Goal: Task Accomplishment & Management: Use online tool/utility

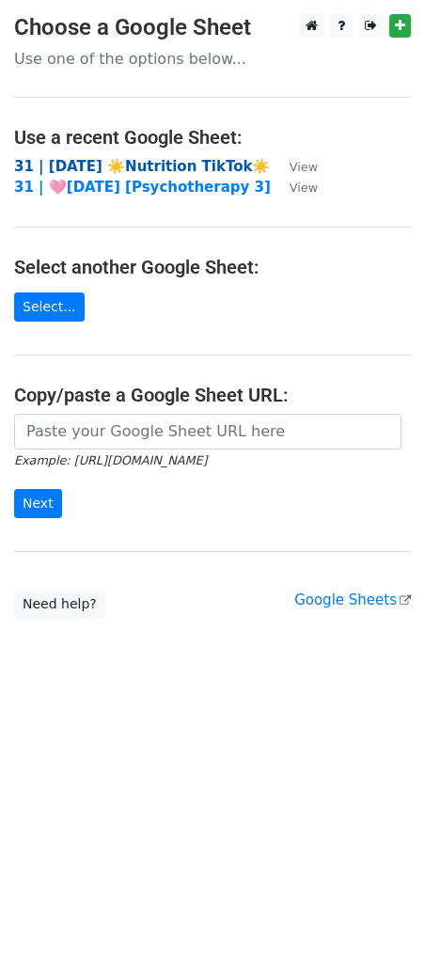
click at [103, 166] on strong "31 | [DATE] ☀️Nutrition TikTok☀️" at bounding box center [142, 166] width 256 height 17
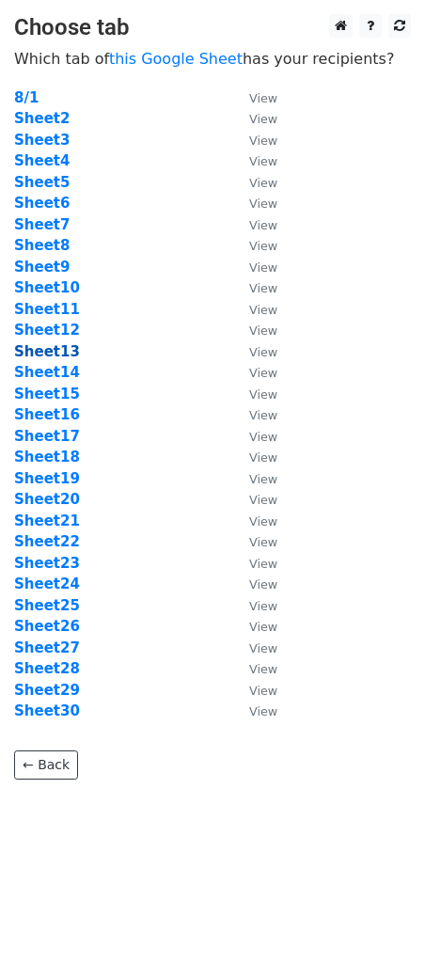
click at [63, 352] on strong "Sheet13" at bounding box center [47, 351] width 66 height 17
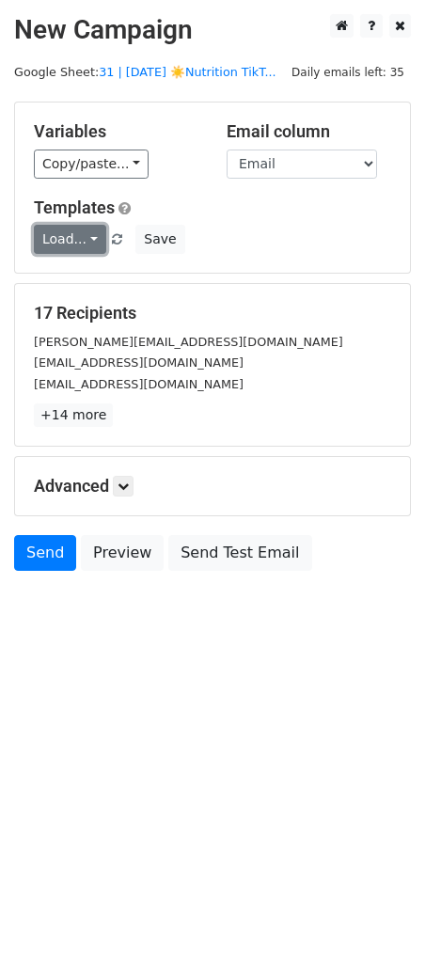
click at [66, 234] on link "Load..." at bounding box center [70, 239] width 72 height 29
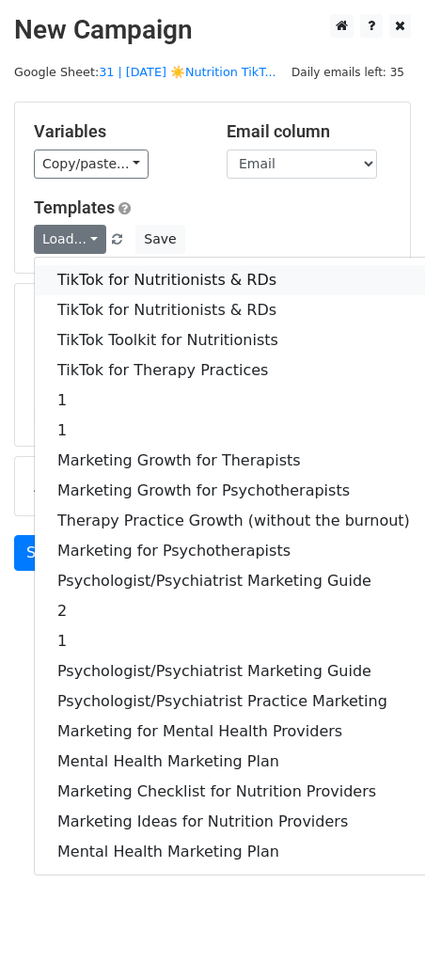
click at [79, 279] on link "TikTok for Nutritionists & RDs" at bounding box center [234, 280] width 398 height 30
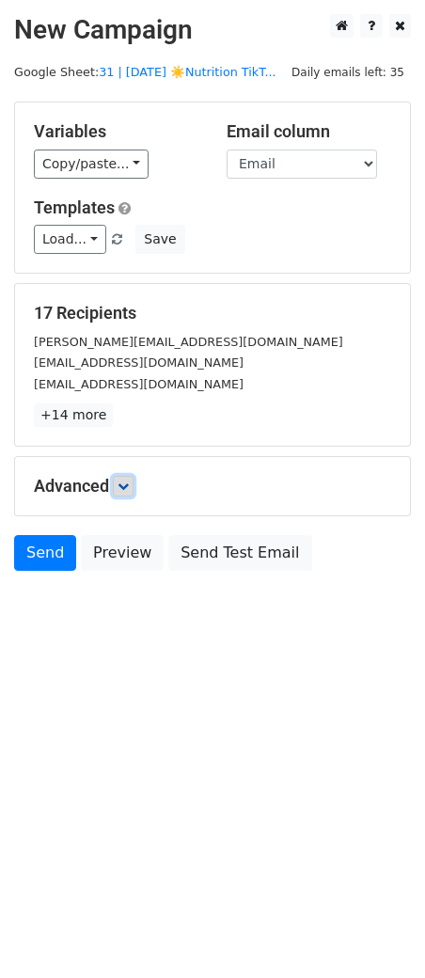
click at [122, 483] on icon at bounding box center [123, 486] width 11 height 11
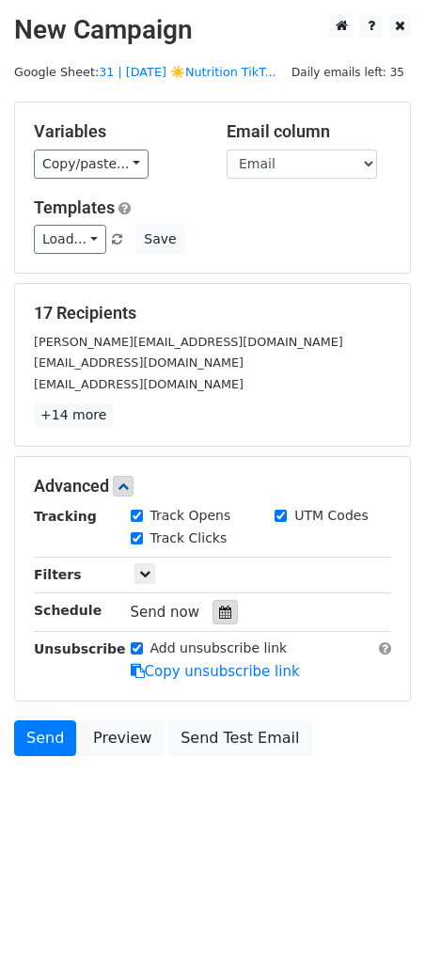
click at [219, 611] on icon at bounding box center [225, 612] width 12 height 13
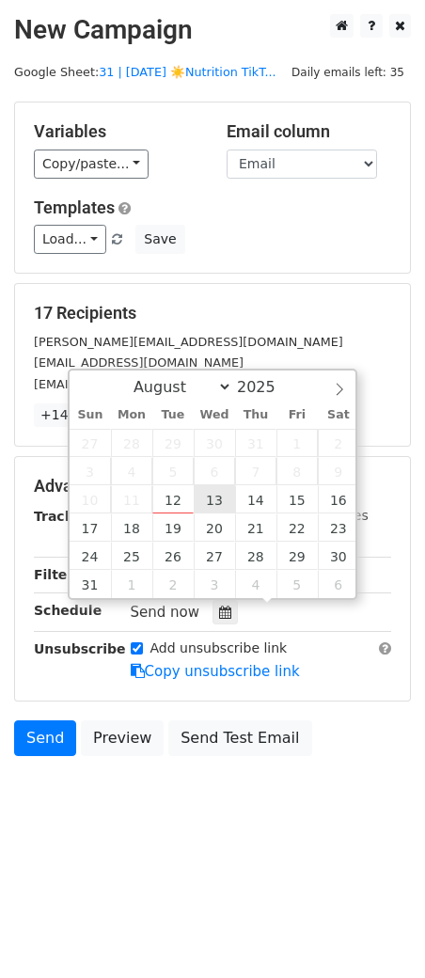
type input "2025-08-13 12:00"
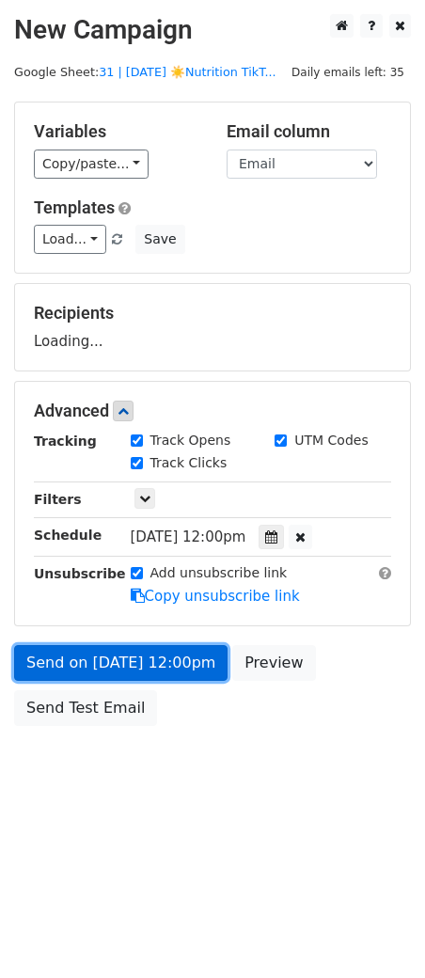
click at [156, 673] on form "Variables Copy/paste... {{Name}} {{Email}} Email column Name Email Templates Lo…" at bounding box center [212, 419] width 397 height 634
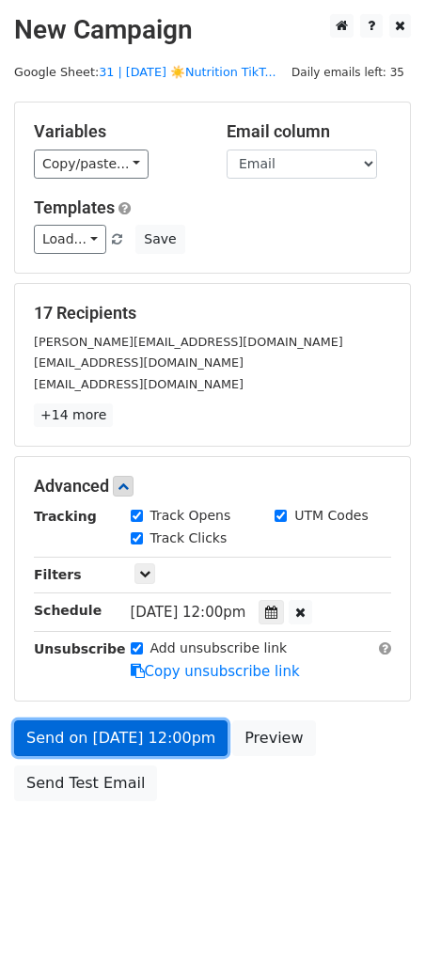
click at [61, 741] on link "Send on Aug 13 at 12:00pm" at bounding box center [121, 738] width 214 height 36
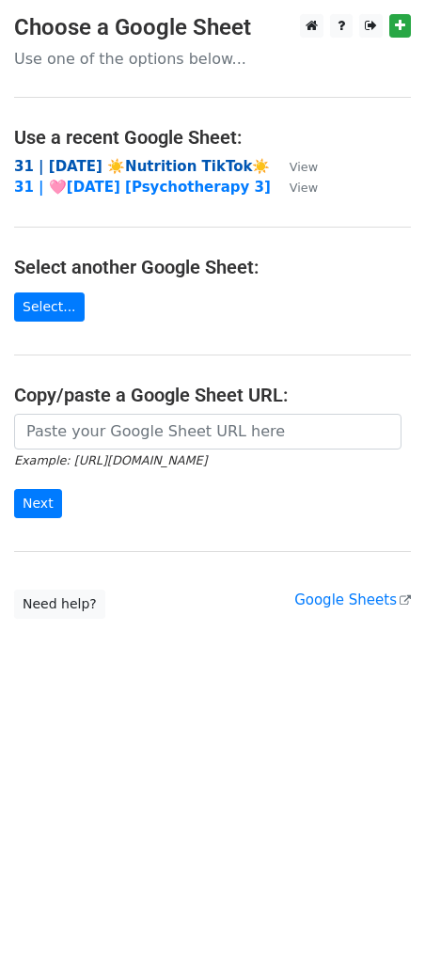
click at [154, 163] on strong "31 | AUG 1 ☀️Nutrition TikTok☀️" at bounding box center [142, 166] width 256 height 17
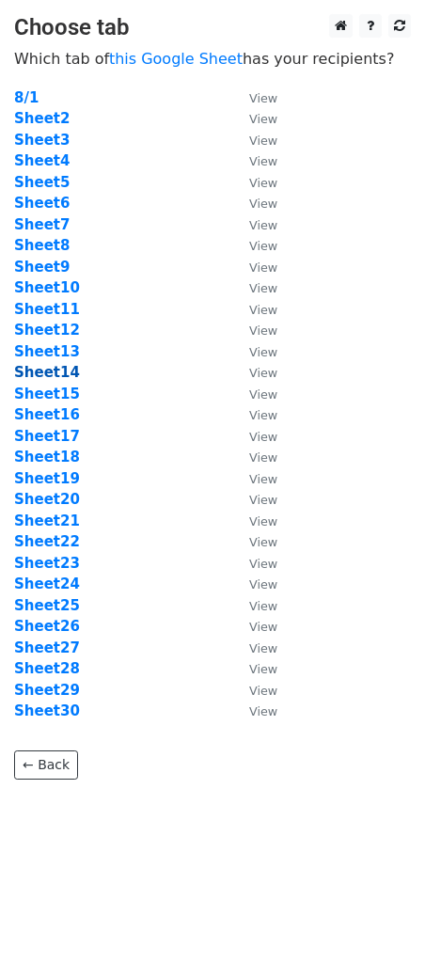
click at [51, 375] on strong "Sheet14" at bounding box center [47, 372] width 66 height 17
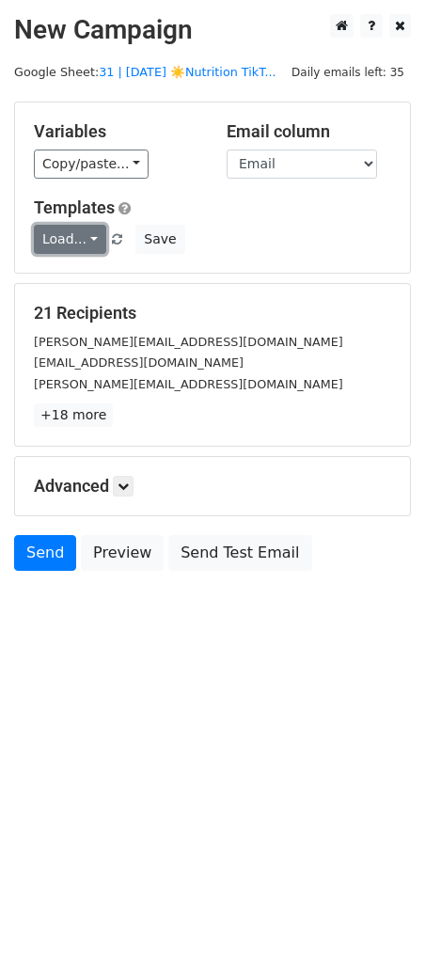
click at [70, 244] on link "Load..." at bounding box center [70, 239] width 72 height 29
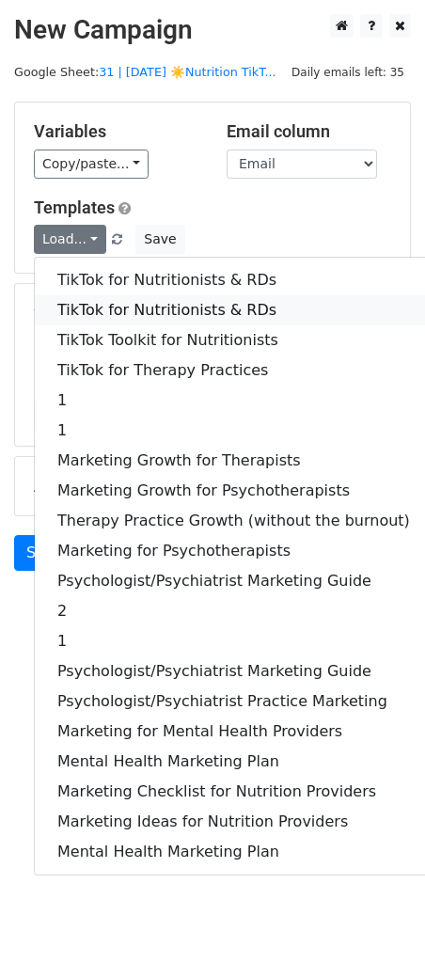
click at [72, 306] on link "TikTok for Nutritionists & RDs" at bounding box center [234, 310] width 398 height 30
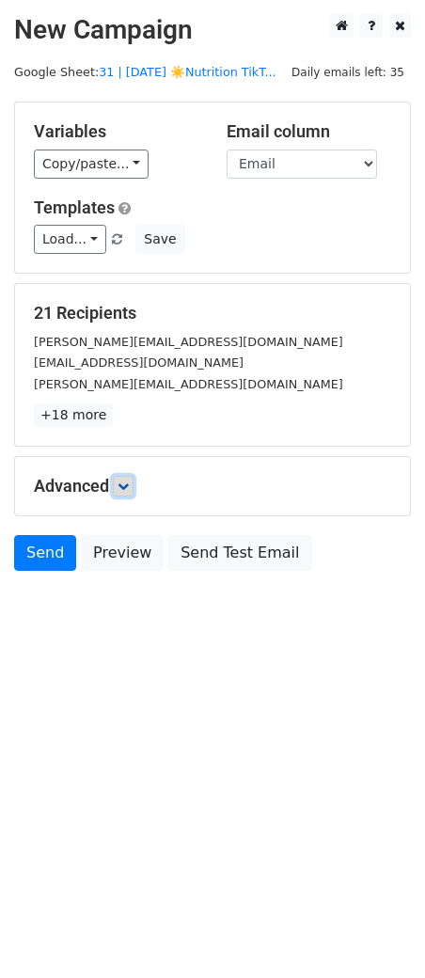
click at [129, 482] on icon at bounding box center [123, 486] width 11 height 11
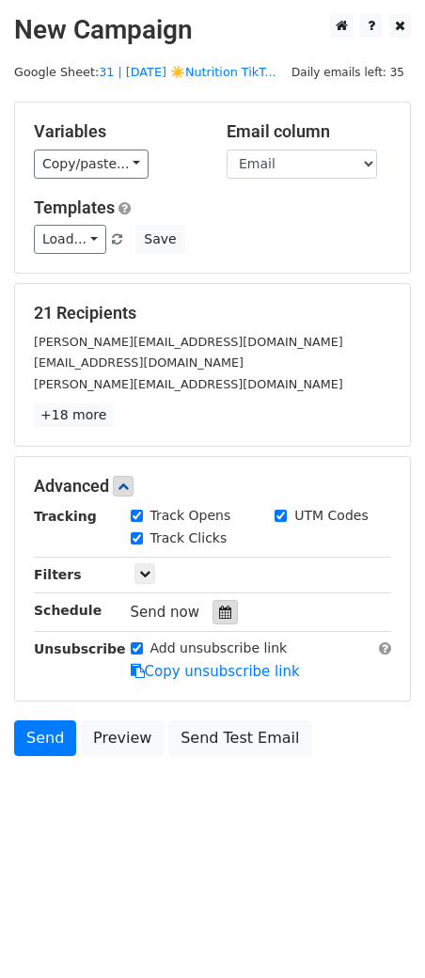
click at [219, 612] on icon at bounding box center [225, 612] width 12 height 13
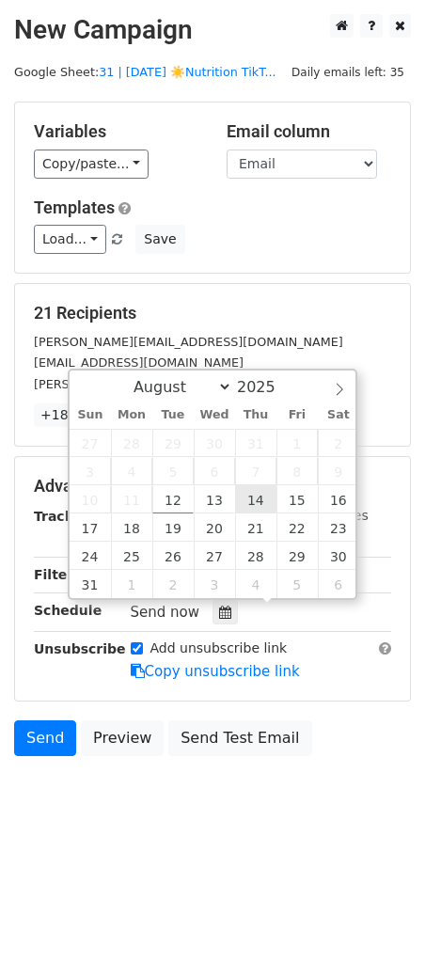
type input "2025-08-14 12:00"
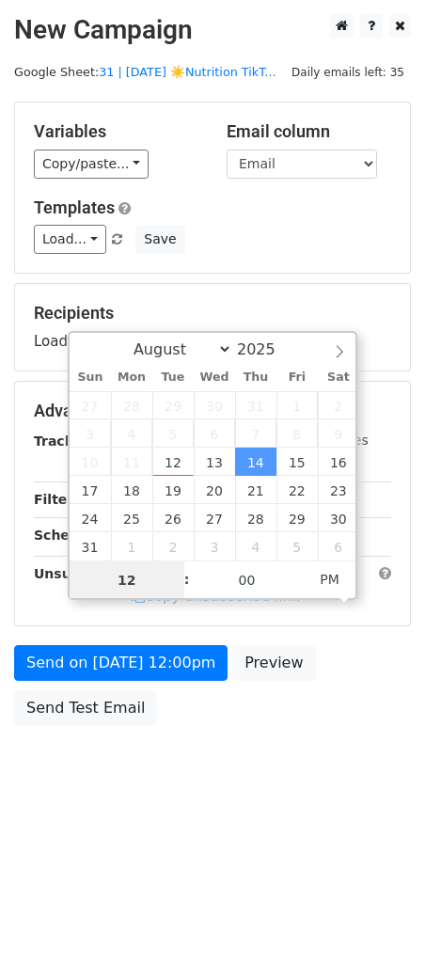
type input "2"
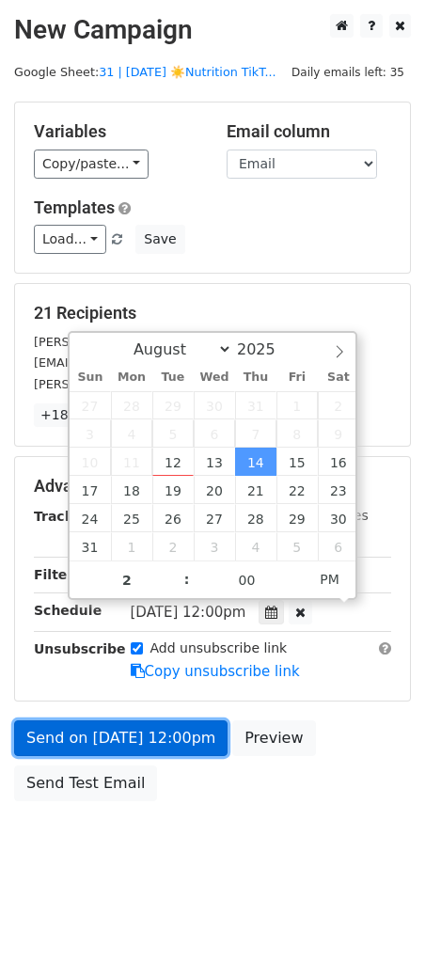
type input "2025-08-14 14:00"
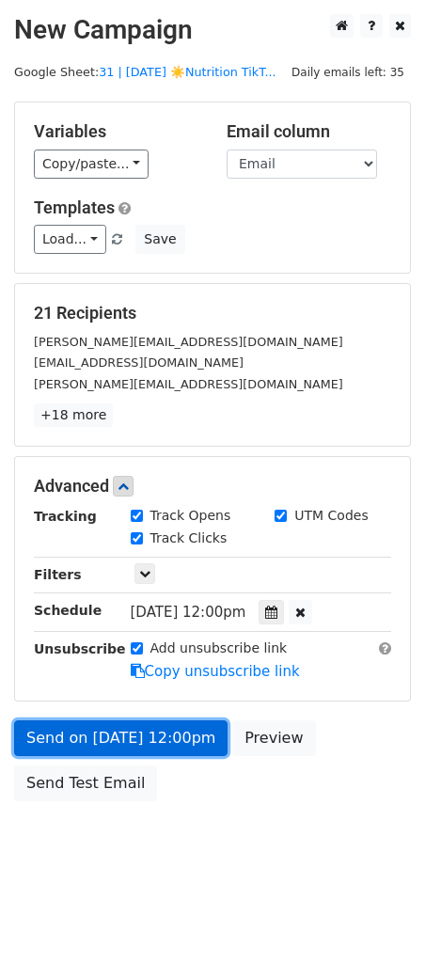
click at [141, 727] on link "Send on Aug 14 at 12:00pm" at bounding box center [121, 738] width 214 height 36
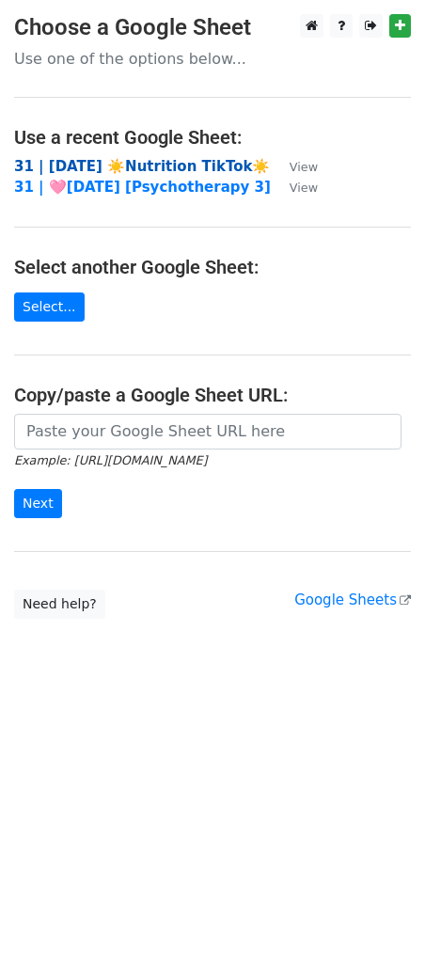
click at [172, 164] on strong "31 | [DATE] ☀️Nutrition TikTok☀️" at bounding box center [142, 166] width 256 height 17
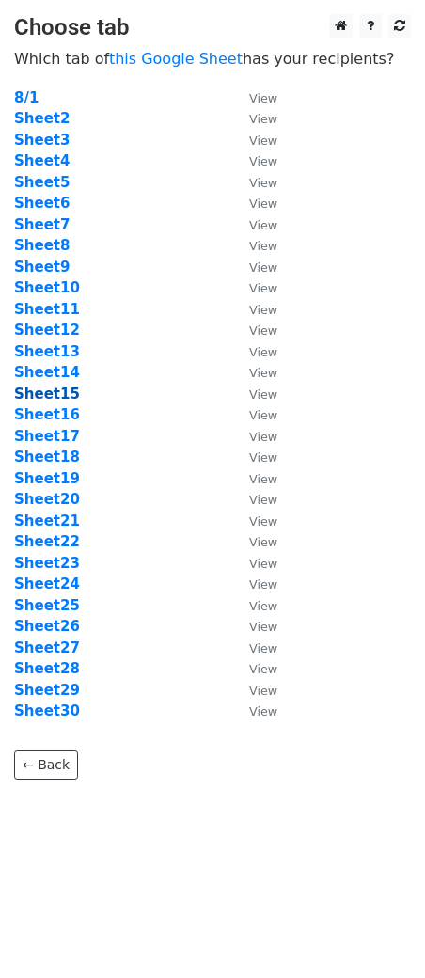
click at [46, 396] on strong "Sheet15" at bounding box center [47, 394] width 66 height 17
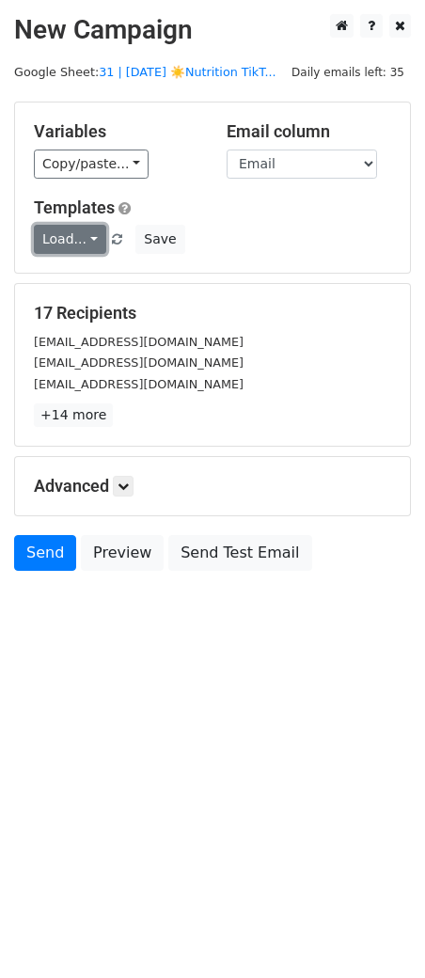
click at [63, 245] on link "Load..." at bounding box center [70, 239] width 72 height 29
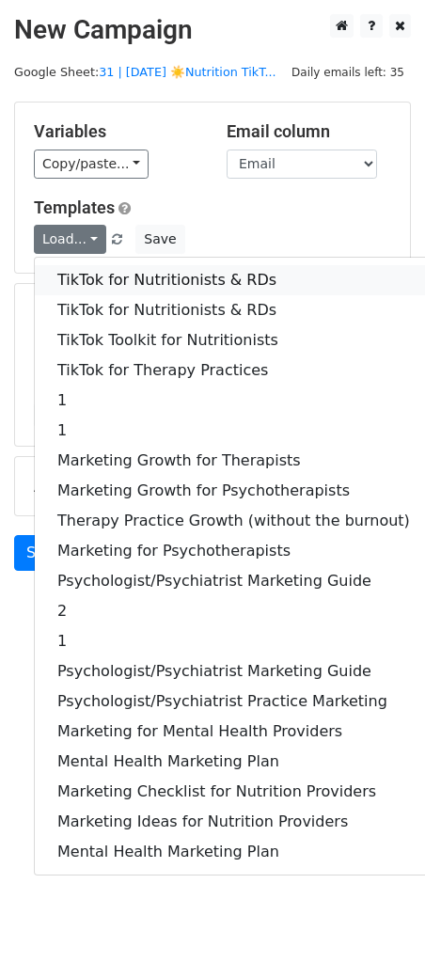
click at [67, 280] on link "TikTok for Nutritionists & RDs" at bounding box center [234, 280] width 398 height 30
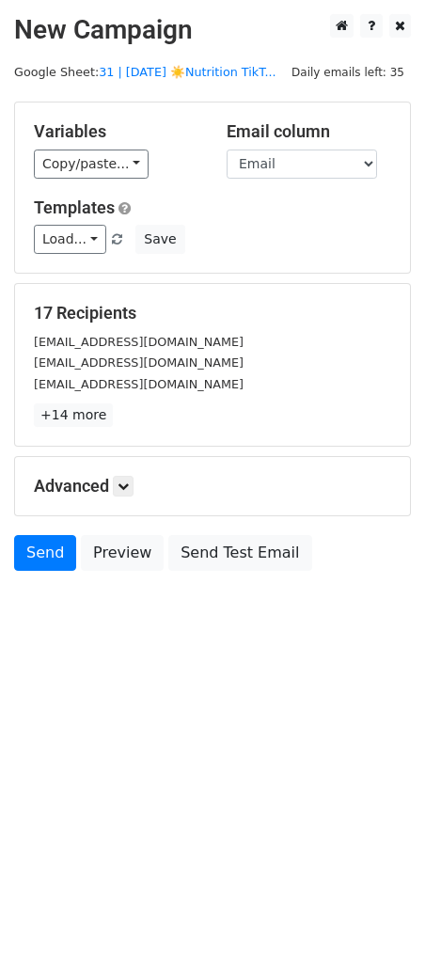
click at [151, 256] on div "Variables Copy/paste... {{Name}} {{Email}} Email column Name Email Templates Lo…" at bounding box center [212, 188] width 395 height 170
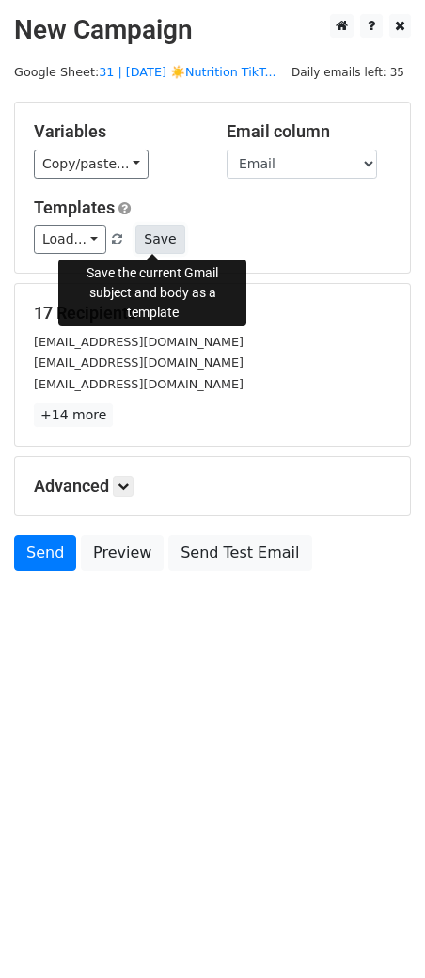
click at [155, 246] on button "Save" at bounding box center [159, 239] width 49 height 29
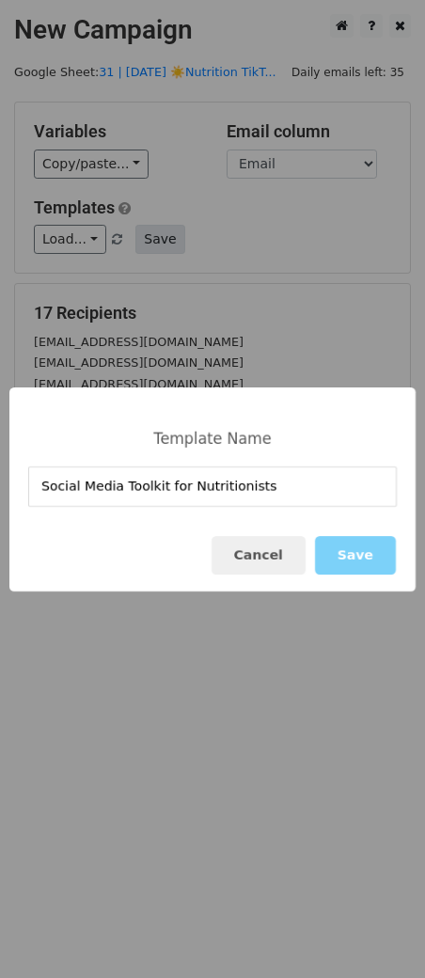
type input "Social Media Toolkit for Nutritionists"
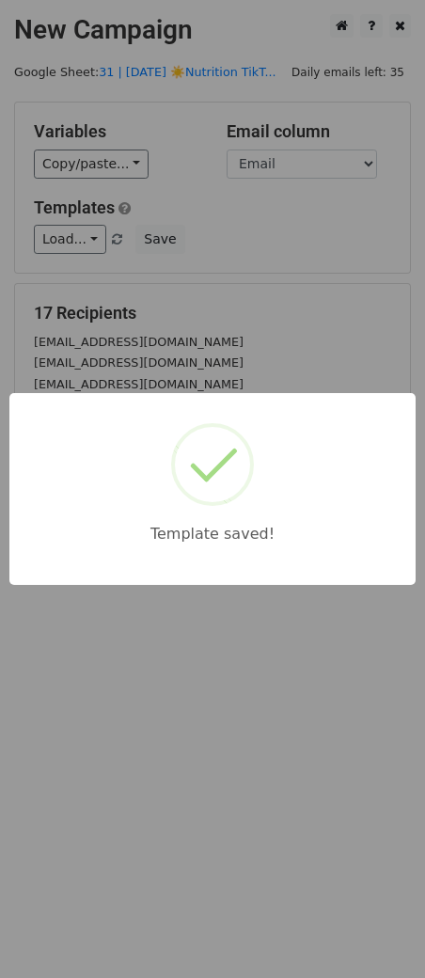
click at [255, 291] on div "Template saved!" at bounding box center [212, 489] width 425 height 978
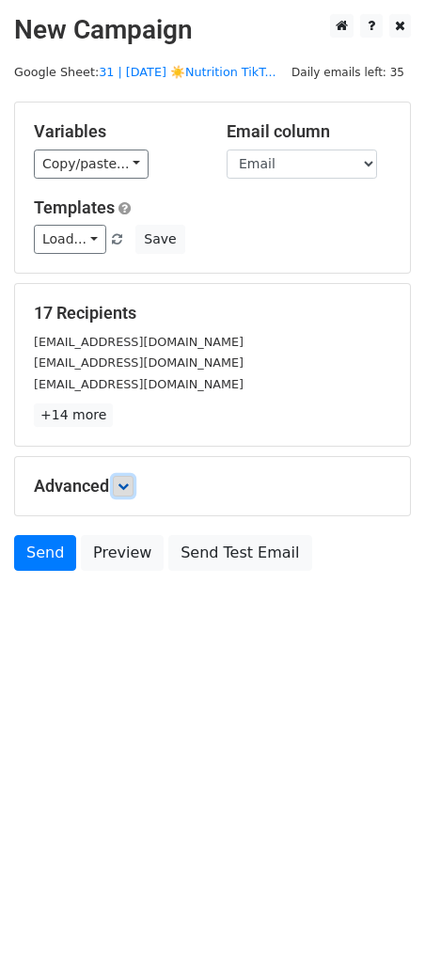
click at [129, 482] on icon at bounding box center [123, 486] width 11 height 11
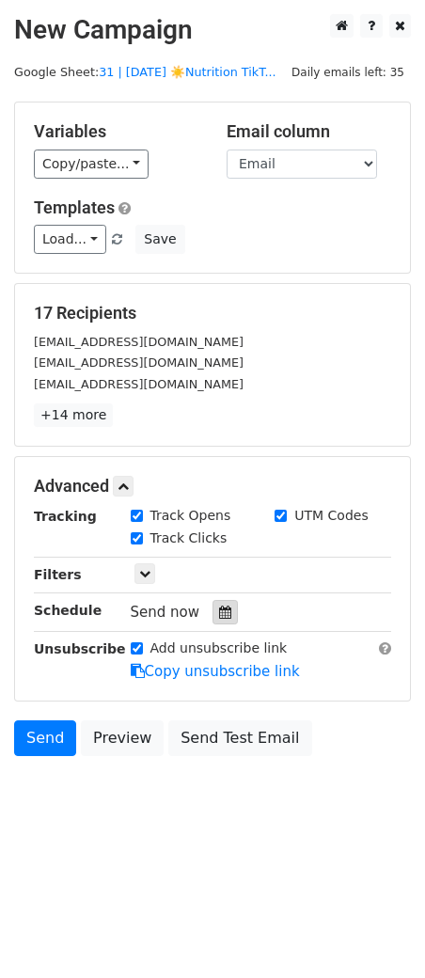
click at [219, 612] on icon at bounding box center [225, 612] width 12 height 13
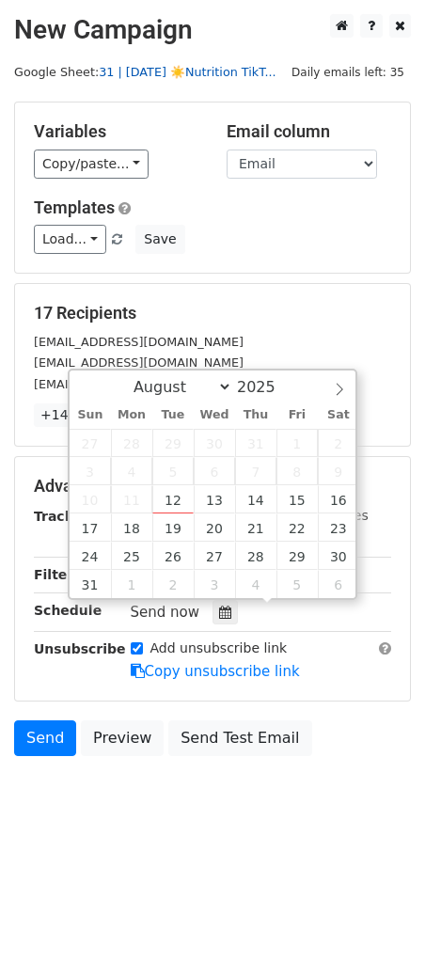
click at [183, 76] on link "31 | [DATE] ☀️Nutrition TikT..." at bounding box center [187, 72] width 177 height 14
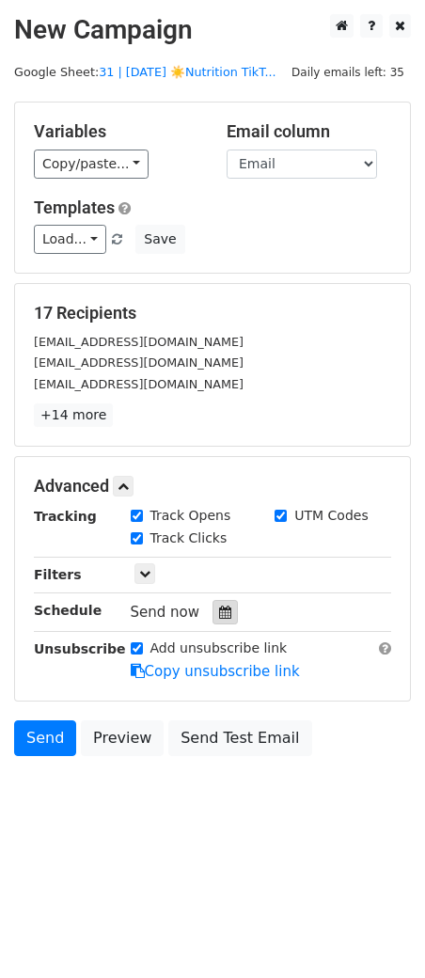
click at [219, 606] on icon at bounding box center [225, 612] width 12 height 13
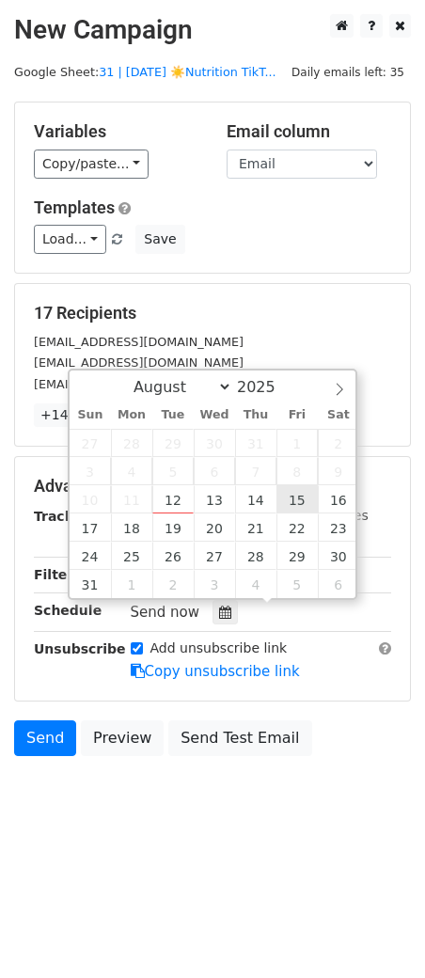
type input "2025-08-15 12:00"
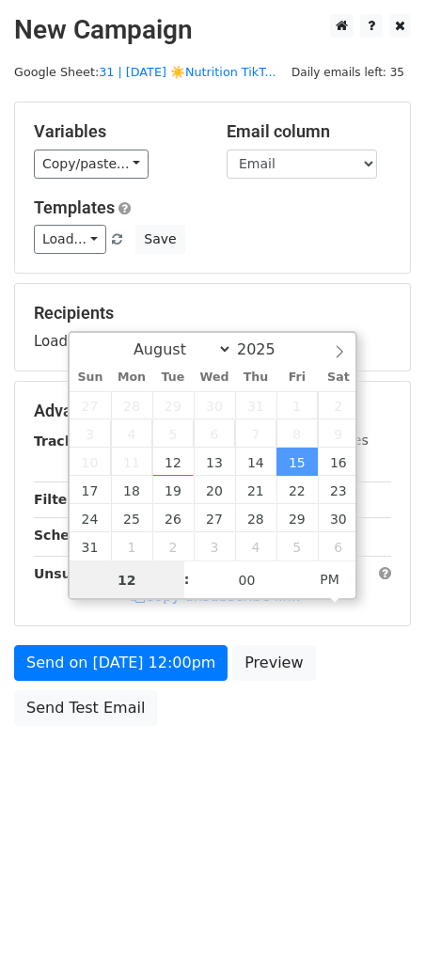
type input "1"
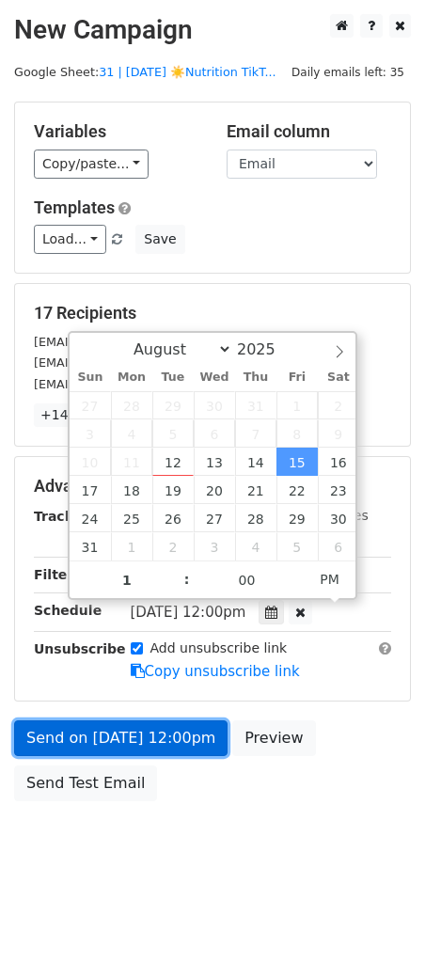
type input "2025-08-15 13:00"
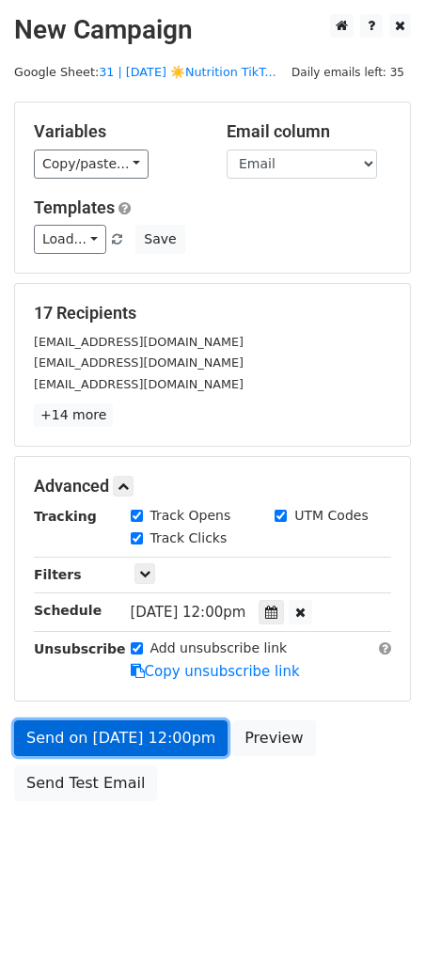
click at [115, 739] on link "Send on Aug 15 at 12:00pm" at bounding box center [121, 738] width 214 height 36
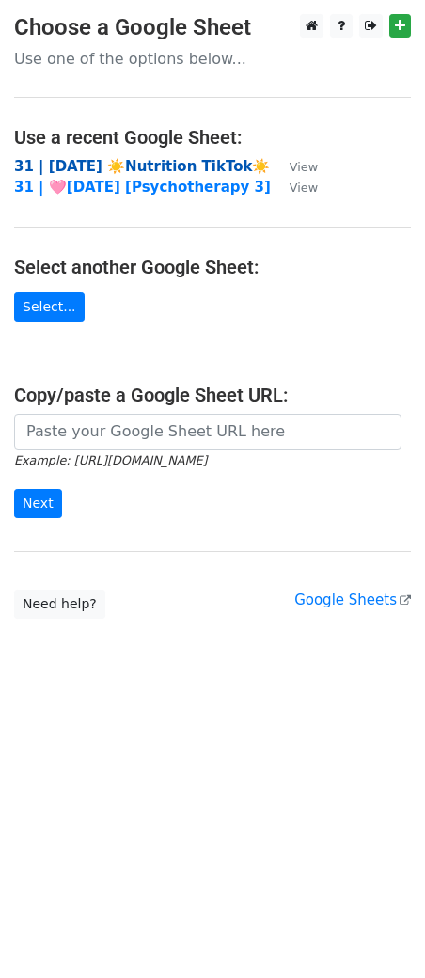
click at [148, 160] on strong "31 | [DATE] ☀️Nutrition TikTok☀️" at bounding box center [142, 166] width 256 height 17
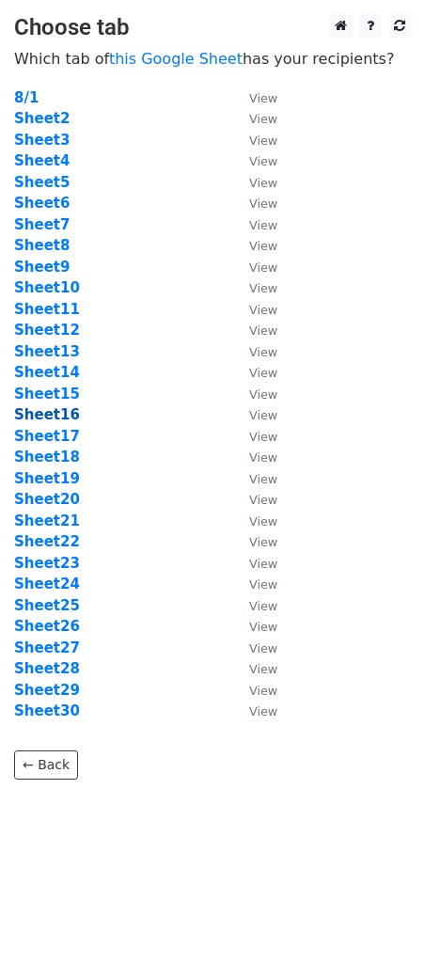
click at [55, 412] on strong "Sheet16" at bounding box center [47, 414] width 66 height 17
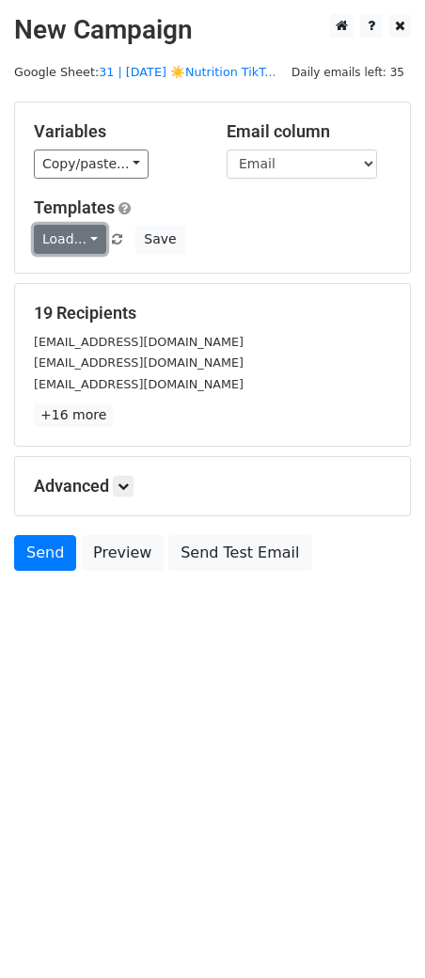
click at [68, 234] on link "Load..." at bounding box center [70, 239] width 72 height 29
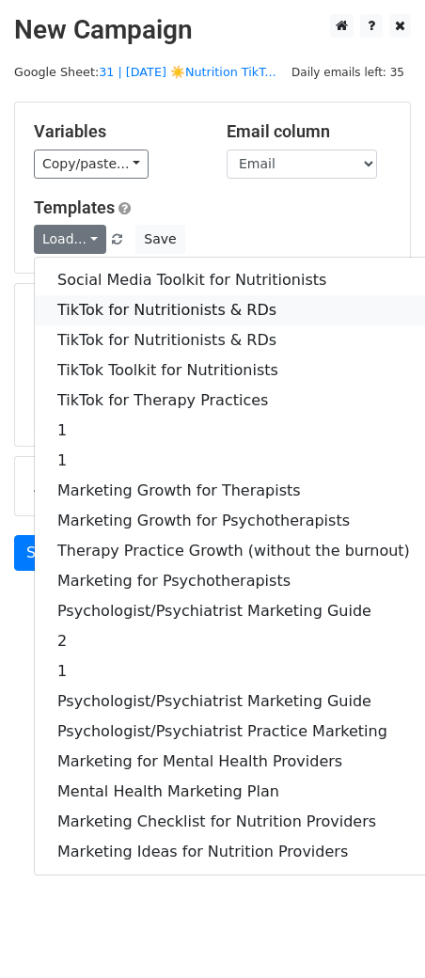
click at [122, 298] on link "TikTok for Nutritionists & RDs" at bounding box center [234, 310] width 398 height 30
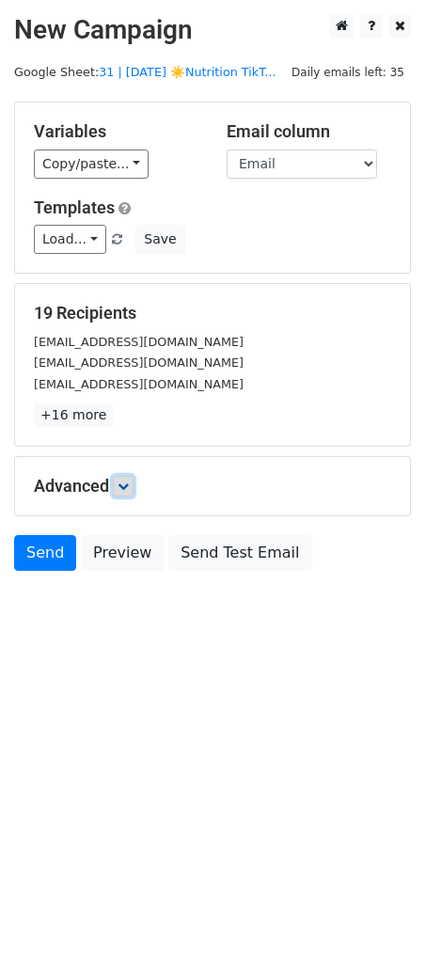
click at [123, 477] on link at bounding box center [123, 486] width 21 height 21
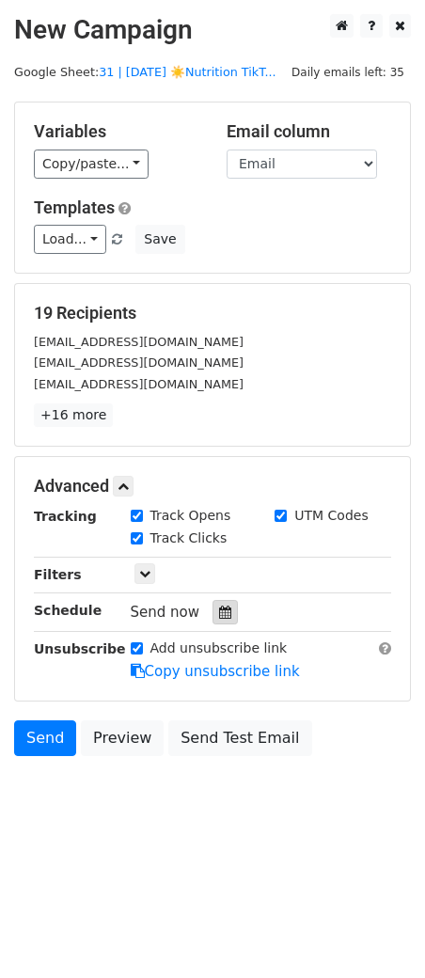
click at [219, 611] on icon at bounding box center [225, 612] width 12 height 13
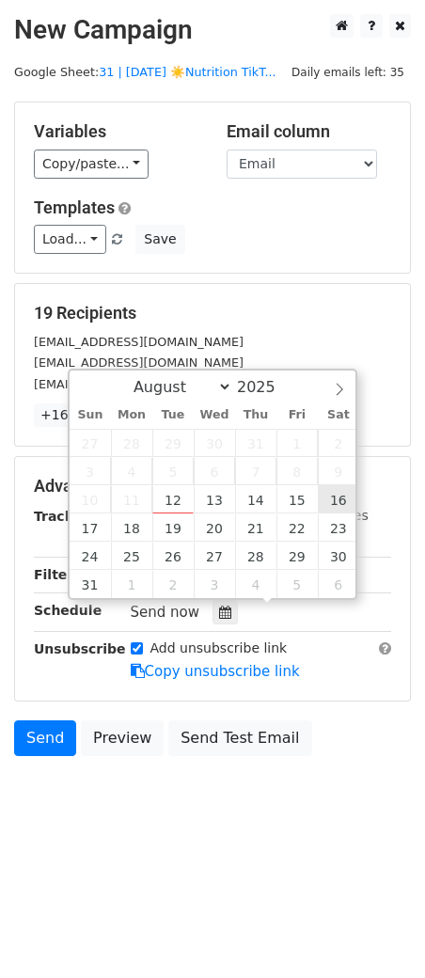
type input "2025-08-16 12:00"
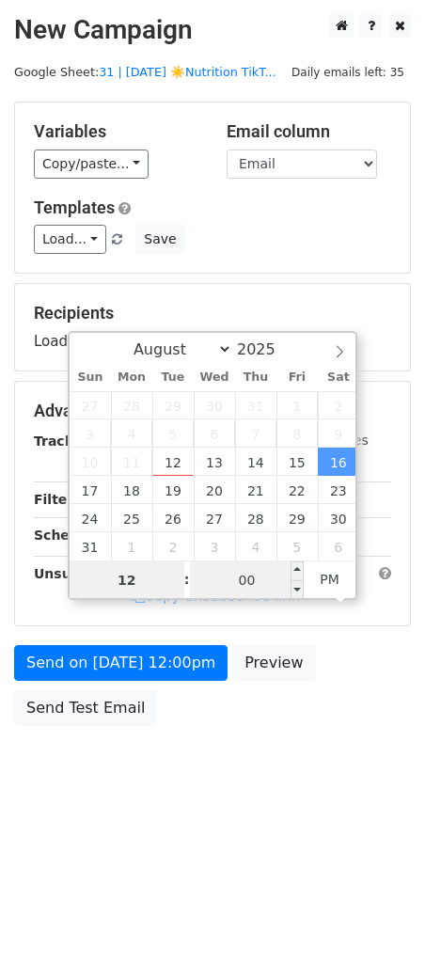
drag, startPoint x: 329, startPoint y: 496, endPoint x: 205, endPoint y: 589, distance: 155.2
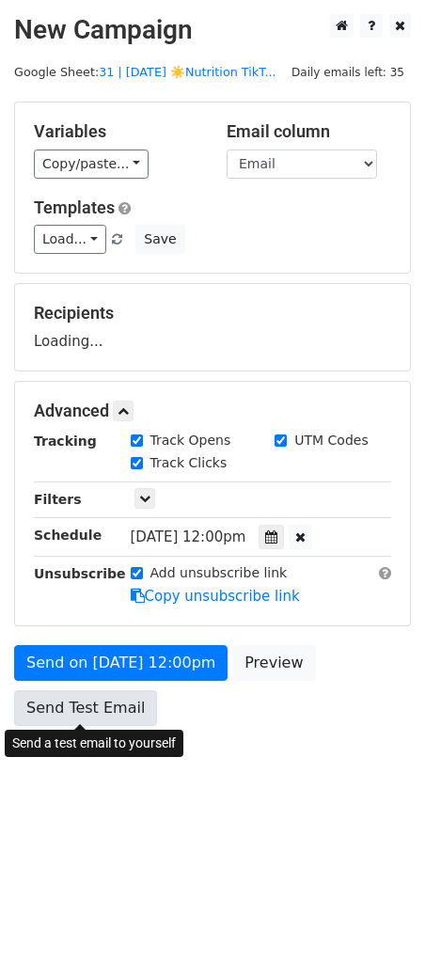
click at [127, 697] on link "Send Test Email" at bounding box center [85, 708] width 143 height 36
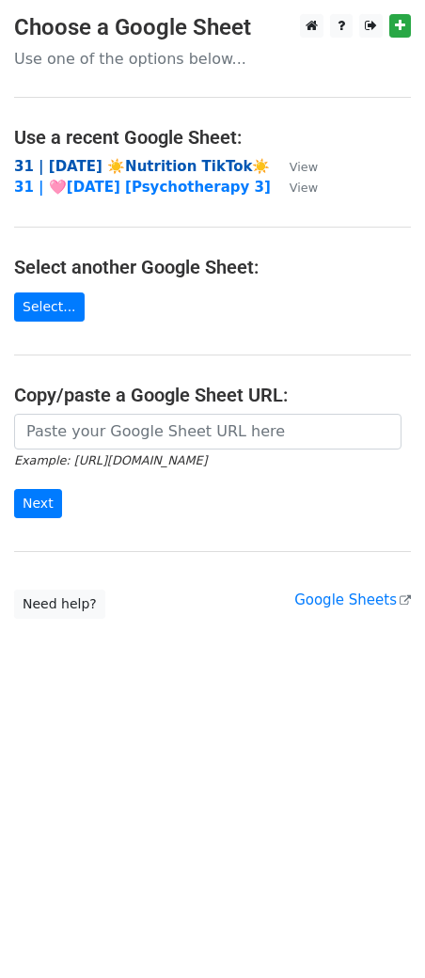
click at [173, 166] on strong "31 | [DATE] ☀️Nutrition TikTok☀️" at bounding box center [142, 166] width 256 height 17
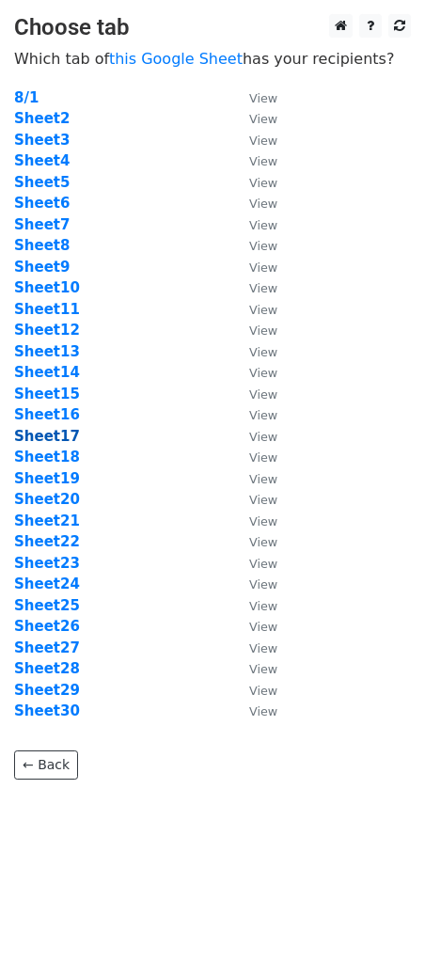
click at [42, 428] on strong "Sheet17" at bounding box center [47, 436] width 66 height 17
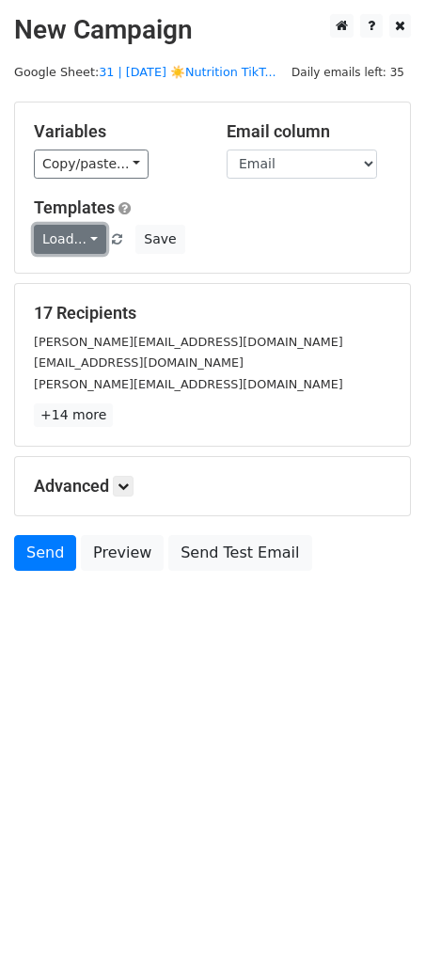
click at [75, 244] on link "Load..." at bounding box center [70, 239] width 72 height 29
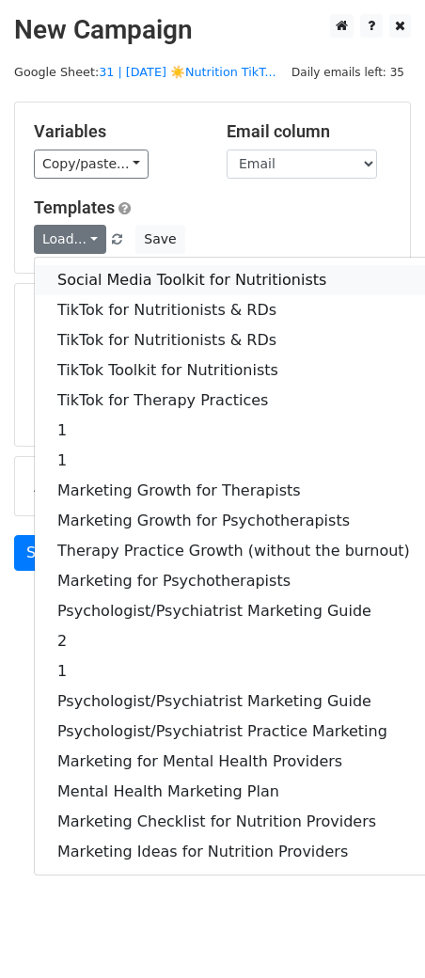
click at [157, 275] on link "Social Media Toolkit for Nutritionists" at bounding box center [234, 280] width 398 height 30
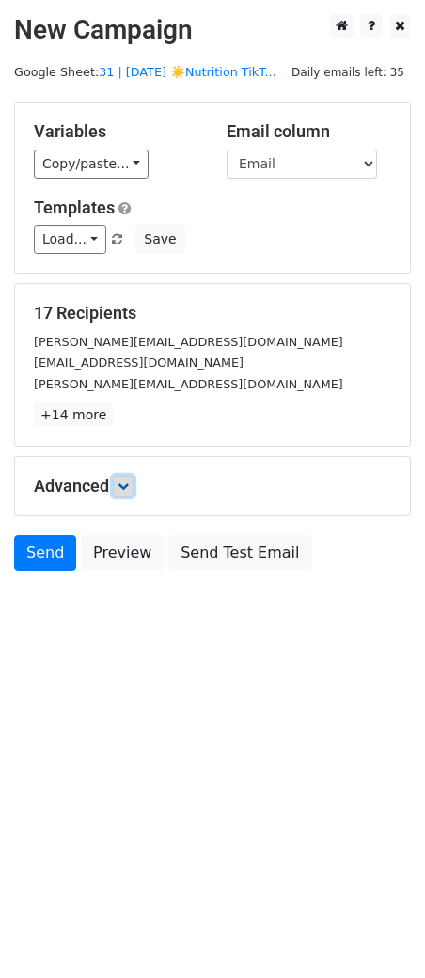
click at [134, 491] on link at bounding box center [123, 486] width 21 height 21
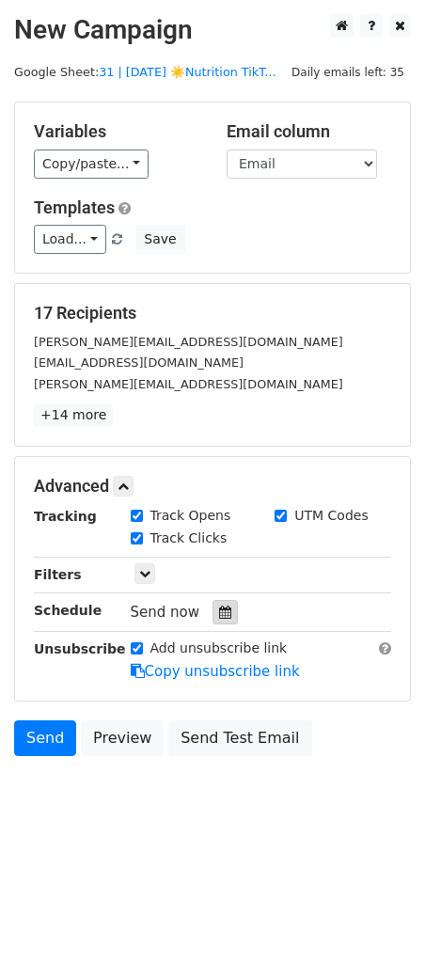
click at [219, 609] on icon at bounding box center [225, 612] width 12 height 13
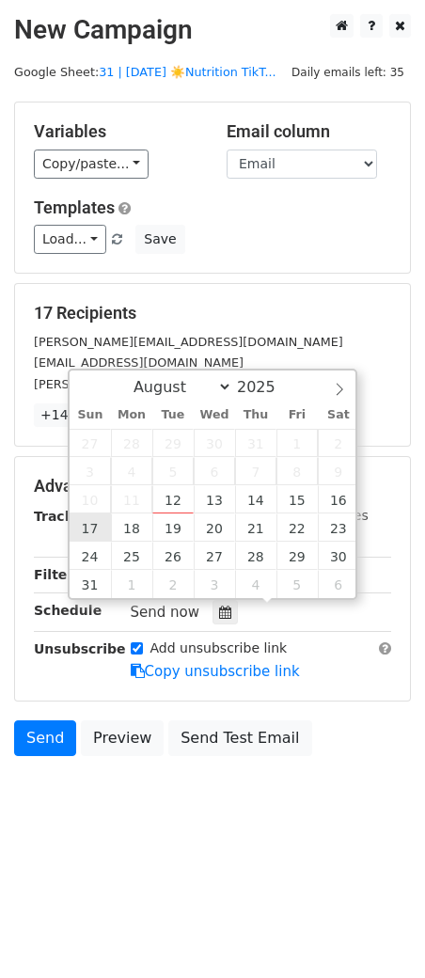
type input "2025-08-17 12:00"
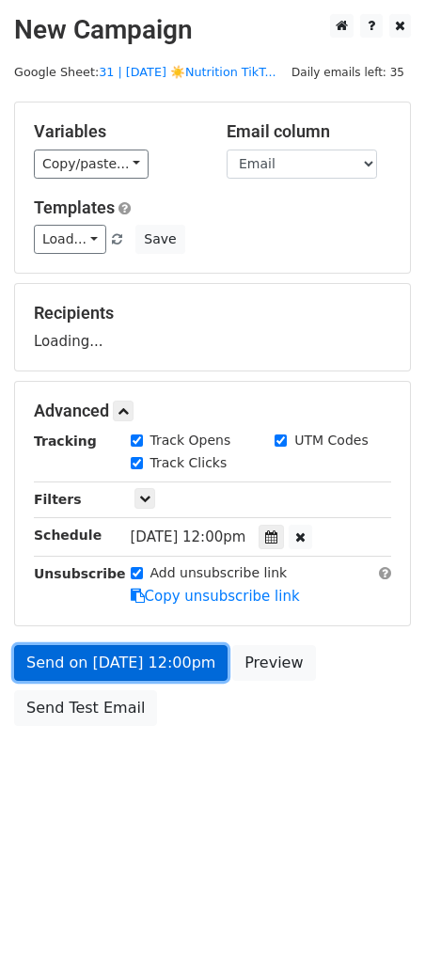
click at [94, 675] on link "Send on Aug 17 at 12:00pm" at bounding box center [121, 663] width 214 height 36
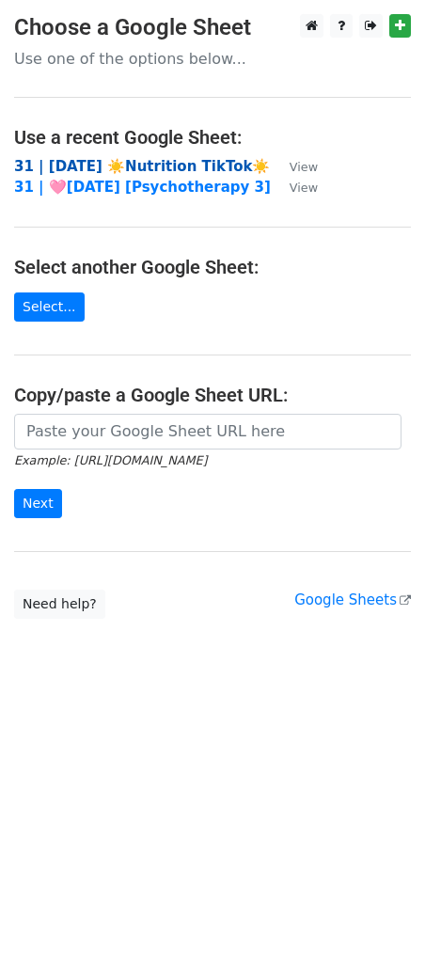
click at [155, 162] on strong "31 | [DATE] ☀️Nutrition TikTok☀️" at bounding box center [142, 166] width 256 height 17
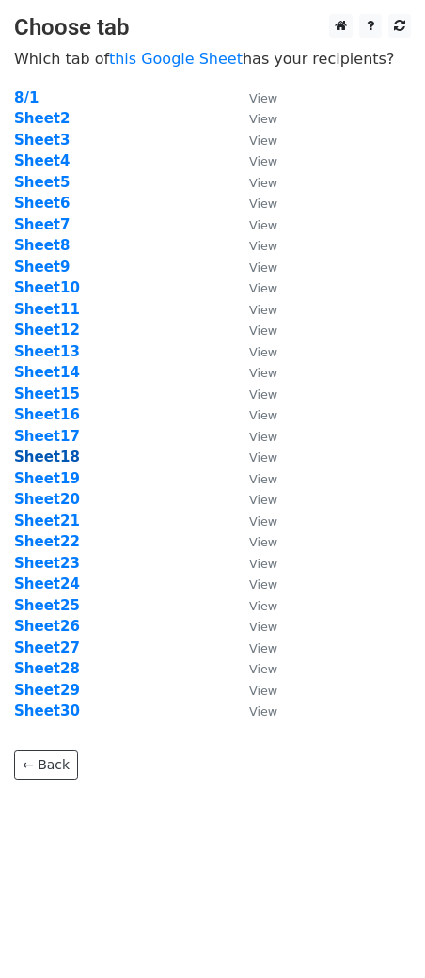
click at [55, 456] on strong "Sheet18" at bounding box center [47, 457] width 66 height 17
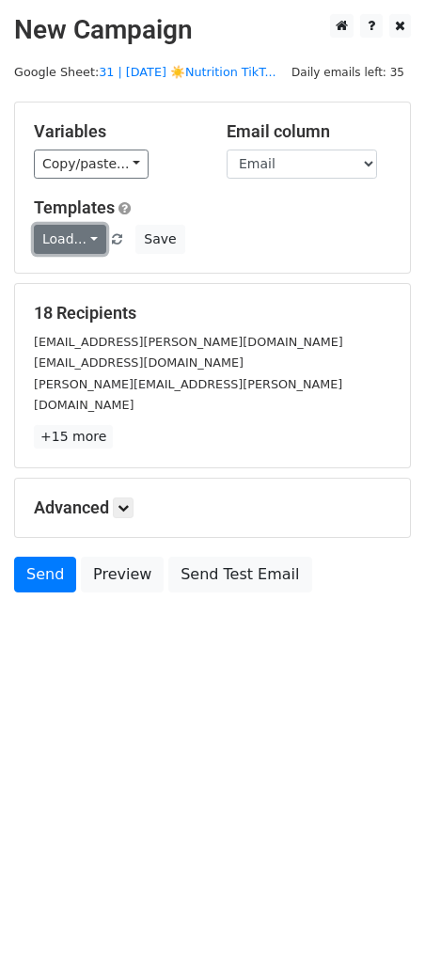
click at [84, 239] on link "Load..." at bounding box center [70, 239] width 72 height 29
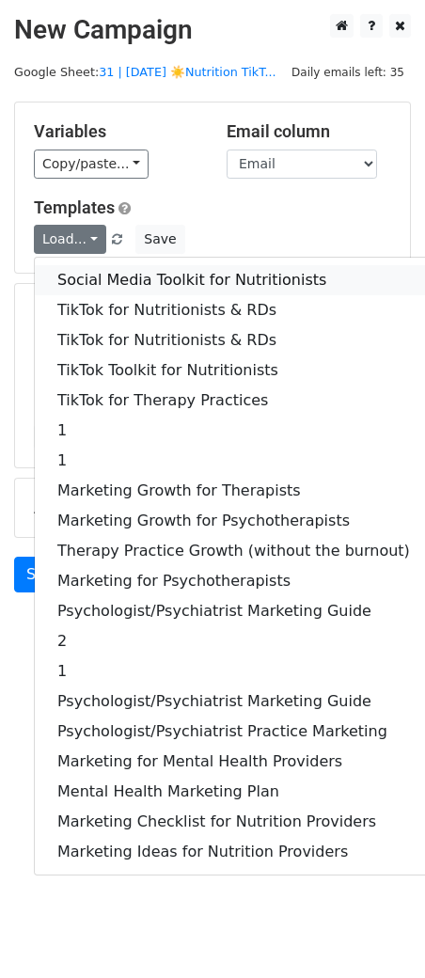
click at [95, 279] on link "Social Media Toolkit for Nutritionists" at bounding box center [234, 280] width 398 height 30
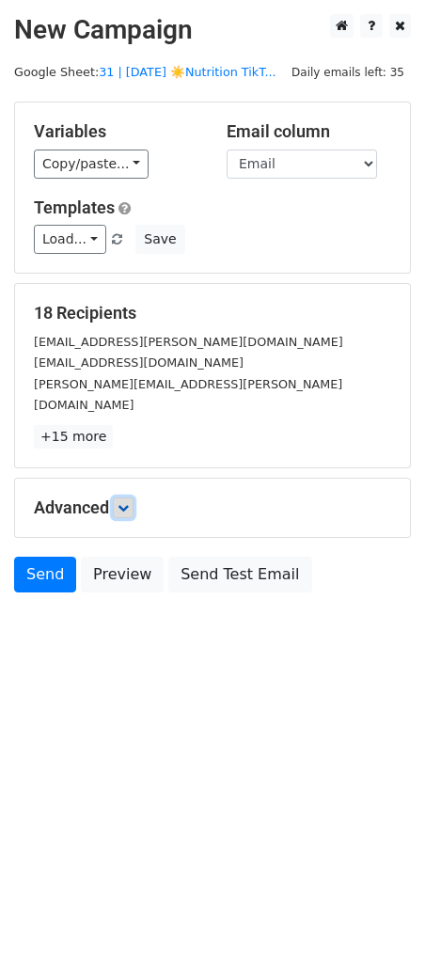
click at [129, 502] on icon at bounding box center [123, 507] width 11 height 11
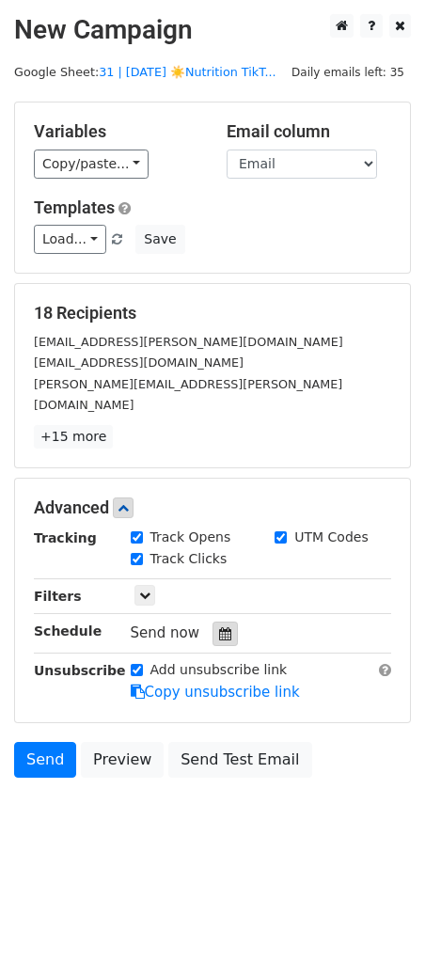
click at [219, 627] on icon at bounding box center [225, 633] width 12 height 13
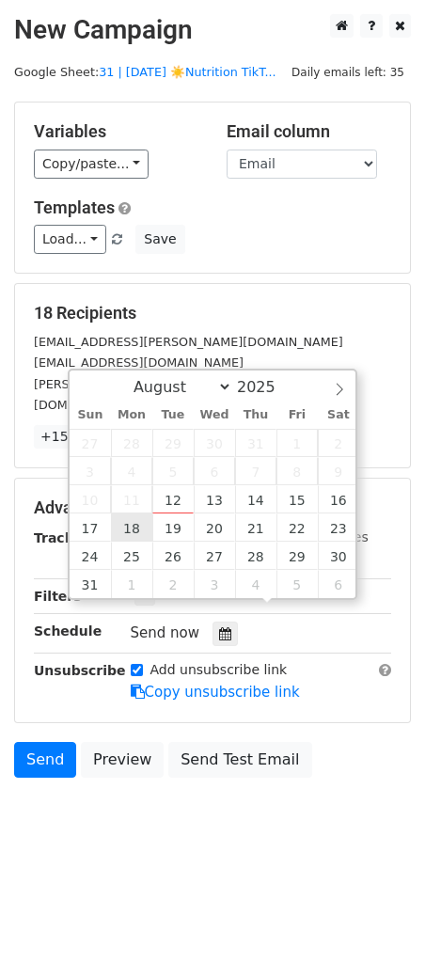
type input "2025-08-18 12:00"
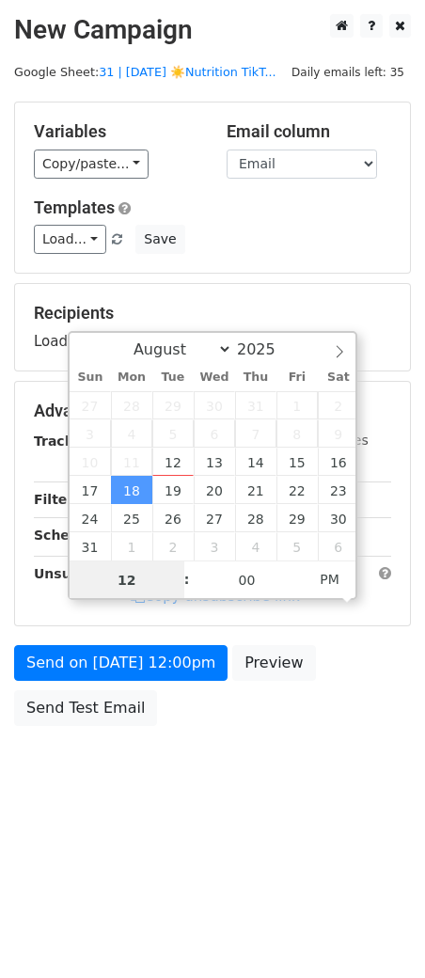
type input "3"
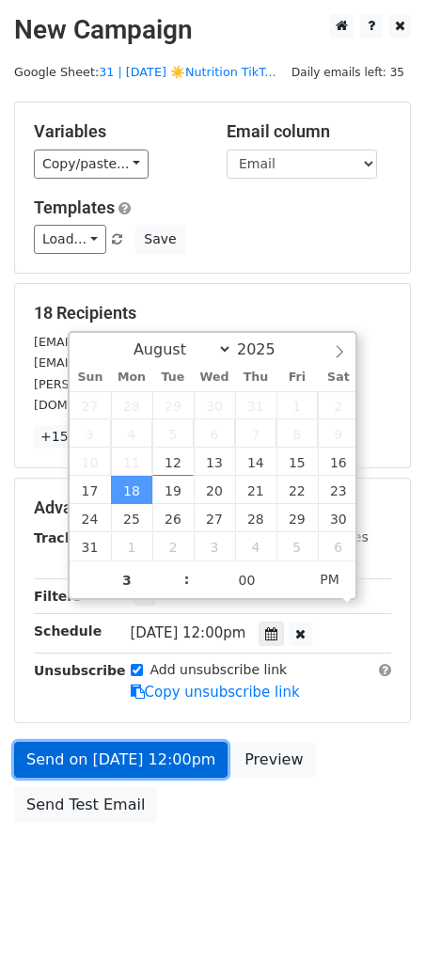
type input "2025-08-18 15:00"
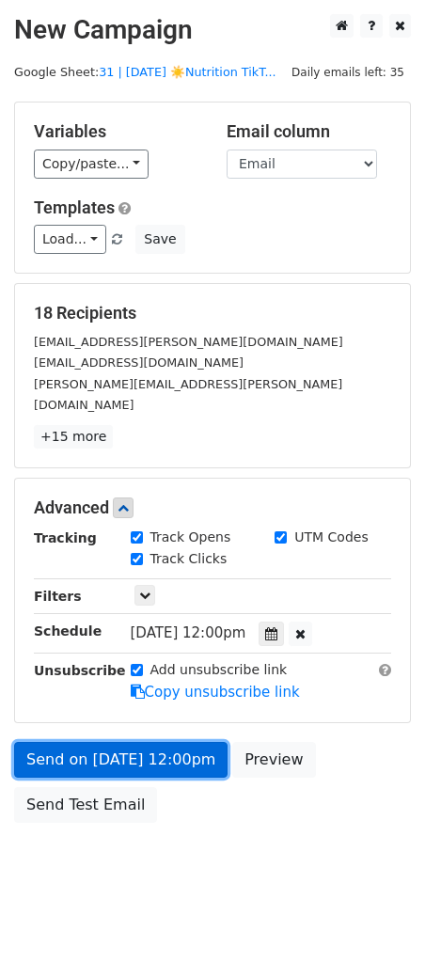
click at [82, 742] on link "Send on Aug 18 at 12:00pm" at bounding box center [121, 760] width 214 height 36
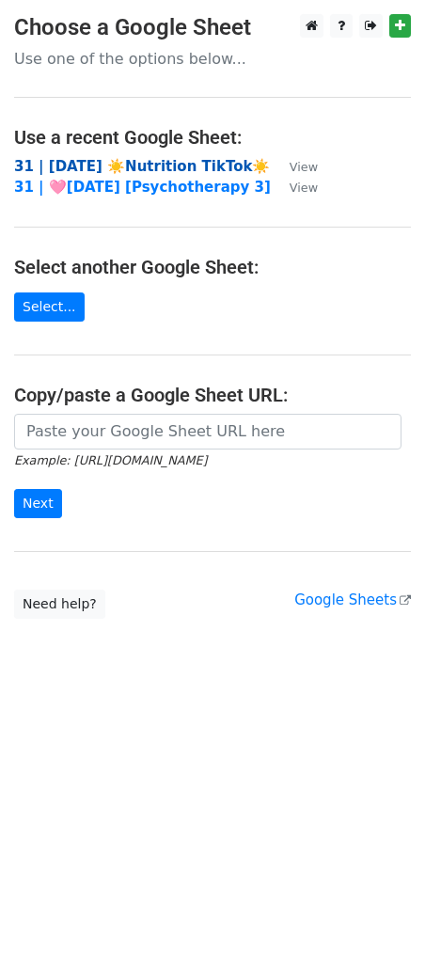
click at [156, 161] on strong "31 | AUG 1 ☀️Nutrition TikTok☀️" at bounding box center [142, 166] width 256 height 17
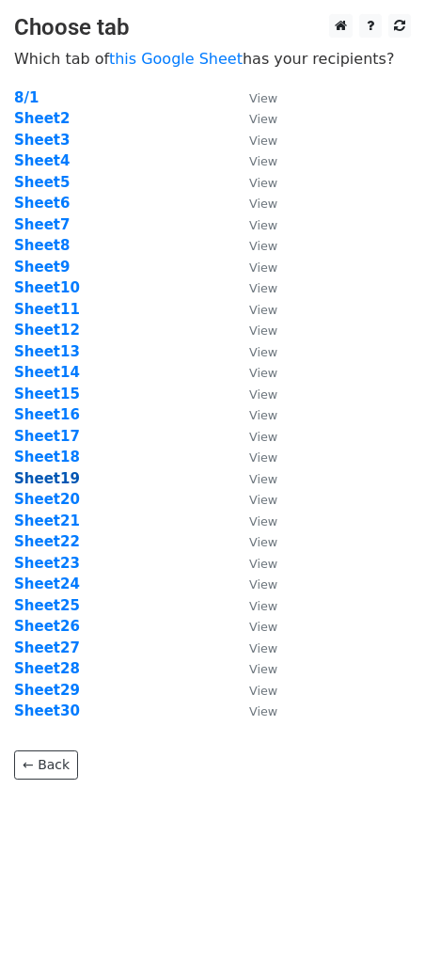
click at [58, 470] on strong "Sheet19" at bounding box center [47, 478] width 66 height 17
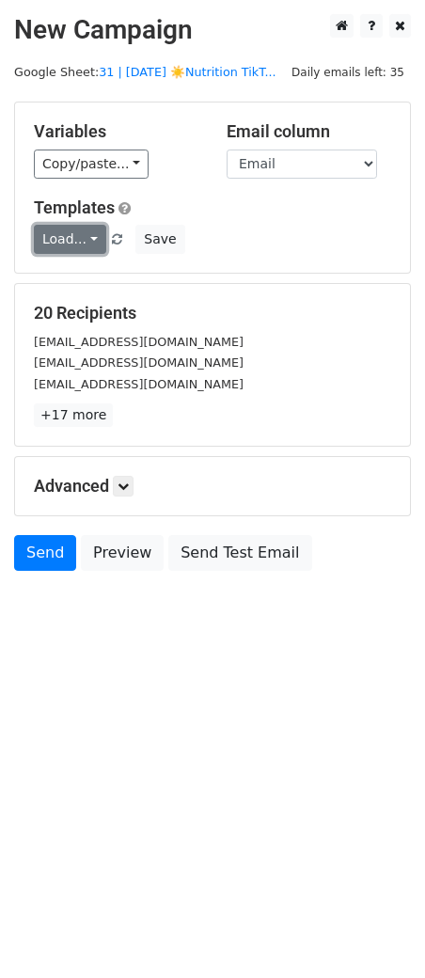
click at [50, 236] on link "Load..." at bounding box center [70, 239] width 72 height 29
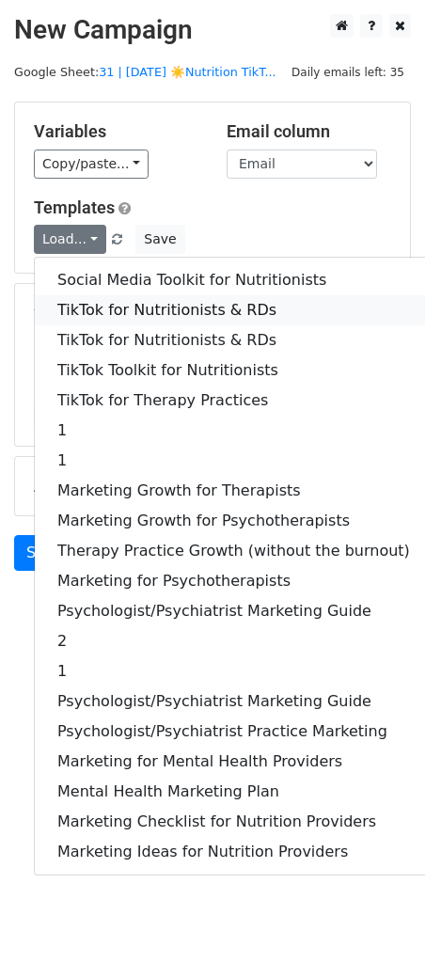
click at [69, 304] on link "TikTok for Nutritionists & RDs" at bounding box center [234, 310] width 398 height 30
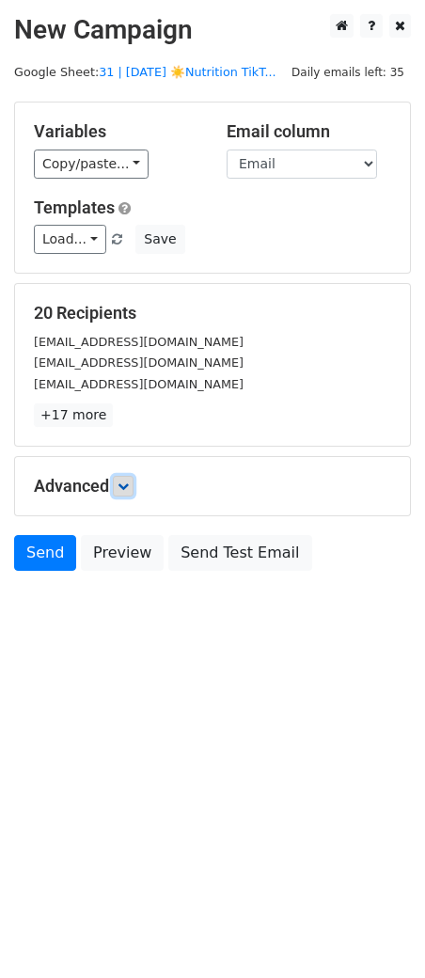
click at [124, 477] on link at bounding box center [123, 486] width 21 height 21
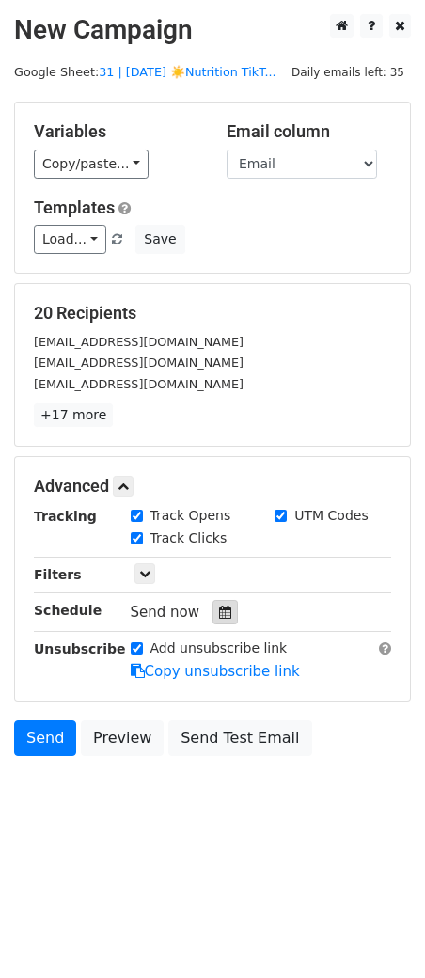
click at [225, 618] on div at bounding box center [225, 612] width 25 height 24
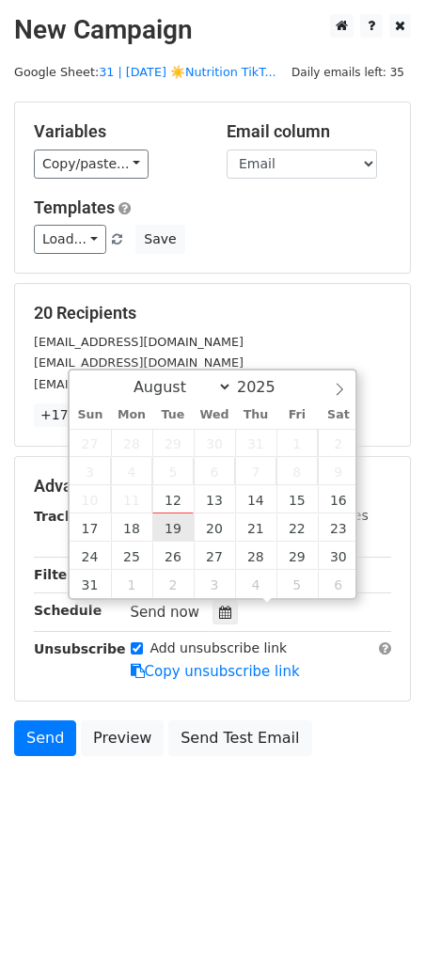
type input "2025-08-19 12:00"
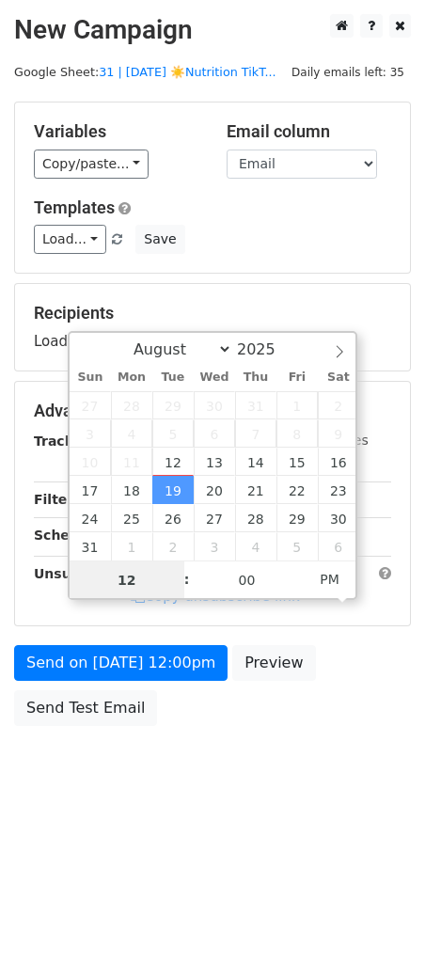
type input "2"
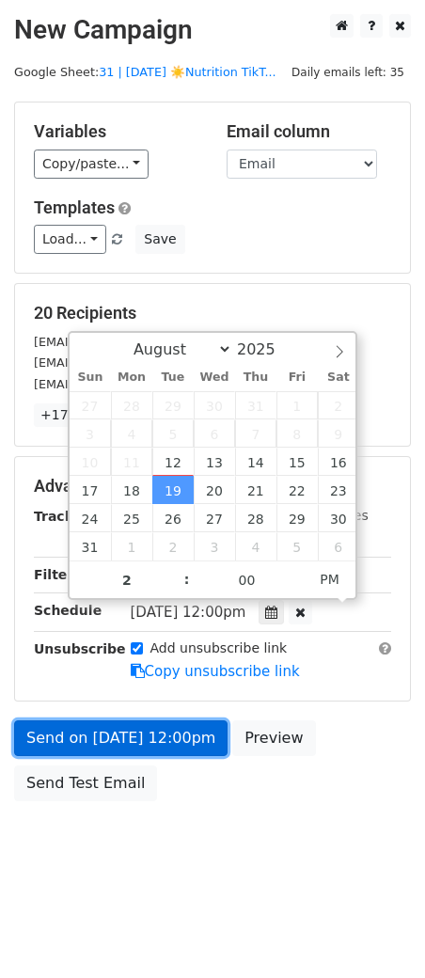
type input "2025-08-19 14:00"
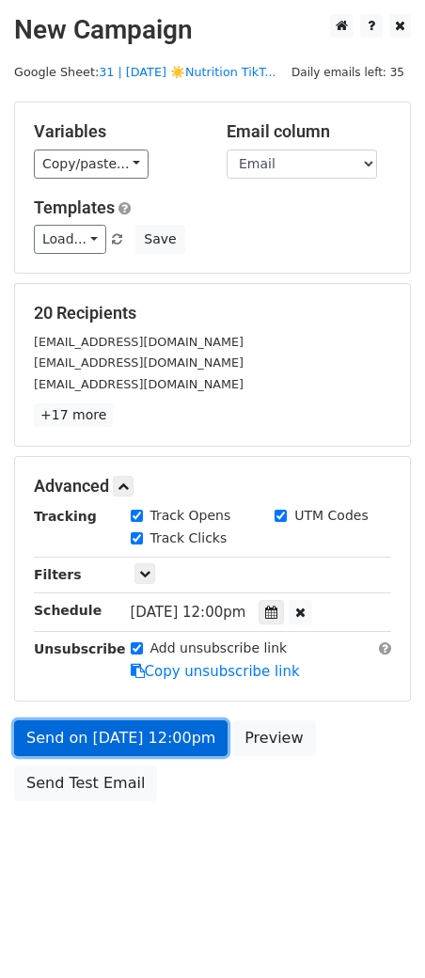
click at [116, 728] on link "Send on Aug 19 at 12:00pm" at bounding box center [121, 738] width 214 height 36
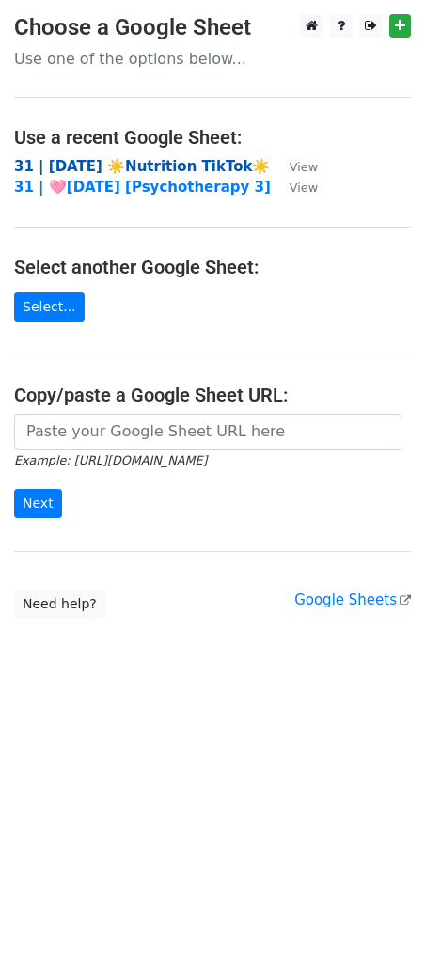
click at [124, 160] on strong "31 | AUG 1 ☀️Nutrition TikTok☀️" at bounding box center [142, 166] width 256 height 17
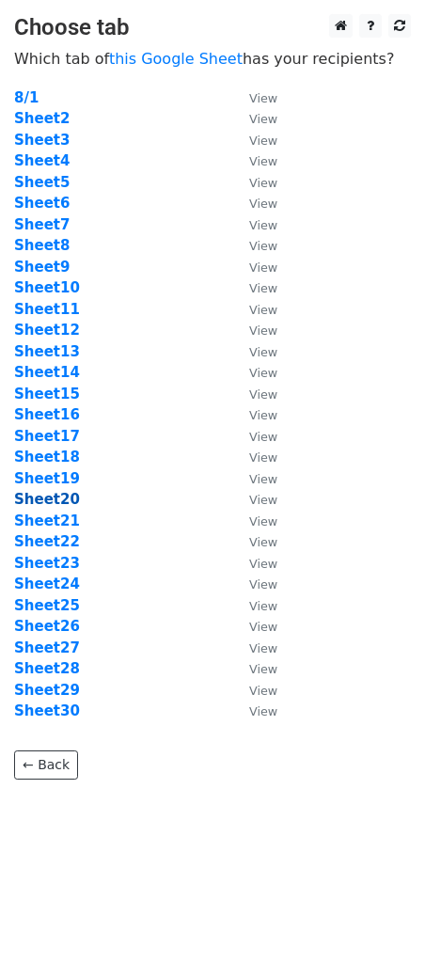
click at [45, 491] on strong "Sheet20" at bounding box center [47, 499] width 66 height 17
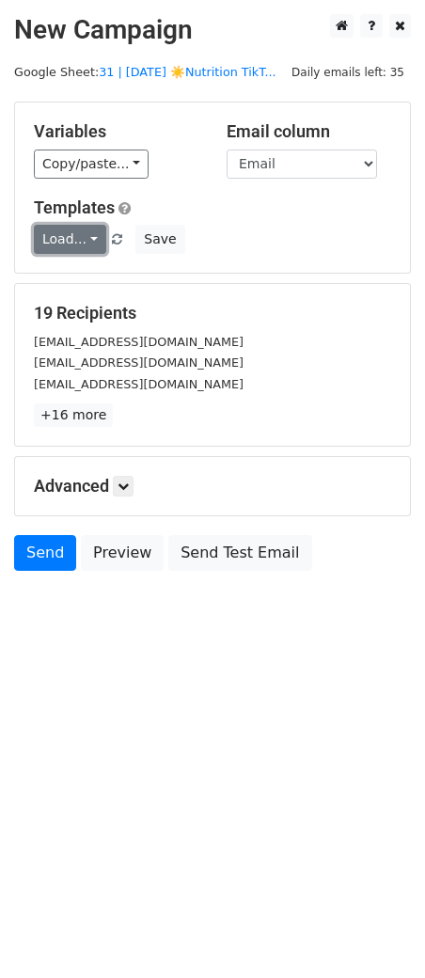
click at [81, 225] on link "Load..." at bounding box center [70, 239] width 72 height 29
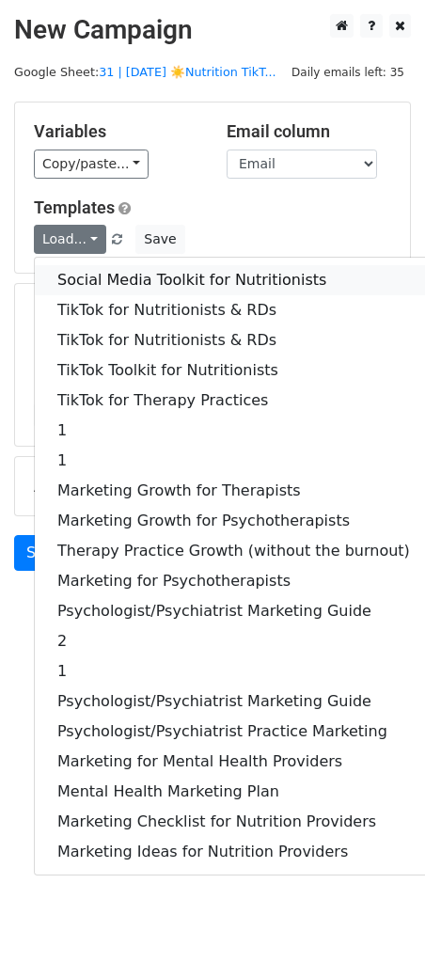
click at [81, 269] on link "Social Media Toolkit for Nutritionists" at bounding box center [234, 280] width 398 height 30
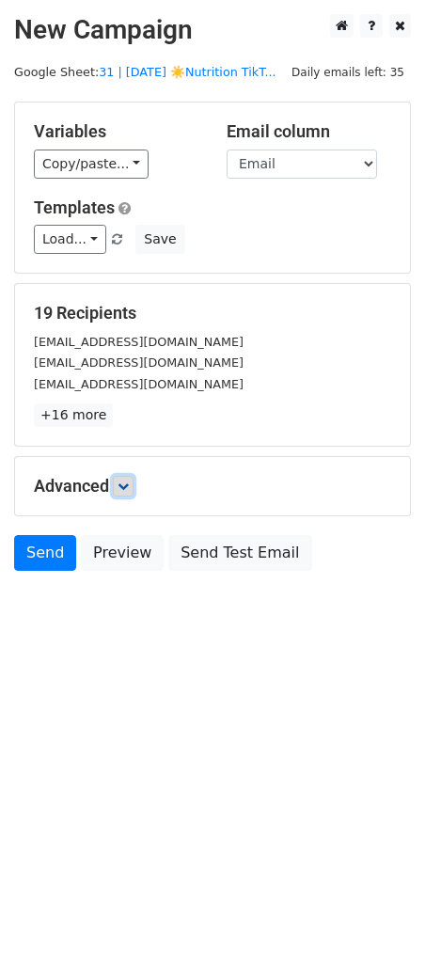
click at [125, 486] on icon at bounding box center [123, 486] width 11 height 11
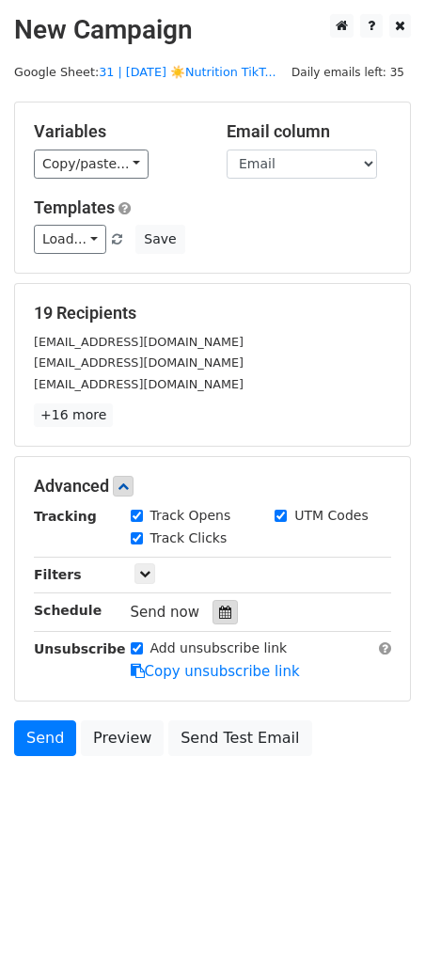
click at [219, 606] on icon at bounding box center [225, 612] width 12 height 13
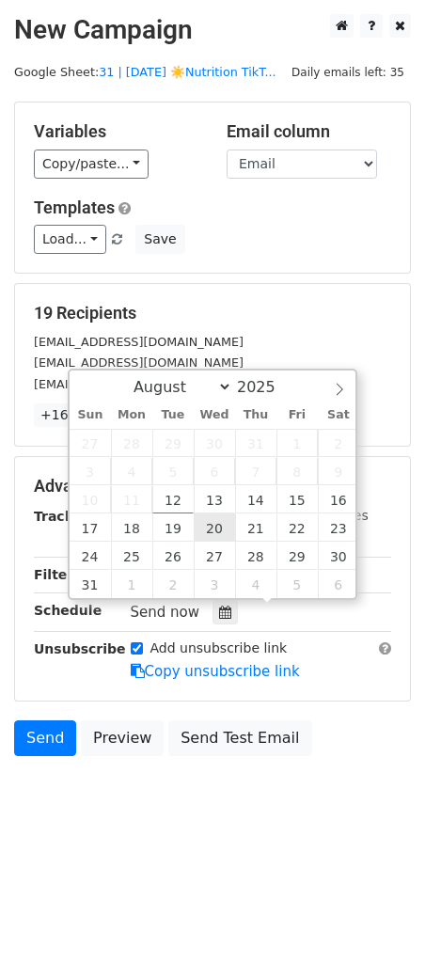
type input "[DATE] 12:00"
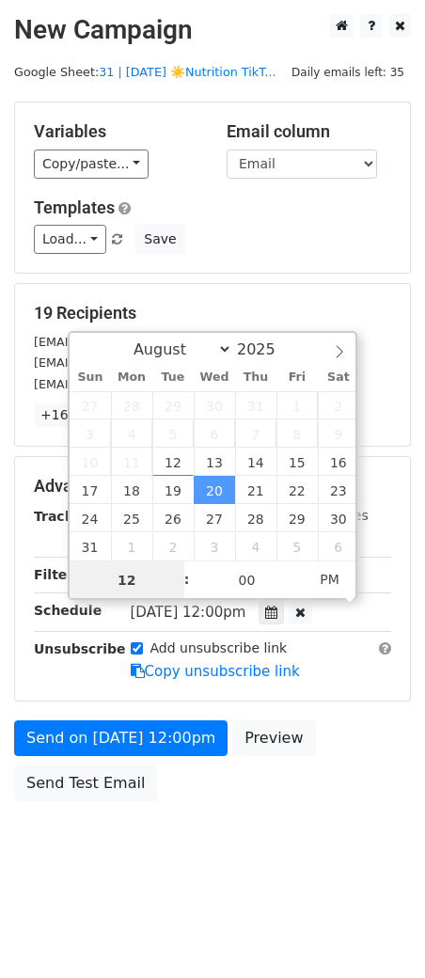
type input "2"
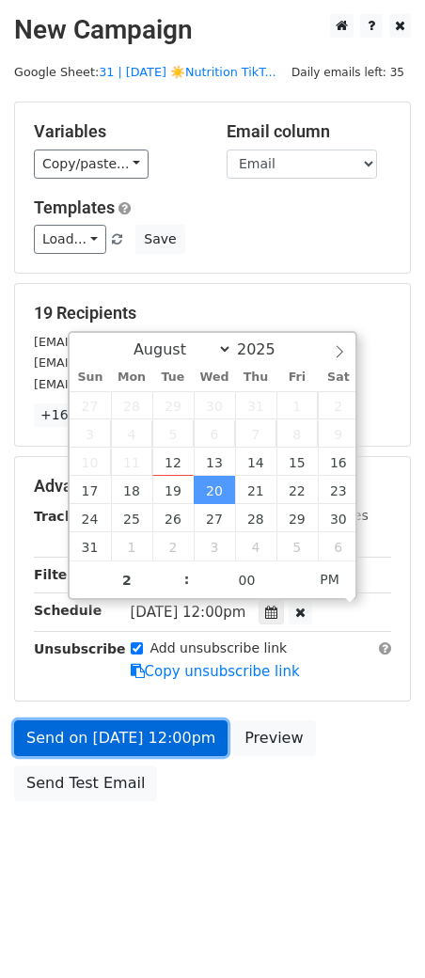
type input "[DATE] 14:00"
click at [167, 738] on link "Send on [DATE] 12:00pm" at bounding box center [121, 738] width 214 height 36
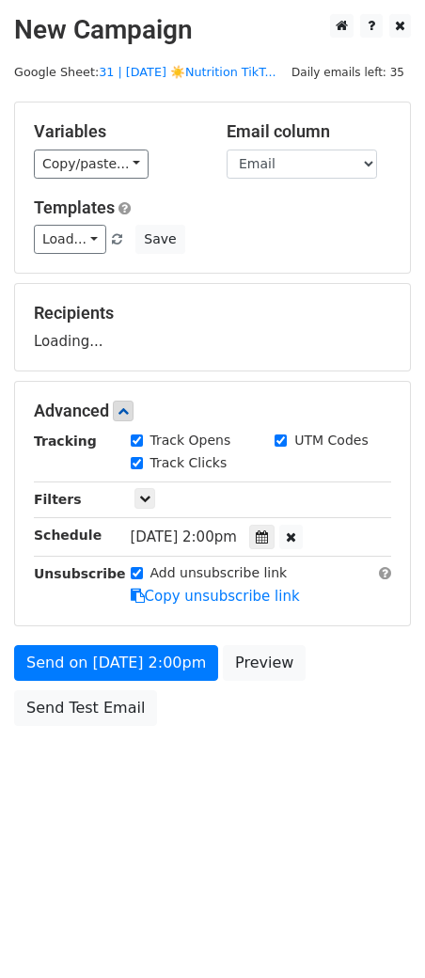
click at [106, 724] on div "Send on [DATE] 2:00pm Preview Send Test Email" at bounding box center [212, 690] width 425 height 90
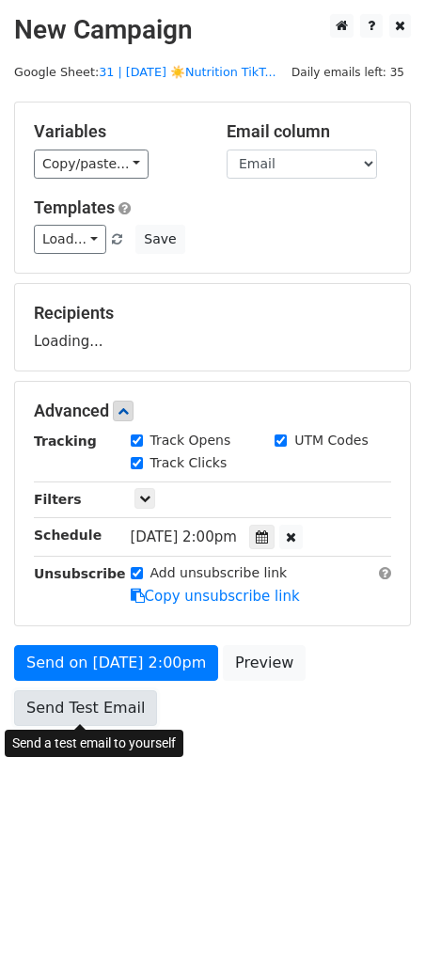
click at [106, 717] on link "Send Test Email" at bounding box center [85, 708] width 143 height 36
click at [95, 710] on link "Send Test Email" at bounding box center [85, 708] width 143 height 36
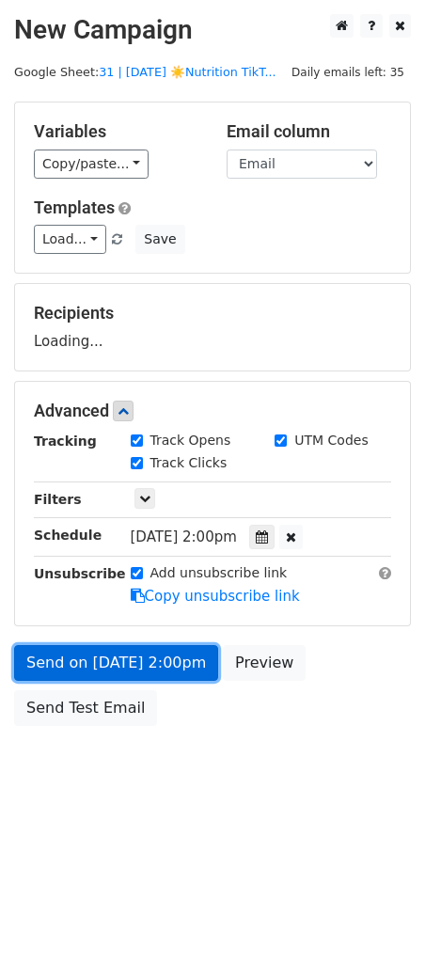
click at [103, 664] on link "Send on [DATE] 2:00pm" at bounding box center [116, 663] width 204 height 36
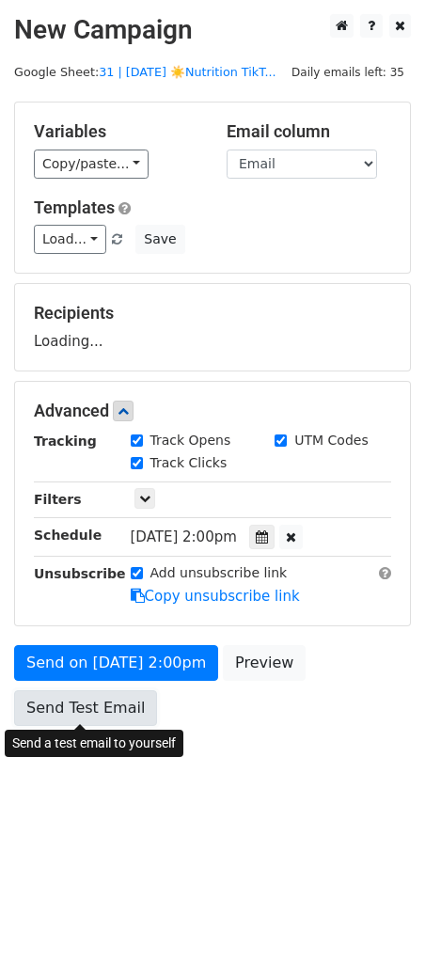
click at [97, 705] on link "Send Test Email" at bounding box center [85, 708] width 143 height 36
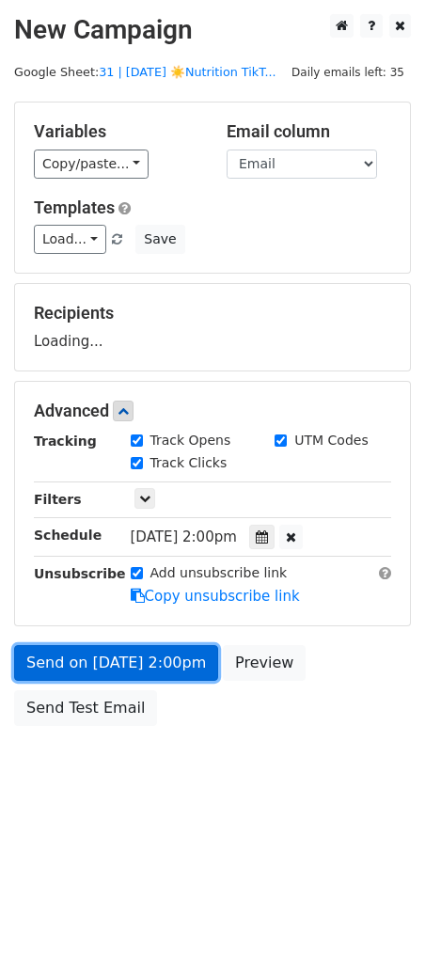
click at [110, 666] on link "Send on [DATE] 2:00pm" at bounding box center [116, 663] width 204 height 36
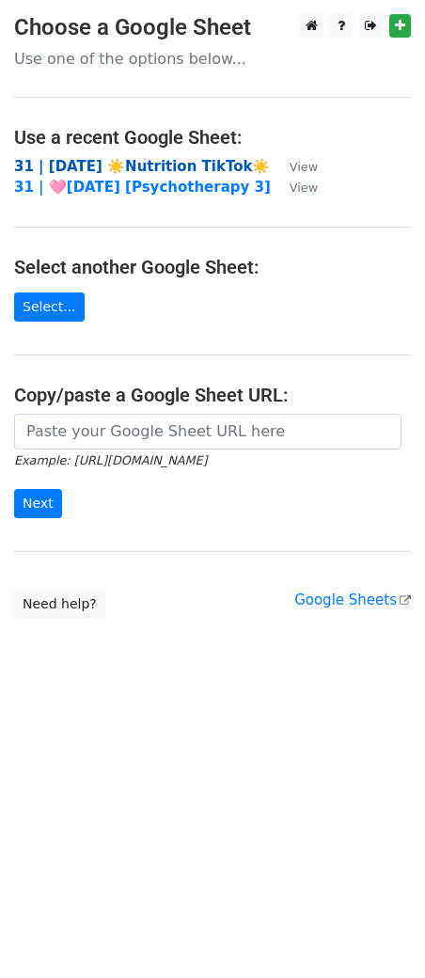
click at [168, 173] on td "31 | [DATE] ☀️Nutrition TikTok☀️" at bounding box center [142, 167] width 257 height 22
click at [192, 156] on td "31 | [DATE] ☀️Nutrition TikTok☀️" at bounding box center [142, 167] width 257 height 22
click at [190, 160] on strong "31 | [DATE] ☀️Nutrition TikTok☀️" at bounding box center [142, 166] width 256 height 17
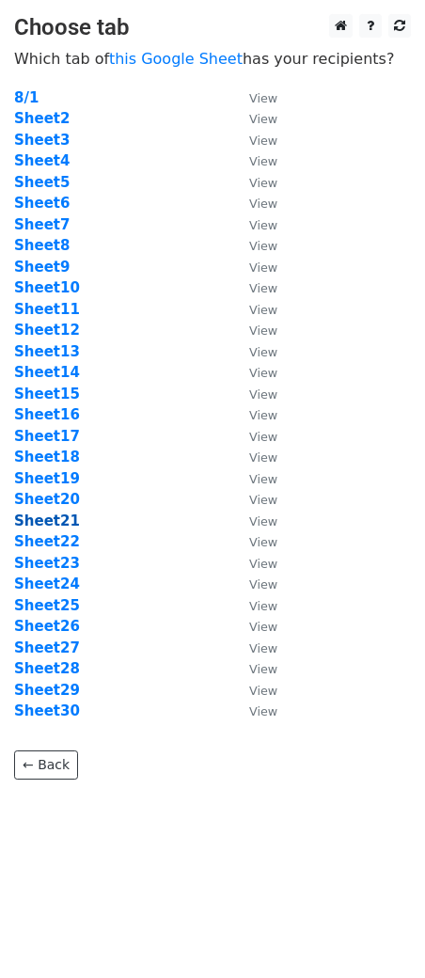
click at [56, 519] on strong "Sheet21" at bounding box center [47, 521] width 66 height 17
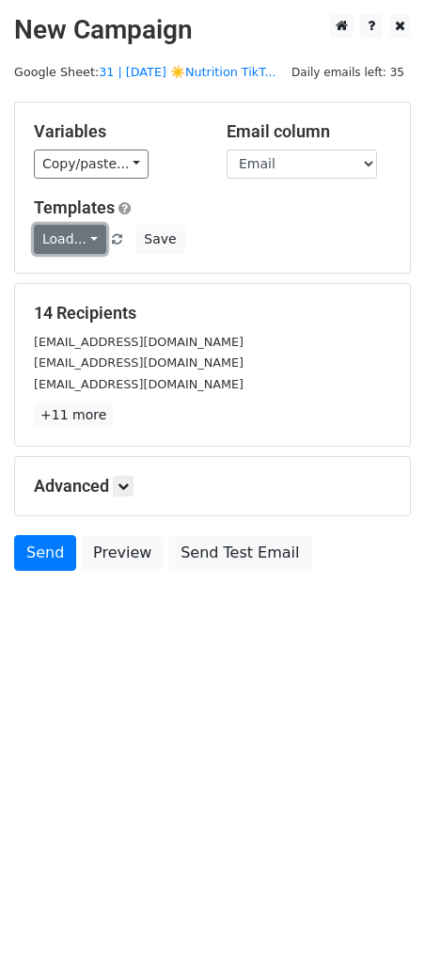
click at [93, 235] on link "Load..." at bounding box center [70, 239] width 72 height 29
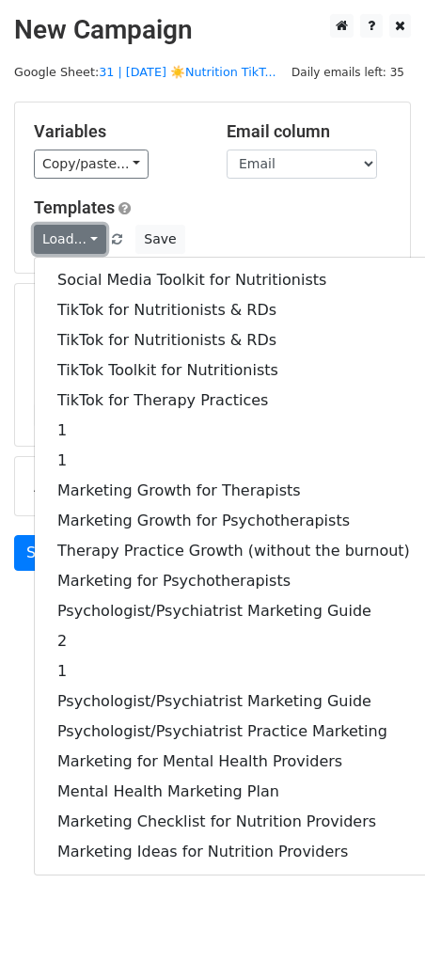
click at [78, 231] on link "Load..." at bounding box center [70, 239] width 72 height 29
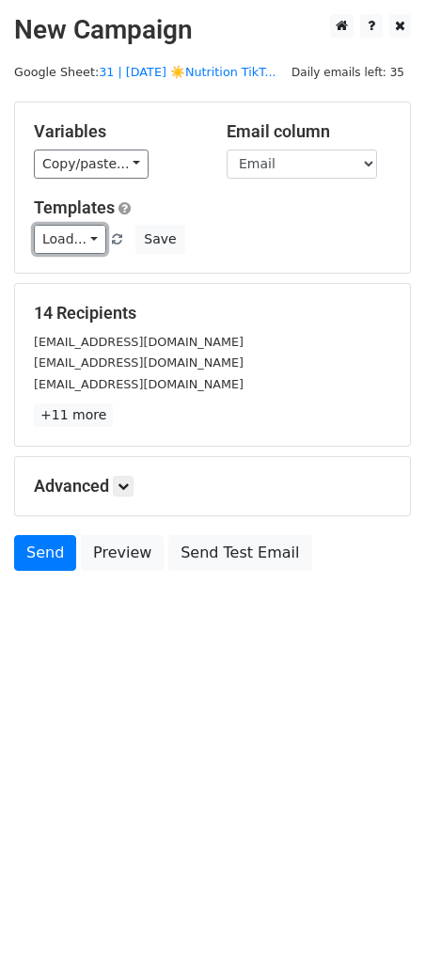
drag, startPoint x: 78, startPoint y: 243, endPoint x: 78, endPoint y: 280, distance: 37.6
click at [78, 243] on link "Load..." at bounding box center [70, 239] width 72 height 29
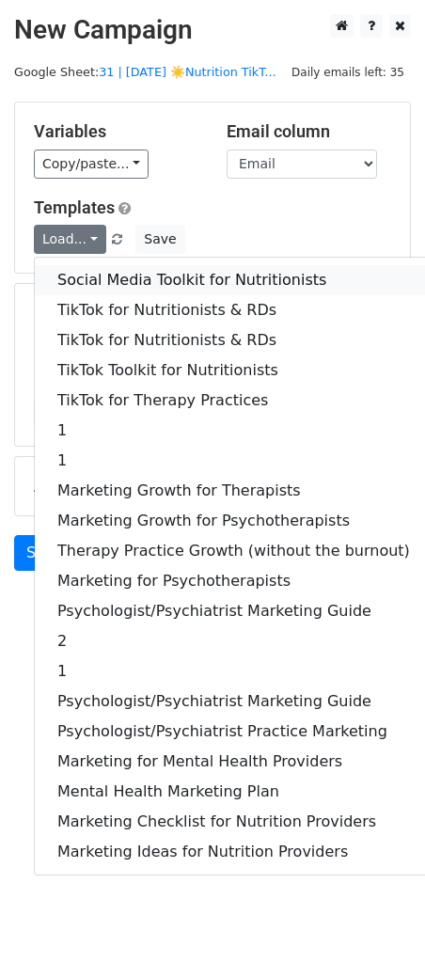
click at [78, 282] on link "Social Media Toolkit for Nutritionists" at bounding box center [234, 280] width 398 height 30
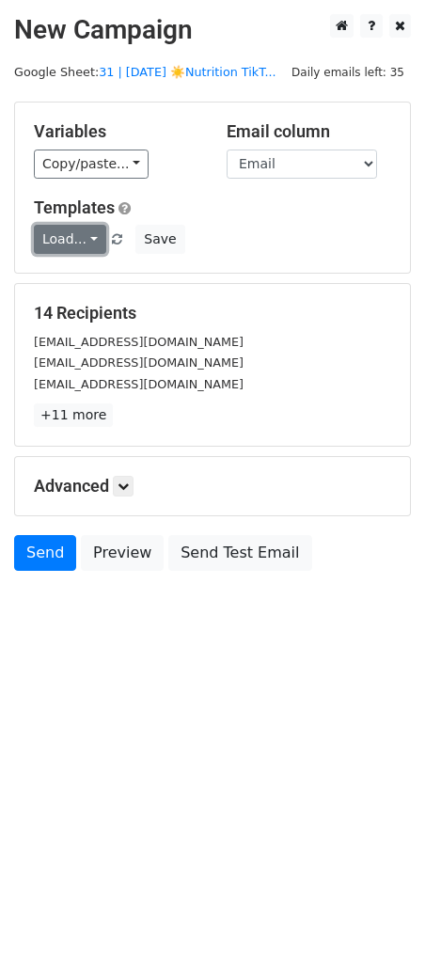
click at [82, 245] on link "Load..." at bounding box center [70, 239] width 72 height 29
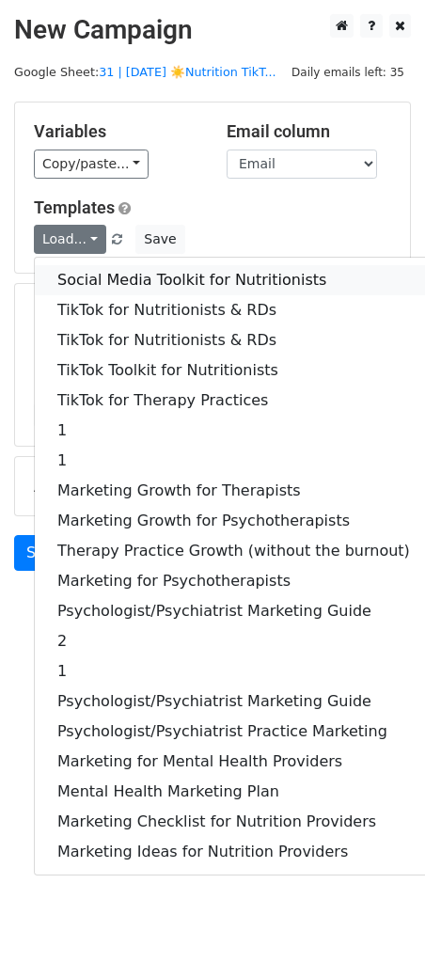
click at [81, 290] on link "Social Media Toolkit for Nutritionists" at bounding box center [234, 280] width 398 height 30
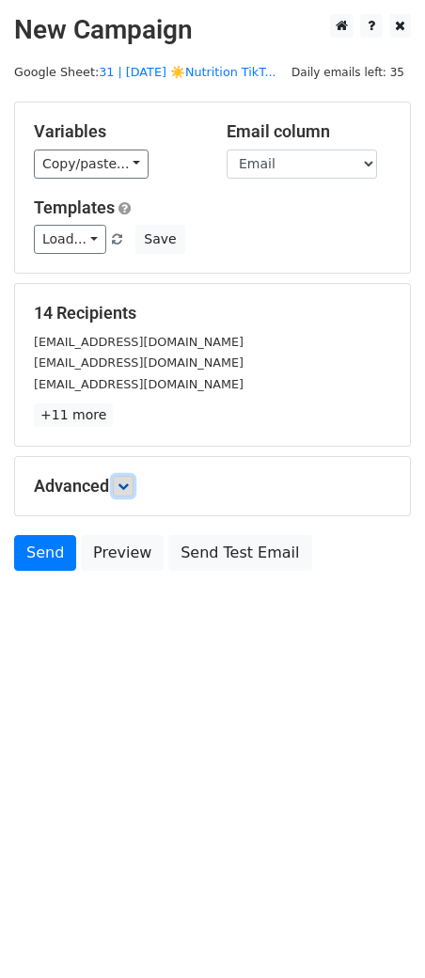
click at [130, 490] on link at bounding box center [123, 486] width 21 height 21
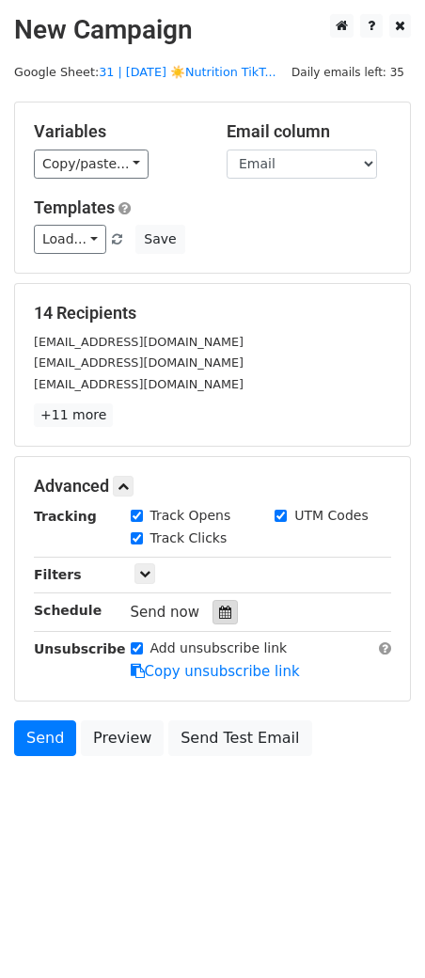
click at [219, 606] on icon at bounding box center [225, 612] width 12 height 13
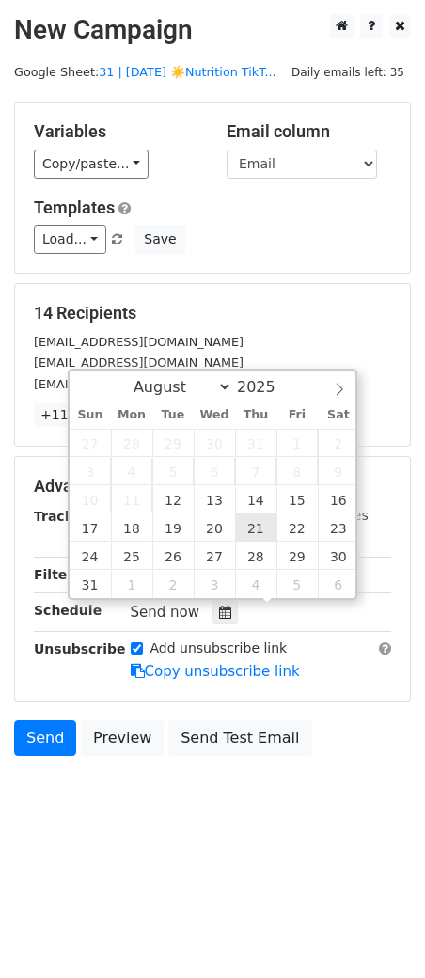
type input "2025-08-21 12:00"
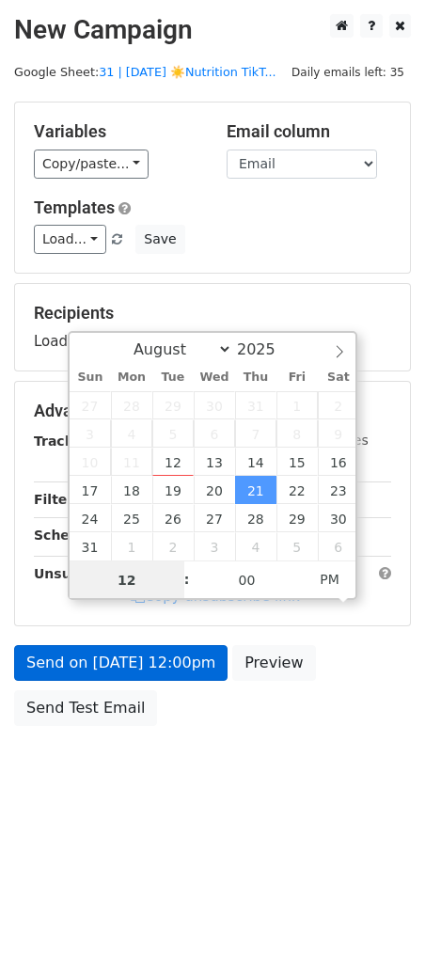
drag, startPoint x: 245, startPoint y: 528, endPoint x: 106, endPoint y: 674, distance: 201.6
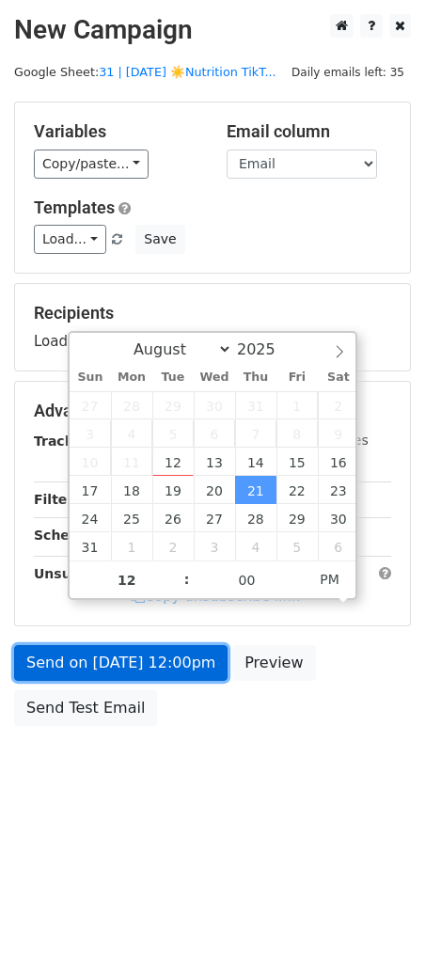
click at [105, 676] on link "Send on Aug 21 at 12:00pm" at bounding box center [121, 663] width 214 height 36
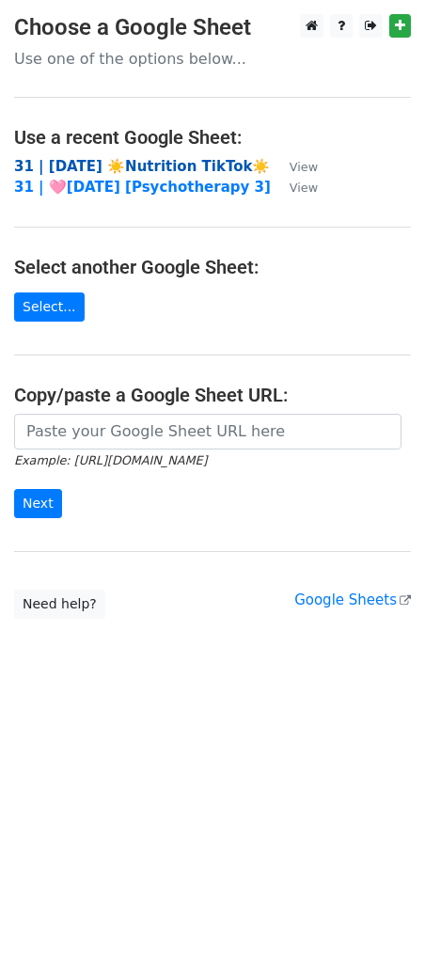
click at [160, 163] on strong "31 | [DATE] ☀️Nutrition TikTok☀️" at bounding box center [142, 166] width 256 height 17
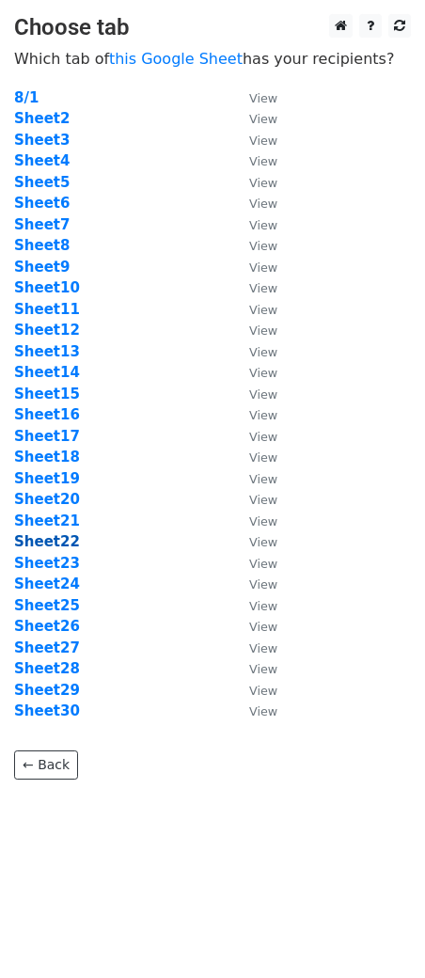
click at [62, 543] on strong "Sheet22" at bounding box center [47, 541] width 66 height 17
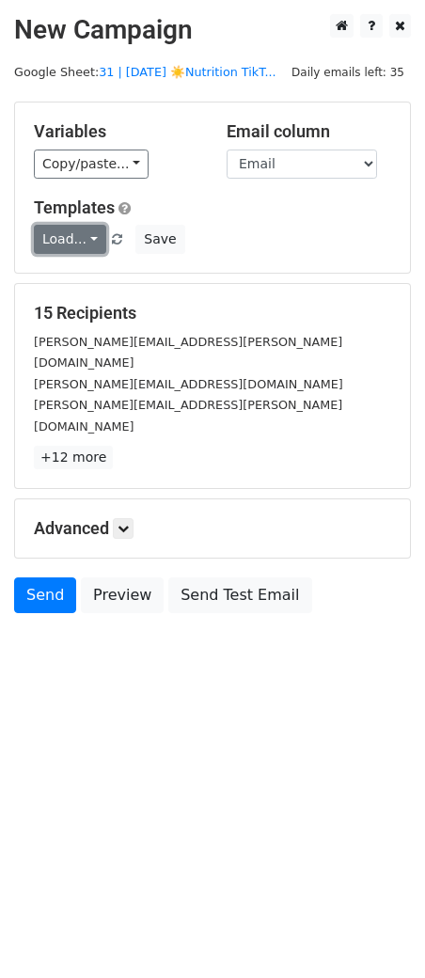
click at [75, 248] on link "Load..." at bounding box center [70, 239] width 72 height 29
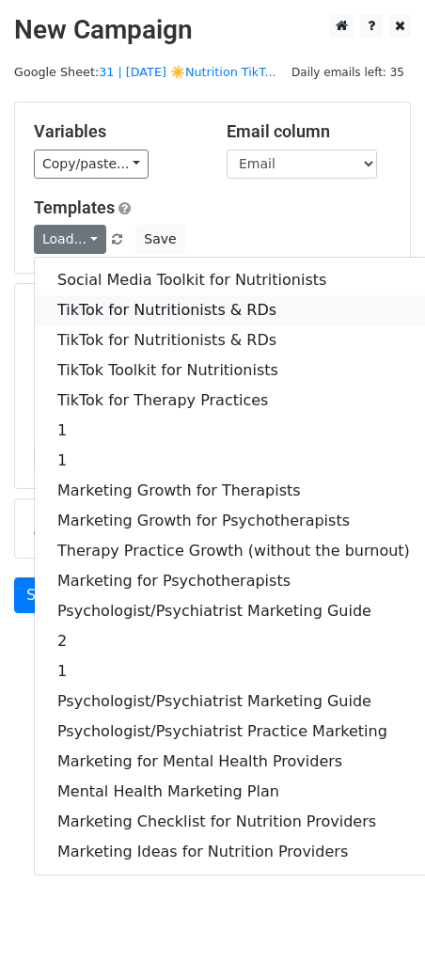
click at [78, 301] on link "TikTok for Nutritionists & RDs" at bounding box center [234, 310] width 398 height 30
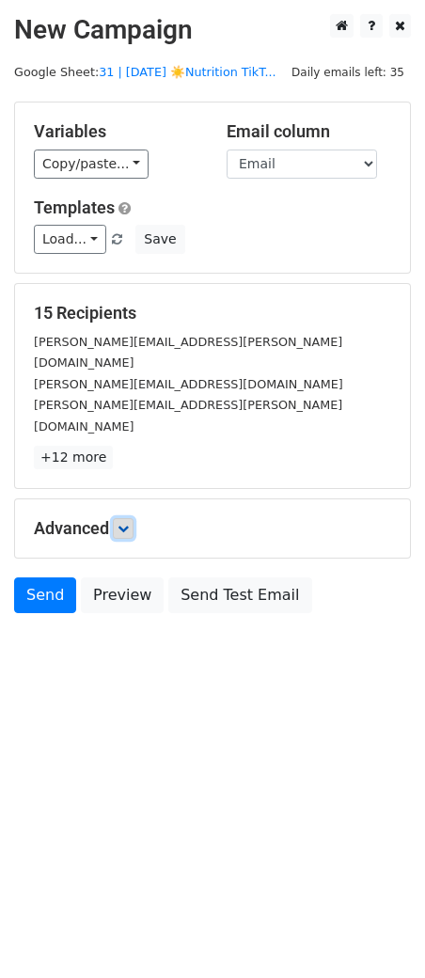
click at [134, 518] on link at bounding box center [123, 528] width 21 height 21
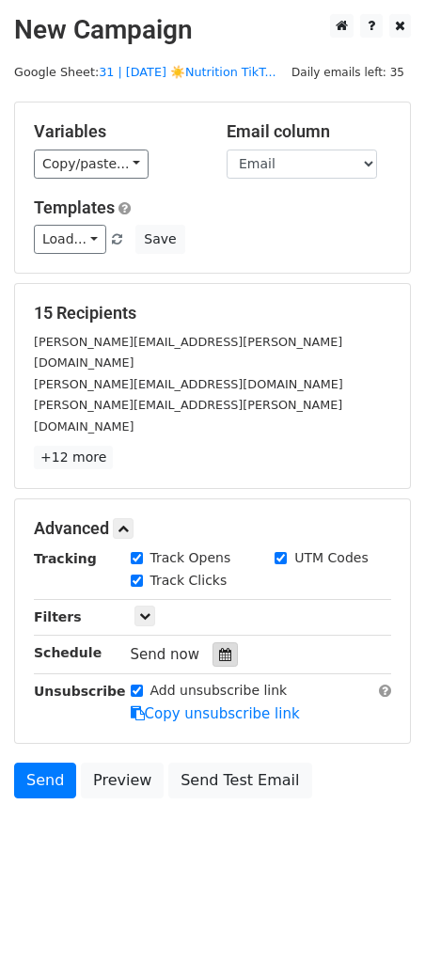
click at [227, 642] on div at bounding box center [225, 654] width 25 height 24
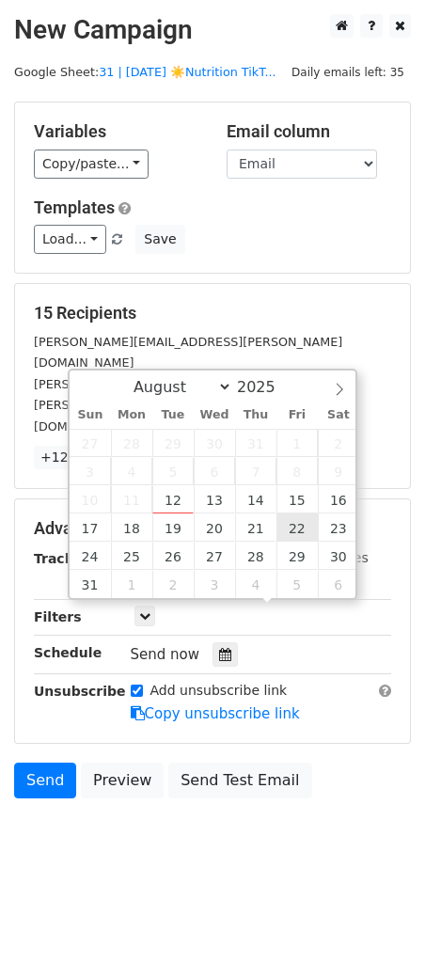
type input "2025-08-22 12:00"
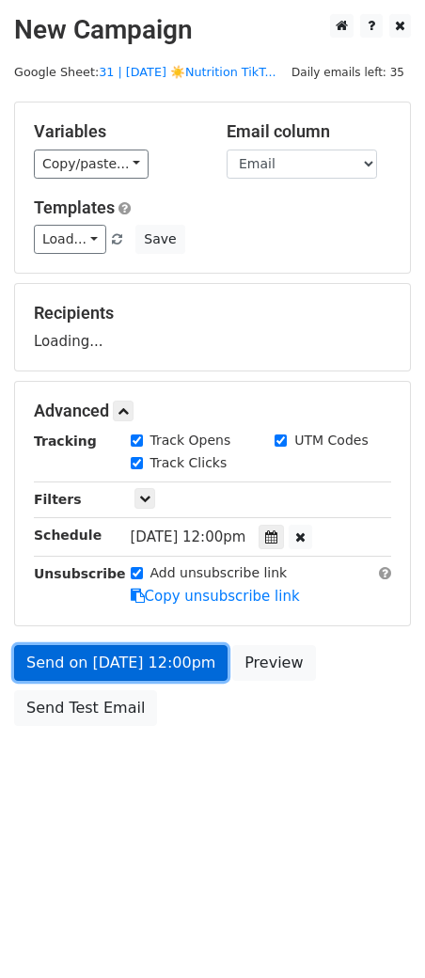
click at [164, 677] on link "Send on Aug 22 at 12:00pm" at bounding box center [121, 663] width 214 height 36
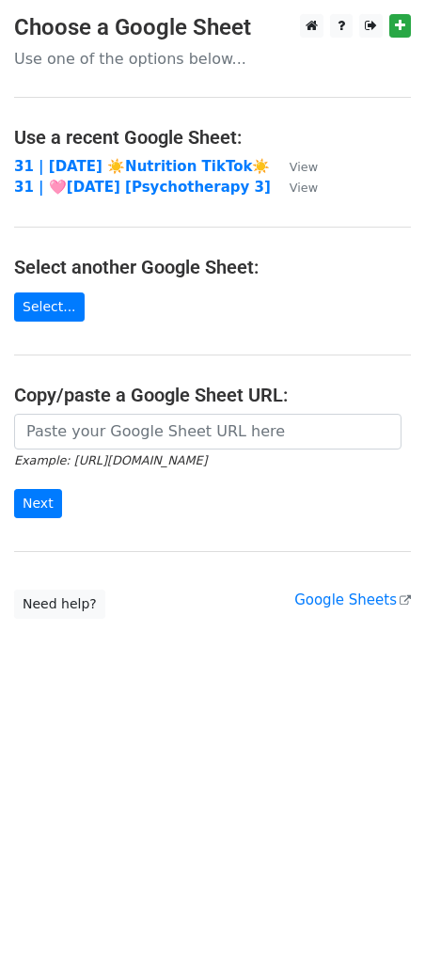
click at [140, 156] on td "31 | [DATE] ☀️Nutrition TikTok☀️" at bounding box center [142, 167] width 257 height 22
click at [134, 162] on strong "31 | AUG 1 ☀️Nutrition TikTok☀️" at bounding box center [142, 166] width 256 height 17
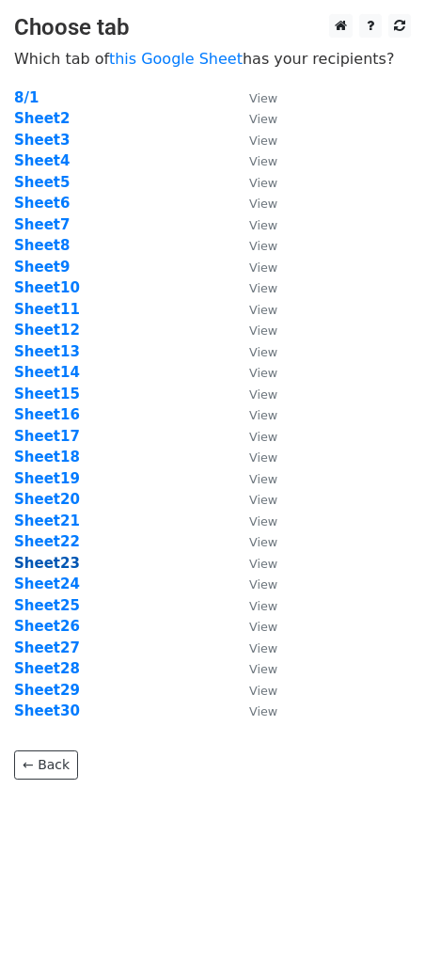
click at [43, 562] on strong "Sheet23" at bounding box center [47, 563] width 66 height 17
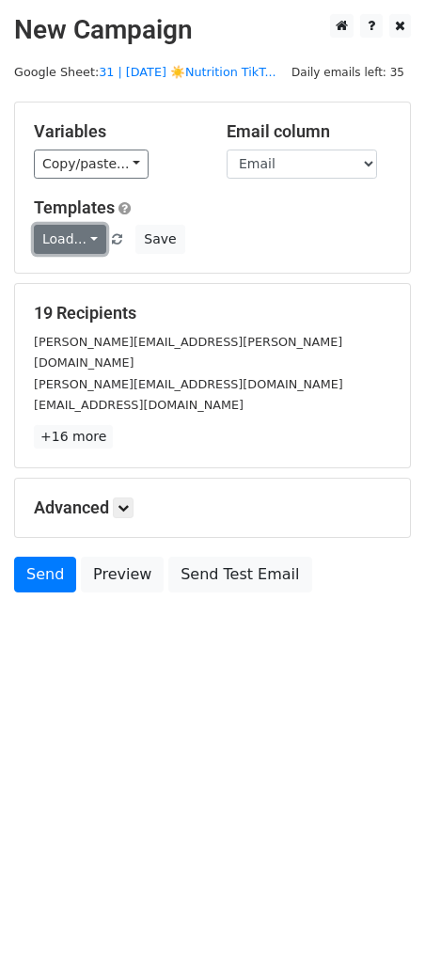
click at [68, 241] on link "Load..." at bounding box center [70, 239] width 72 height 29
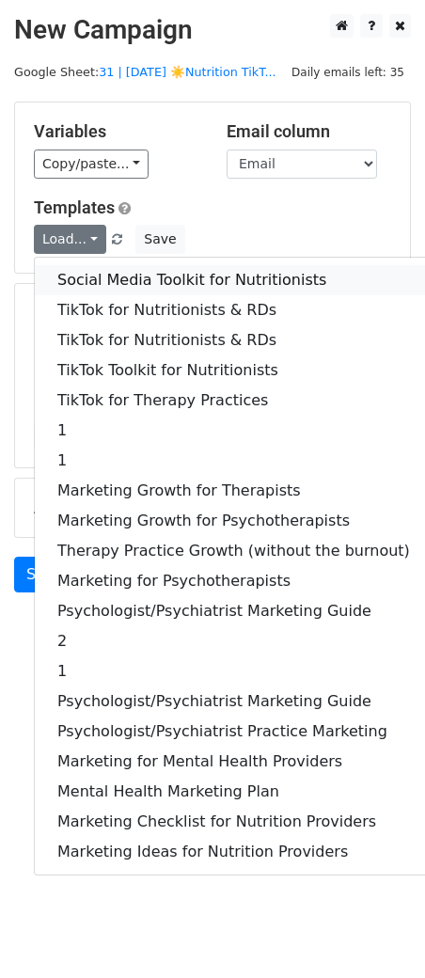
click at [68, 276] on link "Social Media Toolkit for Nutritionists" at bounding box center [234, 280] width 398 height 30
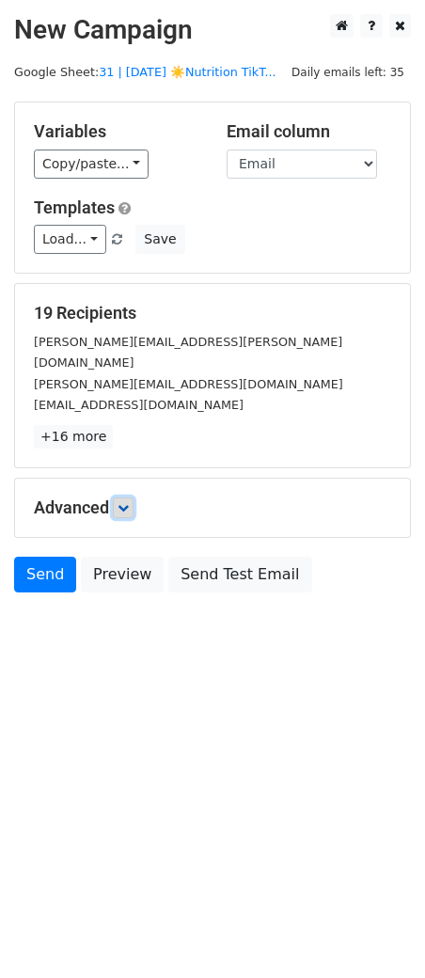
click at [128, 502] on icon at bounding box center [123, 507] width 11 height 11
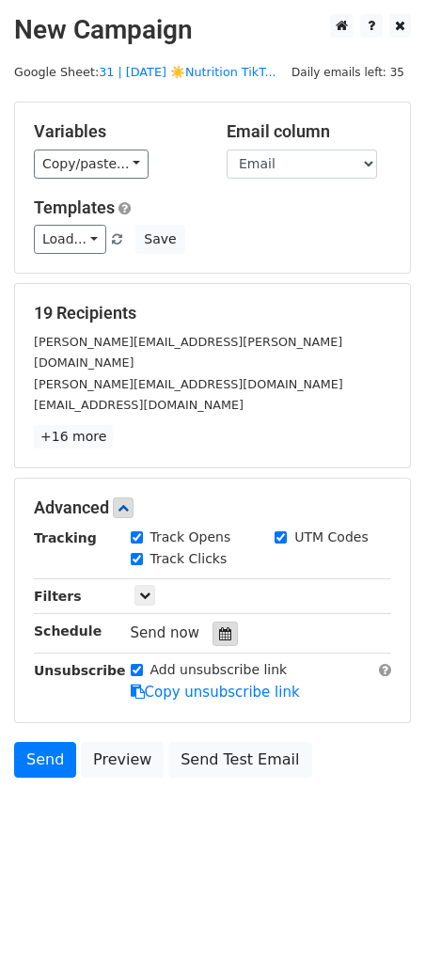
click at [219, 627] on icon at bounding box center [225, 633] width 12 height 13
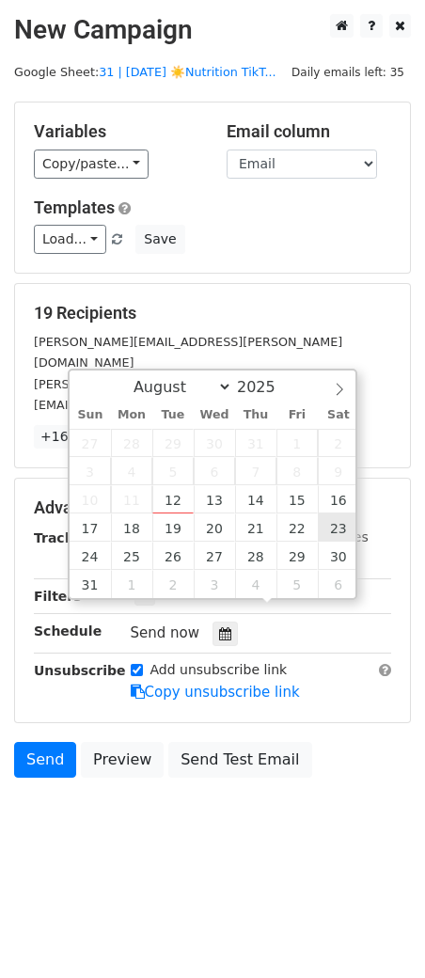
type input "2025-08-23 12:00"
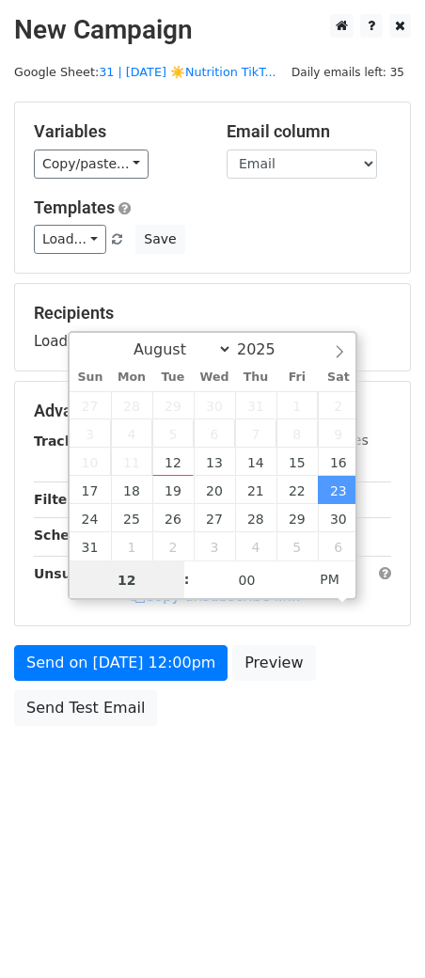
type input "2"
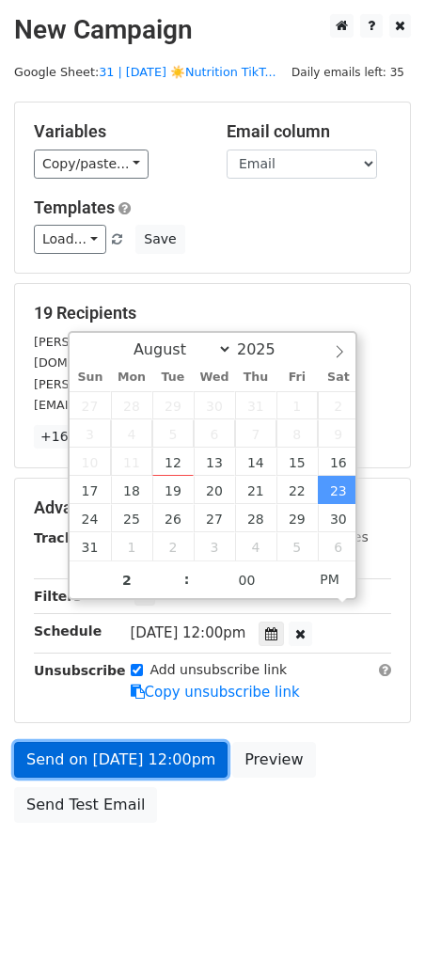
type input "2025-08-23 14:00"
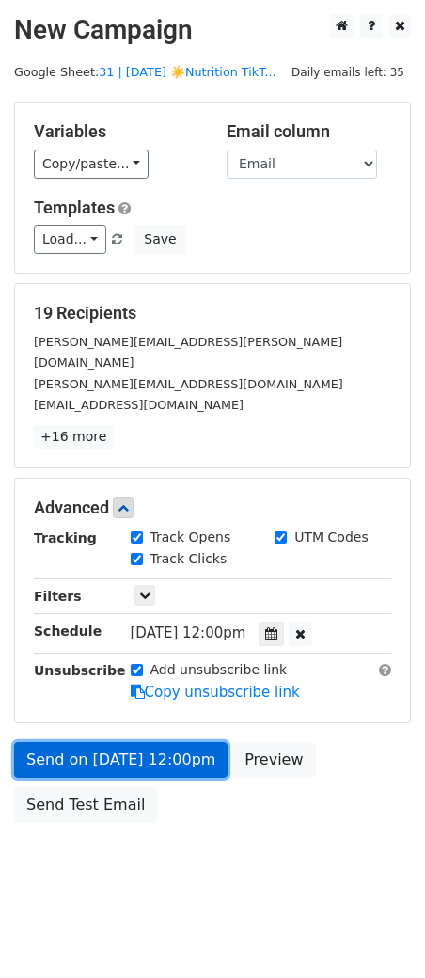
click at [122, 742] on link "Send on Aug 23 at 12:00pm" at bounding box center [121, 760] width 214 height 36
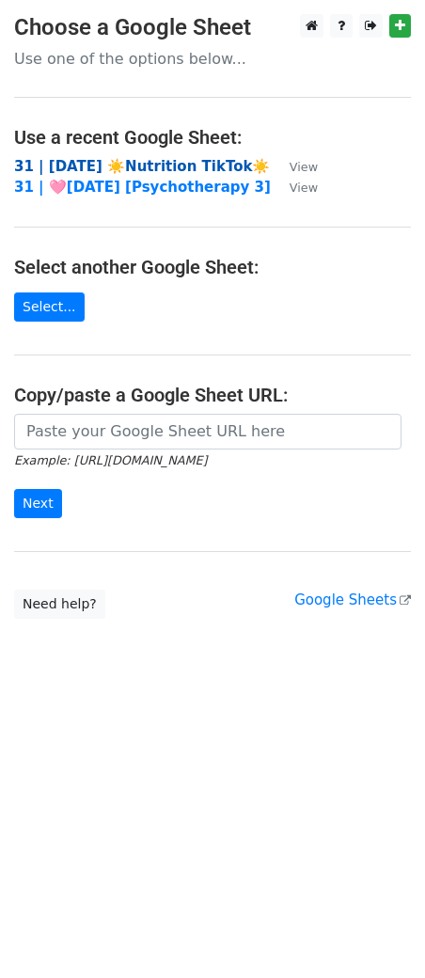
click at [182, 159] on strong "31 | [DATE] ☀️Nutrition TikTok☀️" at bounding box center [142, 166] width 256 height 17
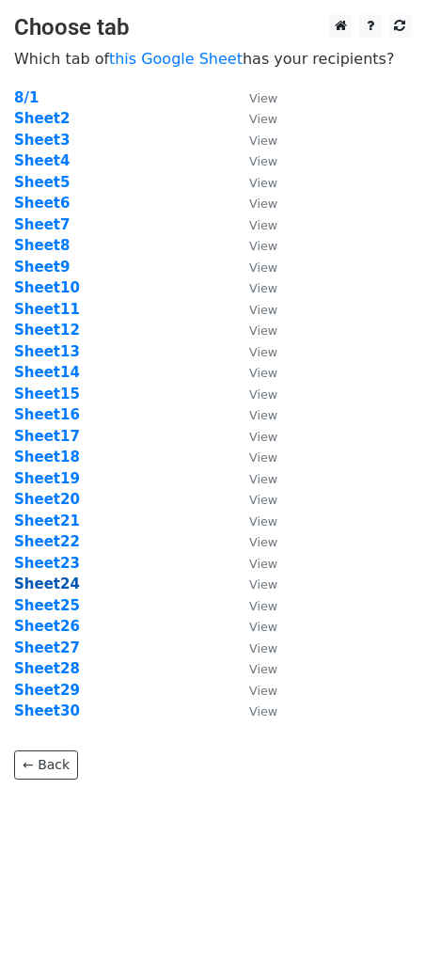
click at [39, 579] on strong "Sheet24" at bounding box center [47, 584] width 66 height 17
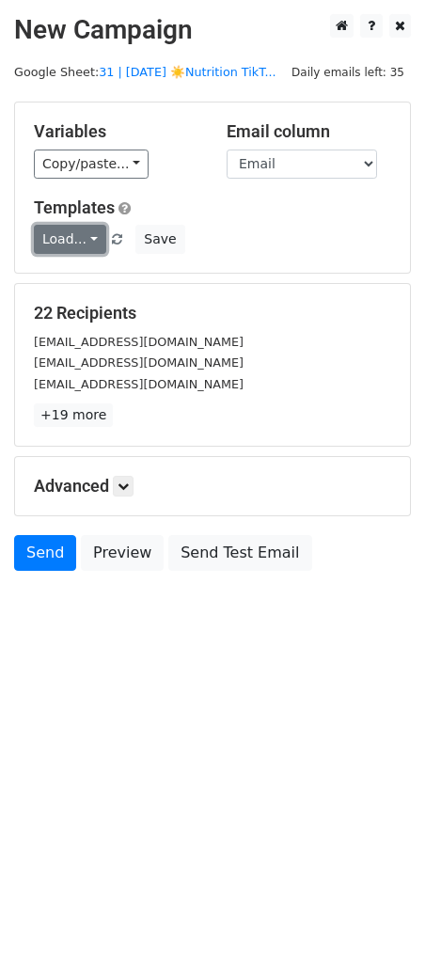
click at [67, 240] on link "Load..." at bounding box center [70, 239] width 72 height 29
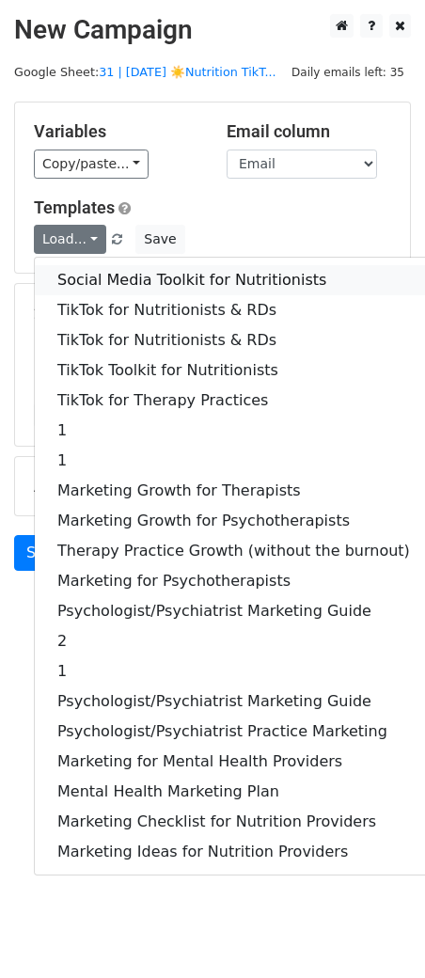
click at [69, 272] on link "Social Media Toolkit for Nutritionists" at bounding box center [234, 280] width 398 height 30
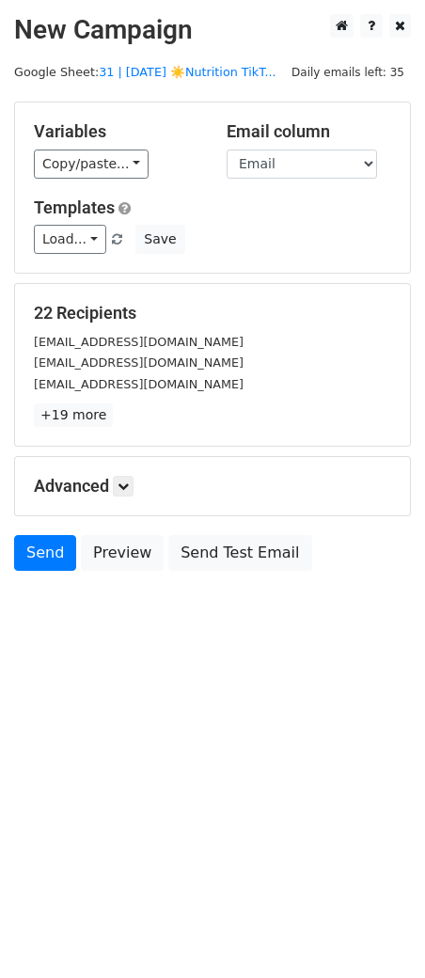
click at [119, 497] on div "Advanced Tracking Track Opens UTM Codes Track Clicks Filters Only include sprea…" at bounding box center [212, 486] width 395 height 58
click at [138, 483] on h5 "Advanced" at bounding box center [212, 486] width 357 height 21
drag, startPoint x: 125, startPoint y: 486, endPoint x: 193, endPoint y: 632, distance: 160.7
click at [127, 487] on icon at bounding box center [123, 486] width 11 height 11
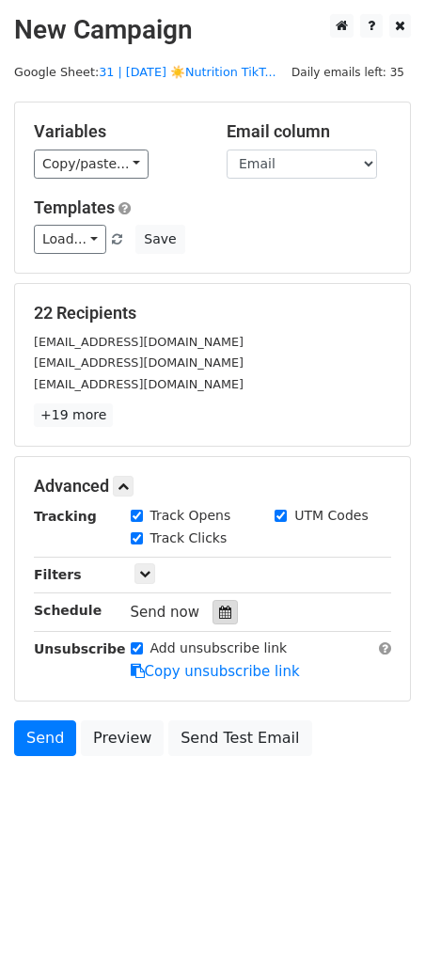
click at [219, 609] on icon at bounding box center [225, 612] width 12 height 13
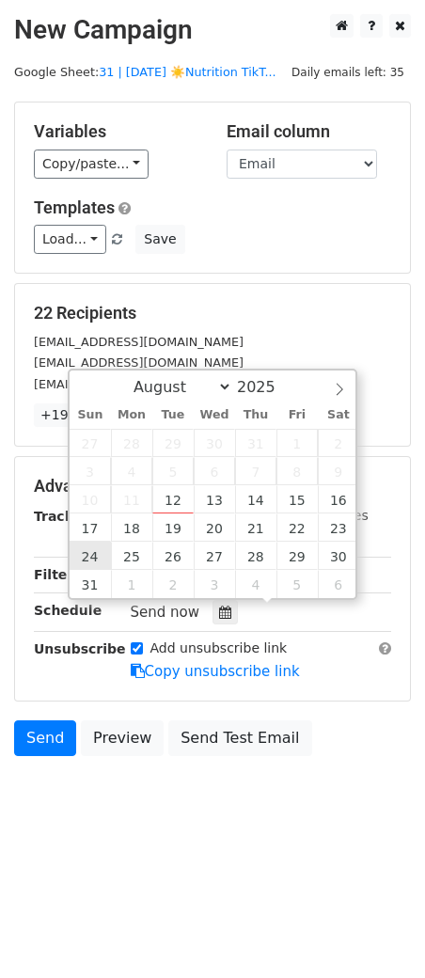
type input "2025-08-24 12:00"
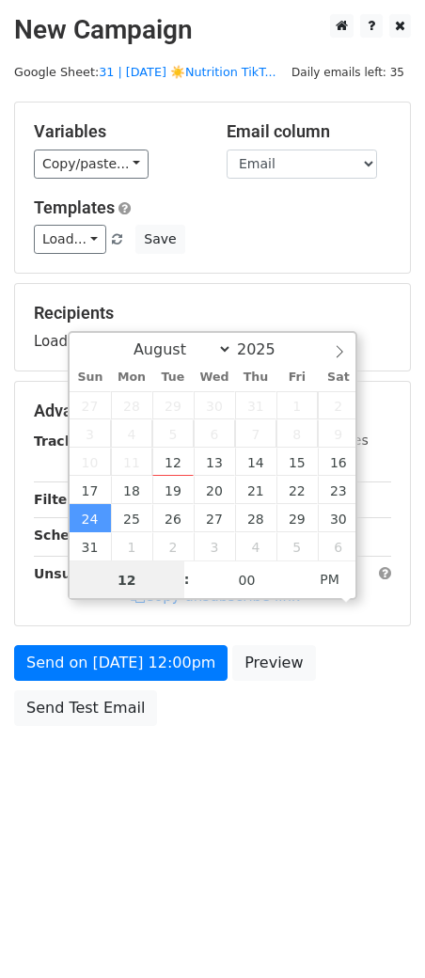
type input "2"
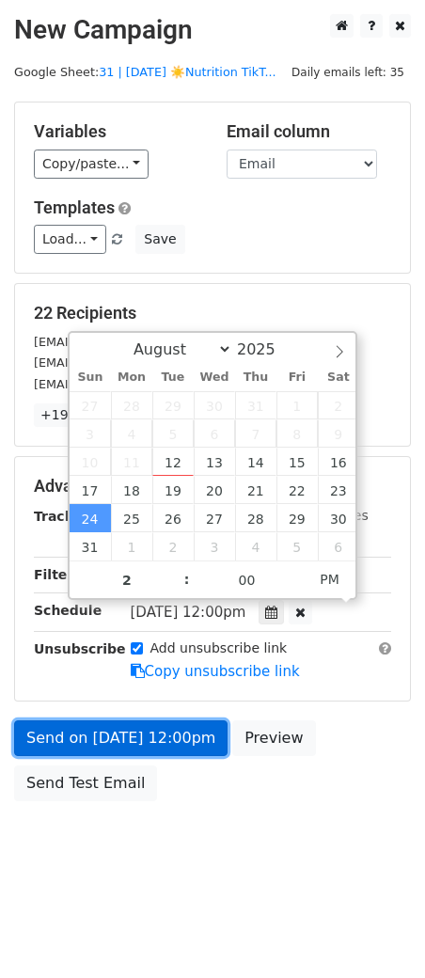
type input "2025-08-24 14:00"
click at [101, 736] on link "Send on Aug 24 at 12:00pm" at bounding box center [121, 738] width 214 height 36
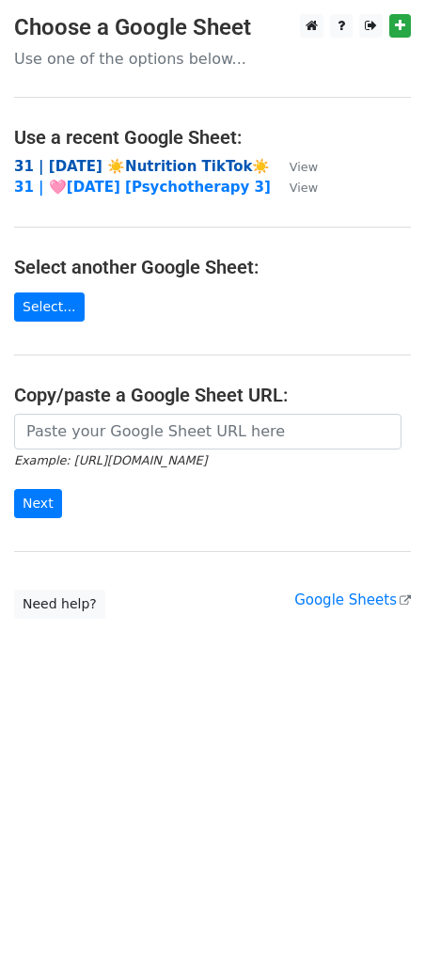
click at [171, 170] on strong "31 | [DATE] ☀️Nutrition TikTok☀️" at bounding box center [142, 166] width 256 height 17
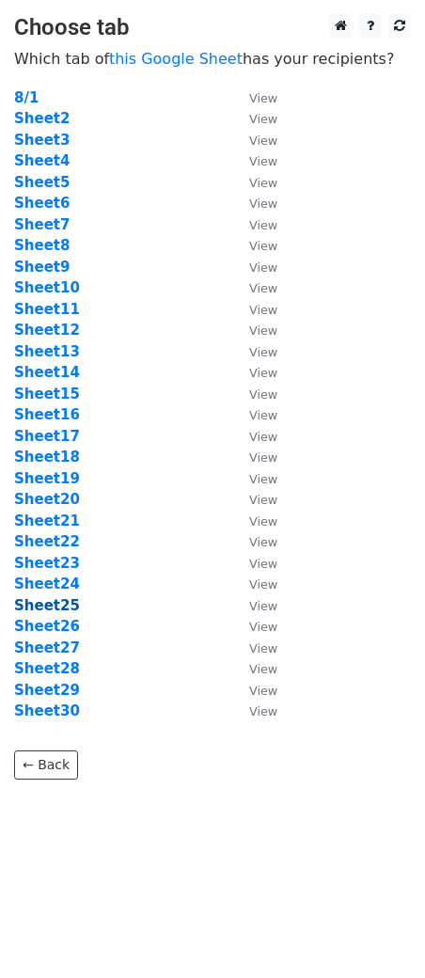
click at [50, 607] on strong "Sheet25" at bounding box center [47, 605] width 66 height 17
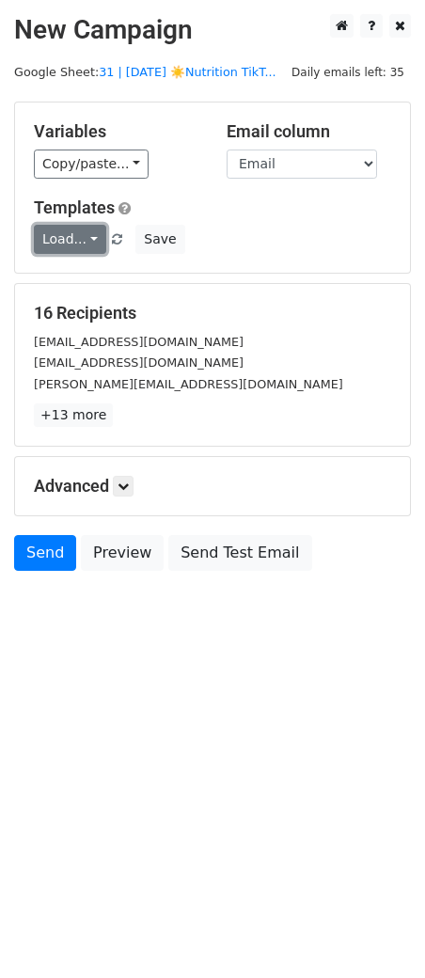
click at [94, 238] on link "Load..." at bounding box center [70, 239] width 72 height 29
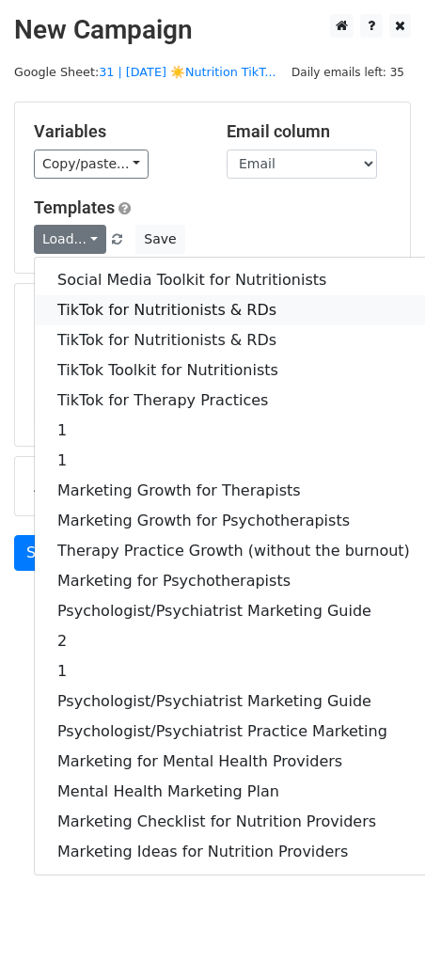
click at [91, 306] on link "TikTok for Nutritionists & RDs" at bounding box center [234, 310] width 398 height 30
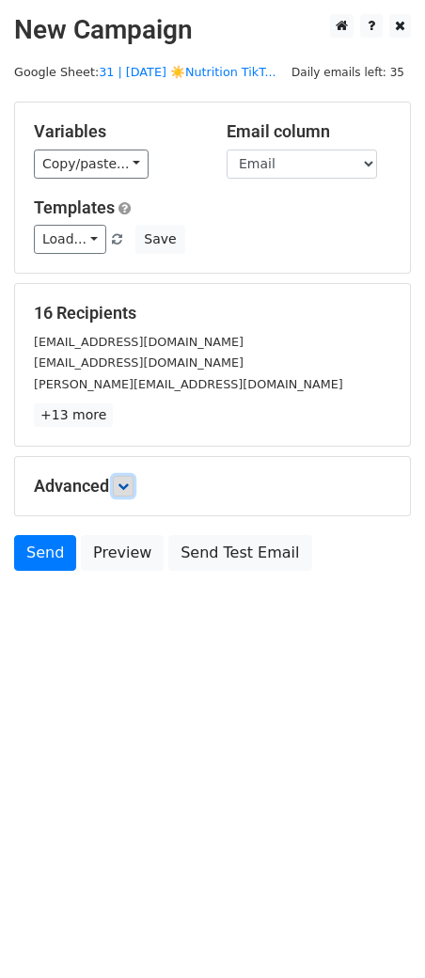
click at [129, 487] on icon at bounding box center [123, 486] width 11 height 11
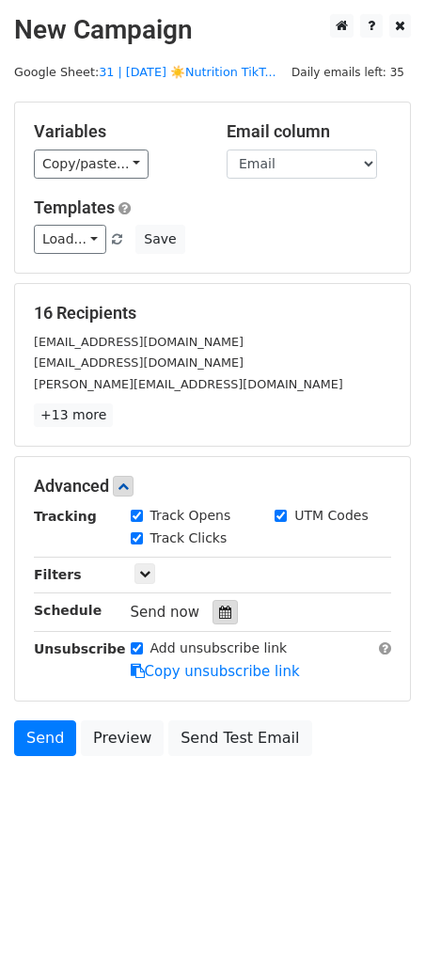
click at [219, 609] on icon at bounding box center [225, 612] width 12 height 13
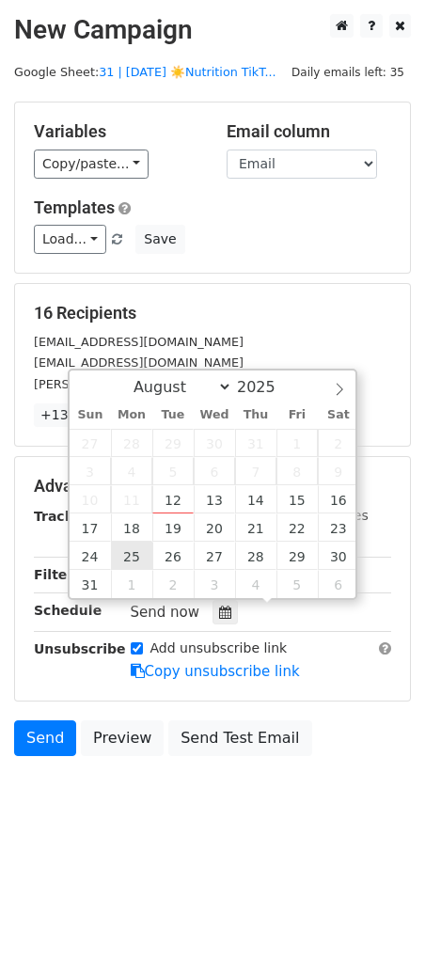
type input "2025-08-25 12:00"
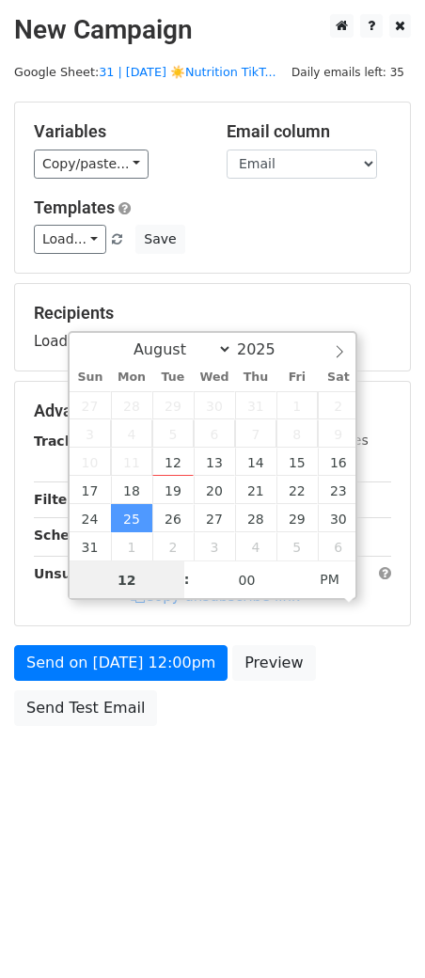
type input "2"
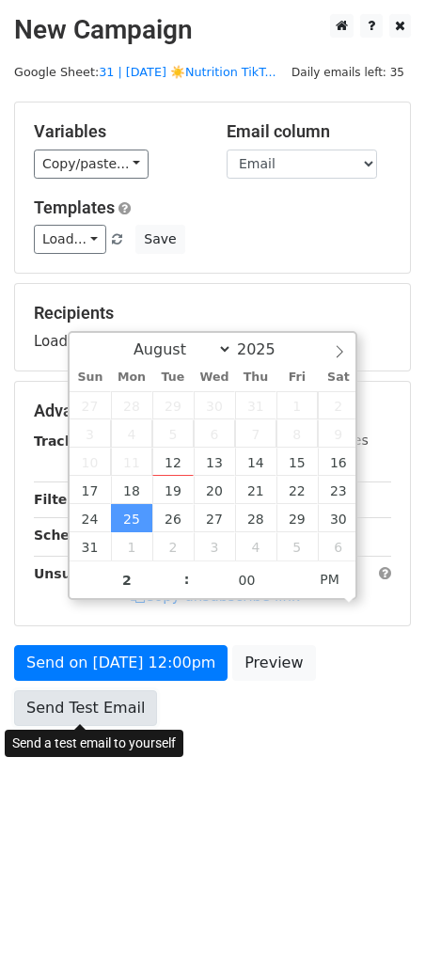
type input "2025-08-25 14:00"
click at [135, 691] on link "Send Test Email" at bounding box center [85, 708] width 143 height 36
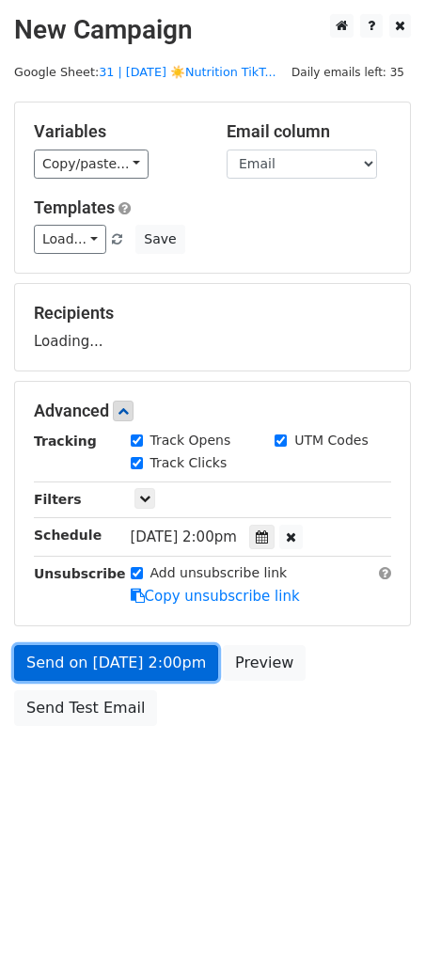
click at [102, 666] on link "Send on Aug 25 at 2:00pm" at bounding box center [116, 663] width 204 height 36
click at [154, 657] on link "Send on Aug 25 at 2:00pm" at bounding box center [116, 663] width 204 height 36
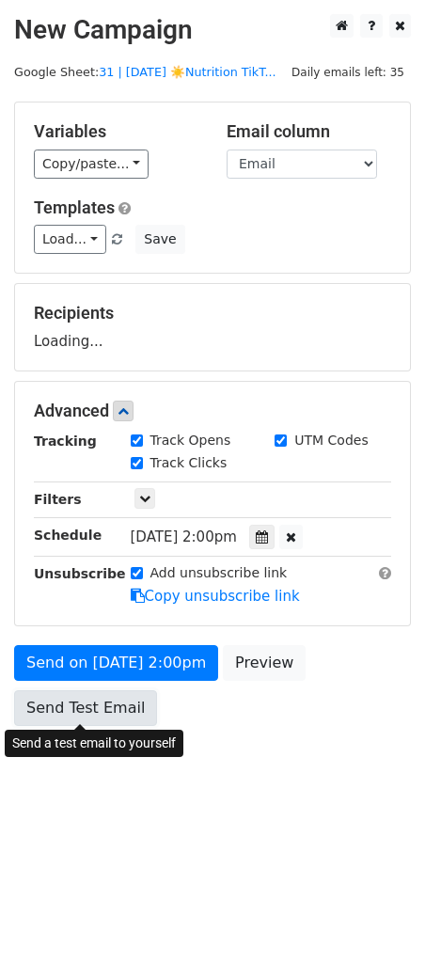
click at [68, 708] on link "Send Test Email" at bounding box center [85, 708] width 143 height 36
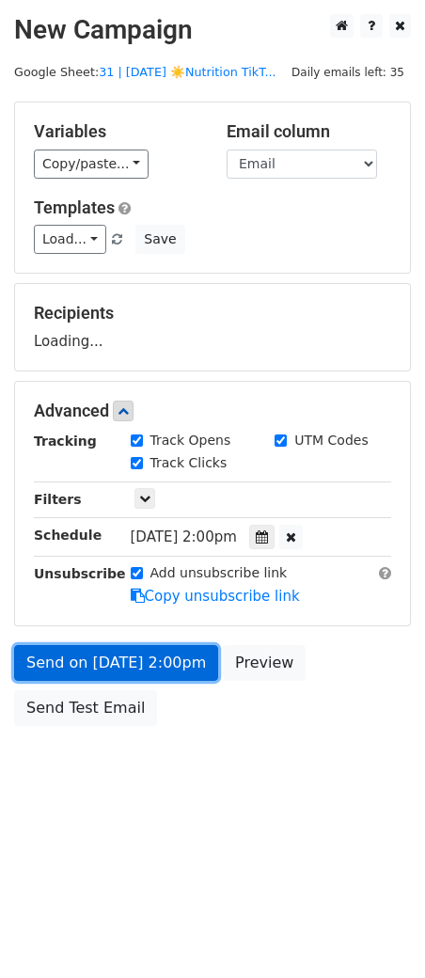
click at [121, 660] on link "Send on Aug 25 at 2:00pm" at bounding box center [116, 663] width 204 height 36
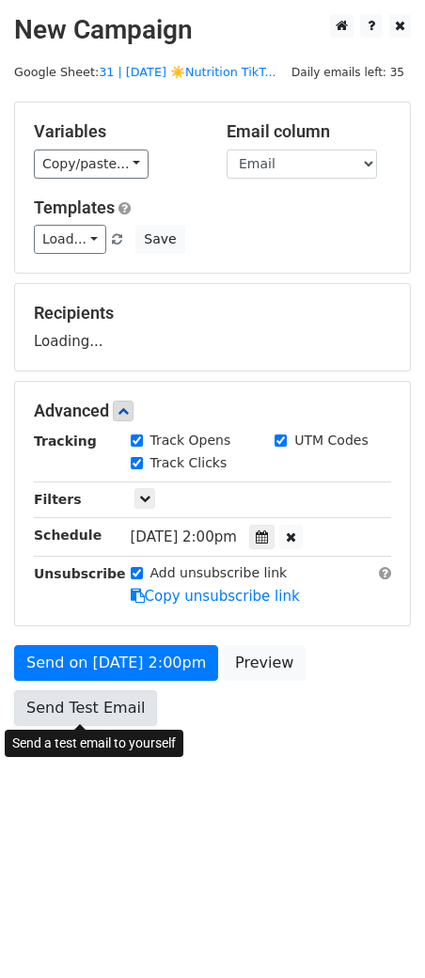
click at [93, 690] on link "Send Test Email" at bounding box center [85, 708] width 143 height 36
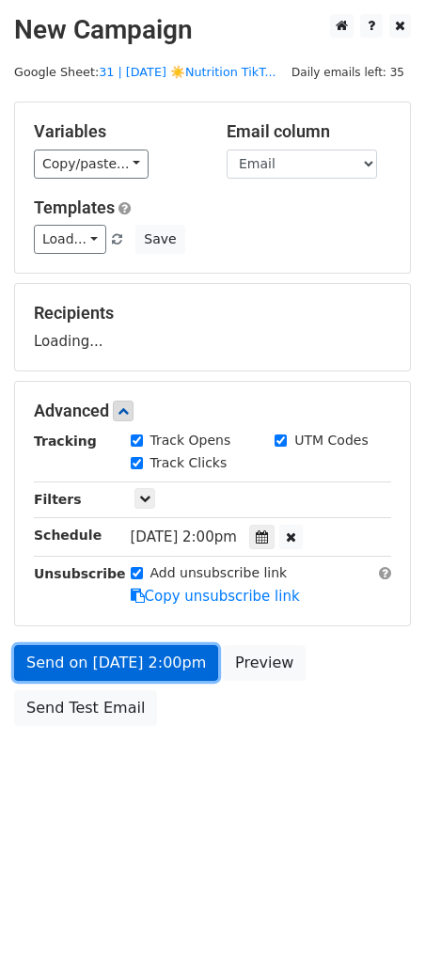
click at [117, 663] on link "Send on Aug 25 at 2:00pm" at bounding box center [116, 663] width 204 height 36
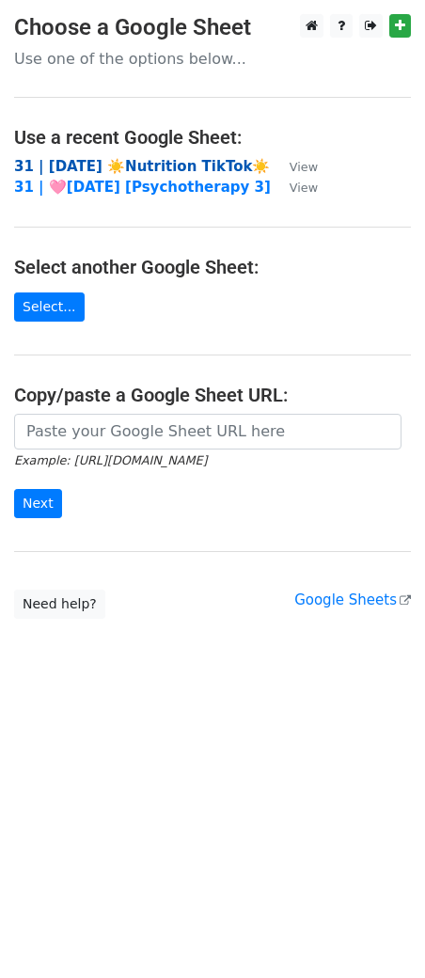
click at [98, 161] on strong "31 | [DATE] ☀️Nutrition TikTok☀️" at bounding box center [142, 166] width 256 height 17
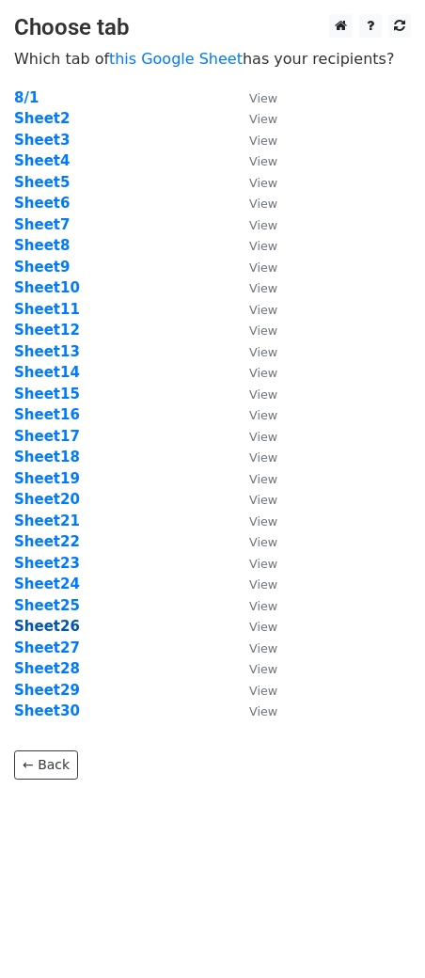
click at [58, 622] on strong "Sheet26" at bounding box center [47, 626] width 66 height 17
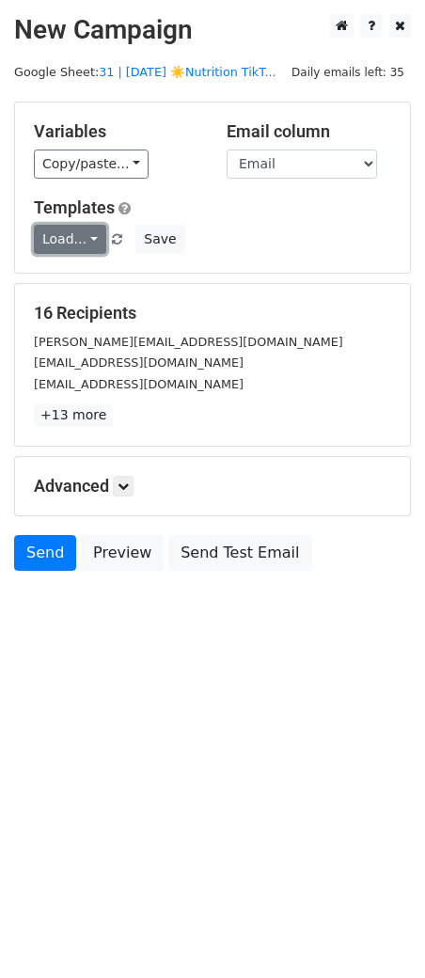
click at [63, 245] on link "Load..." at bounding box center [70, 239] width 72 height 29
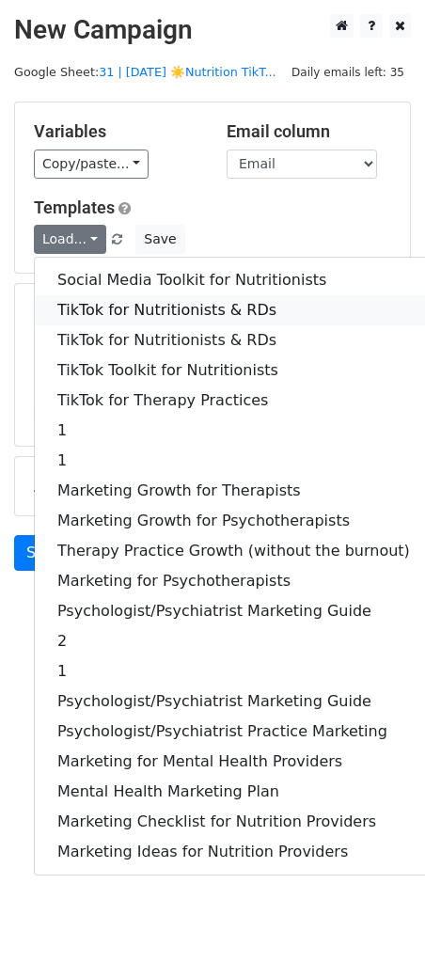
click at [64, 298] on link "TikTok for Nutritionists & RDs" at bounding box center [234, 310] width 398 height 30
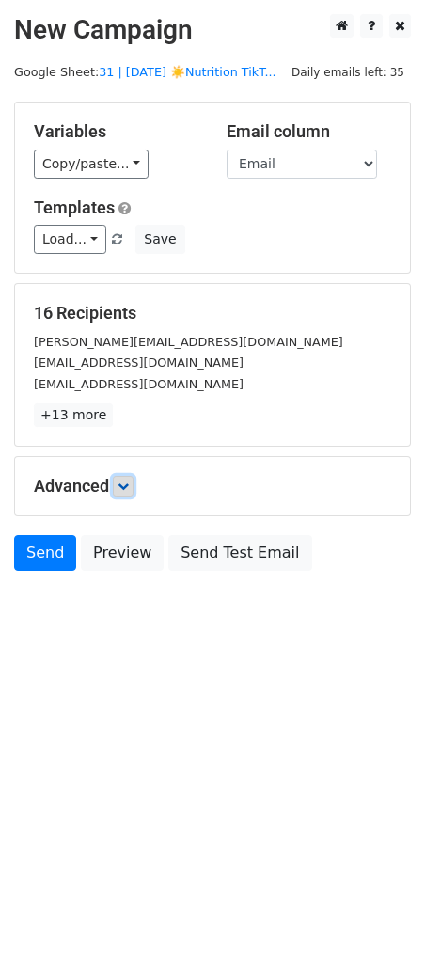
click at [126, 485] on icon at bounding box center [123, 486] width 11 height 11
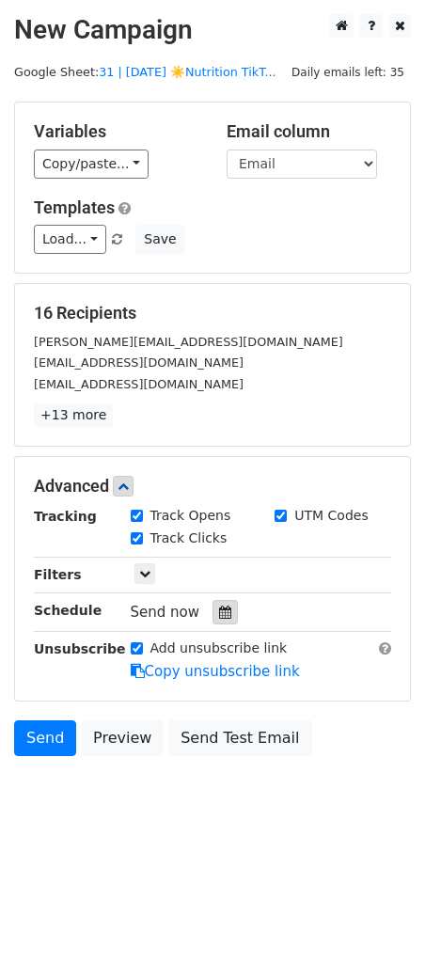
click at [213, 602] on div at bounding box center [225, 612] width 25 height 24
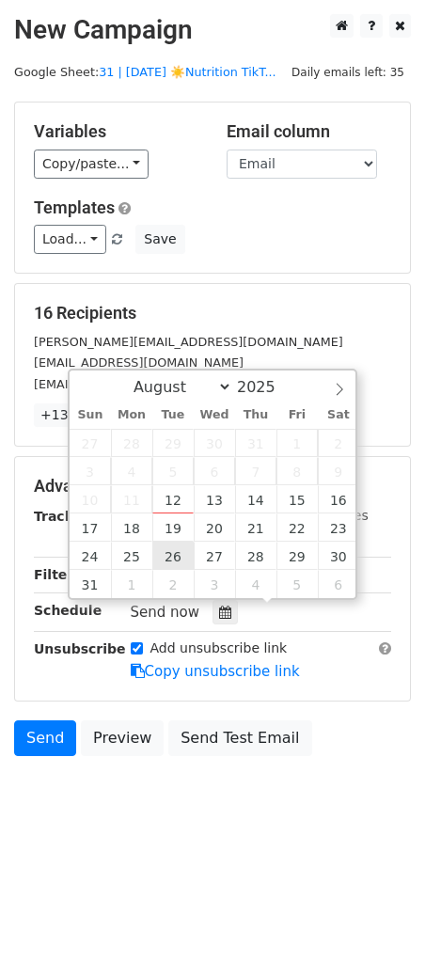
type input "2025-08-26 12:00"
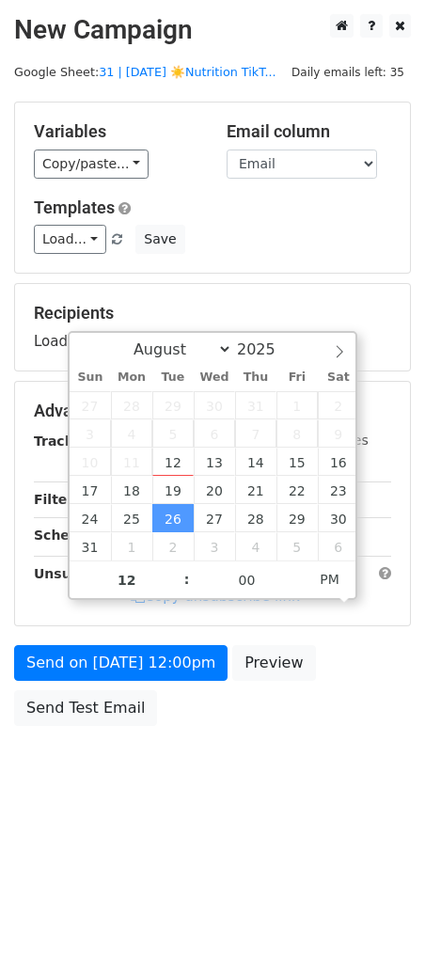
click at [124, 682] on div "Send on Aug 26 at 12:00pm Preview Send Test Email" at bounding box center [212, 690] width 425 height 90
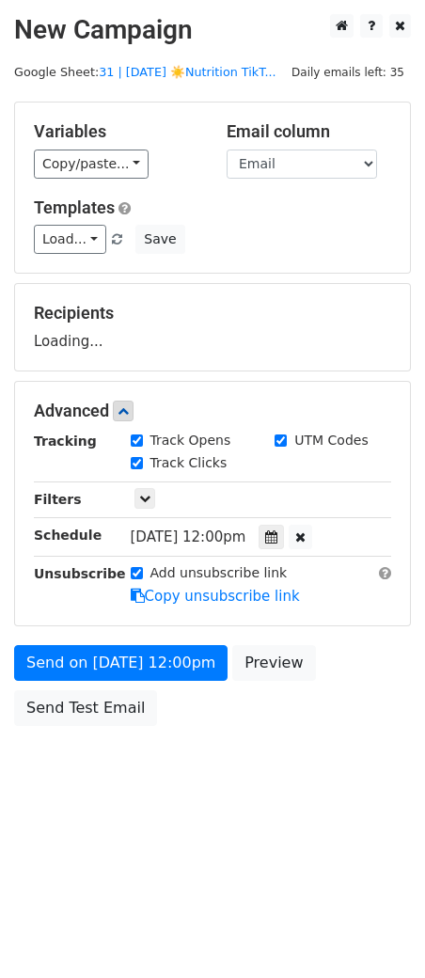
click at [111, 607] on div "Unsubscribe" at bounding box center [68, 584] width 97 height 43
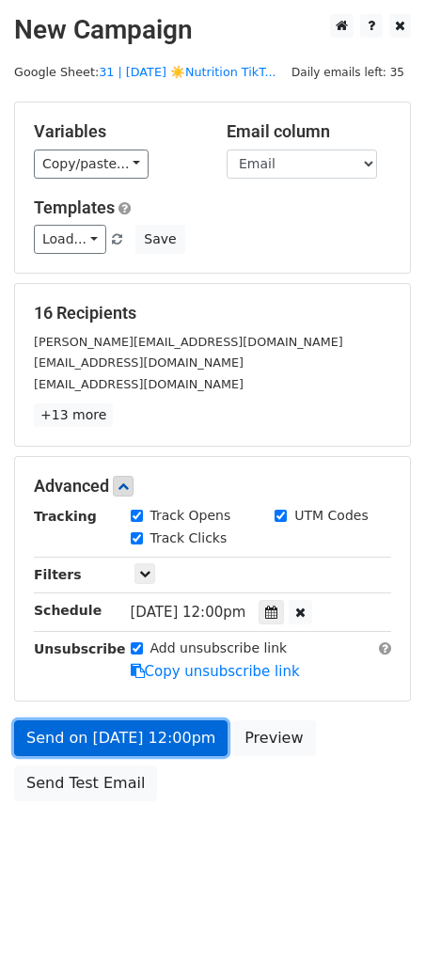
click at [96, 720] on link "Send on Aug 26 at 12:00pm" at bounding box center [121, 738] width 214 height 36
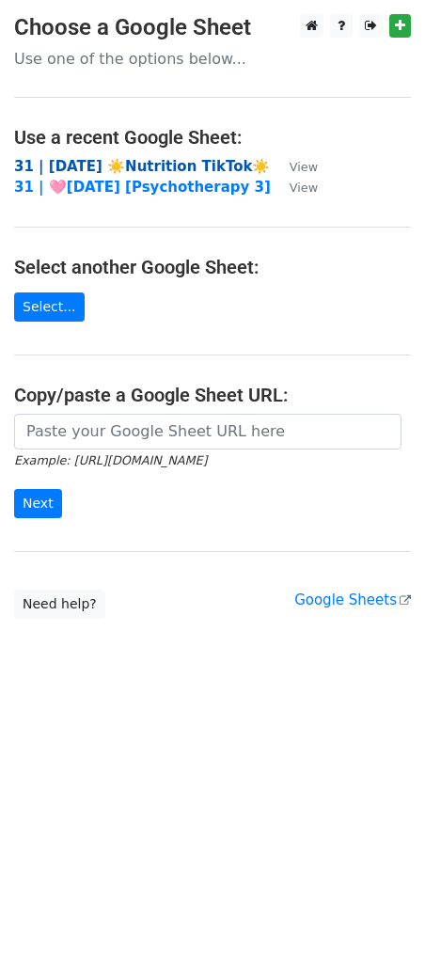
click at [136, 163] on strong "31 | AUG 1 ☀️Nutrition TikTok☀️" at bounding box center [142, 166] width 256 height 17
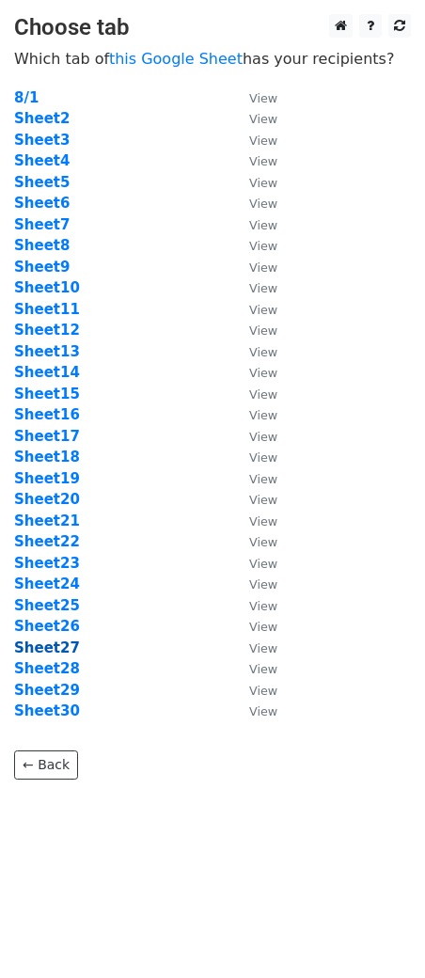
click at [44, 646] on strong "Sheet27" at bounding box center [47, 648] width 66 height 17
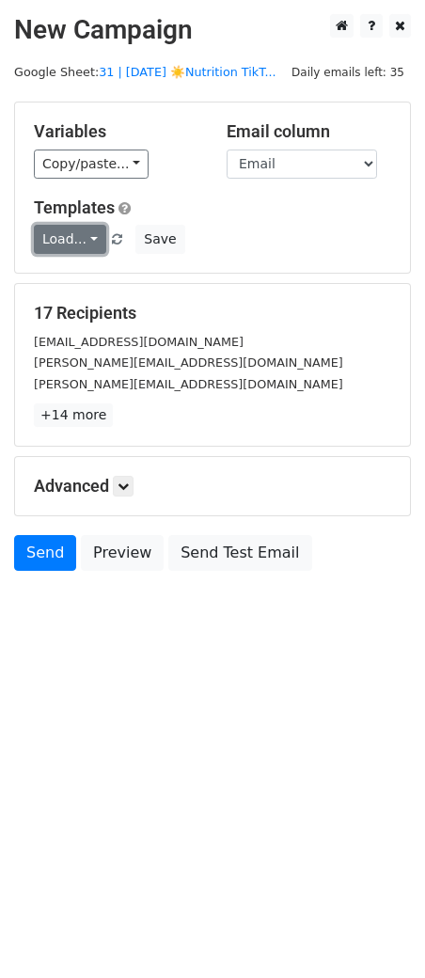
click at [77, 243] on link "Load..." at bounding box center [70, 239] width 72 height 29
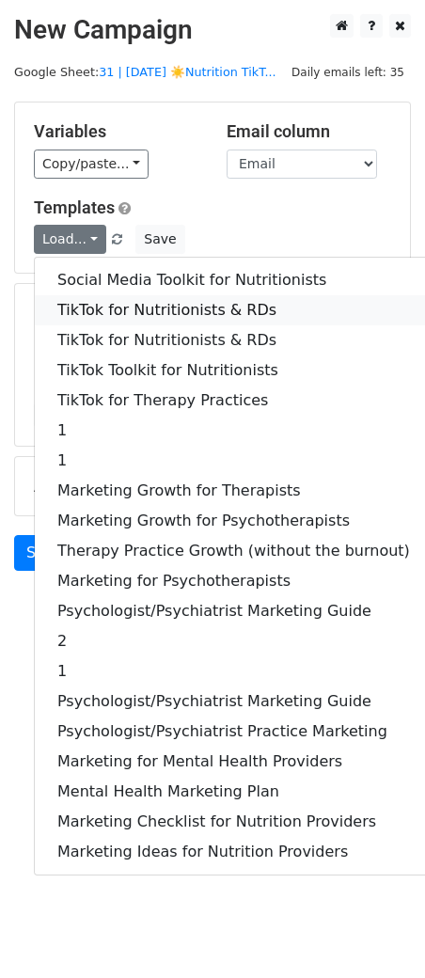
click at [87, 317] on link "TikTok for Nutritionists & RDs" at bounding box center [234, 310] width 398 height 30
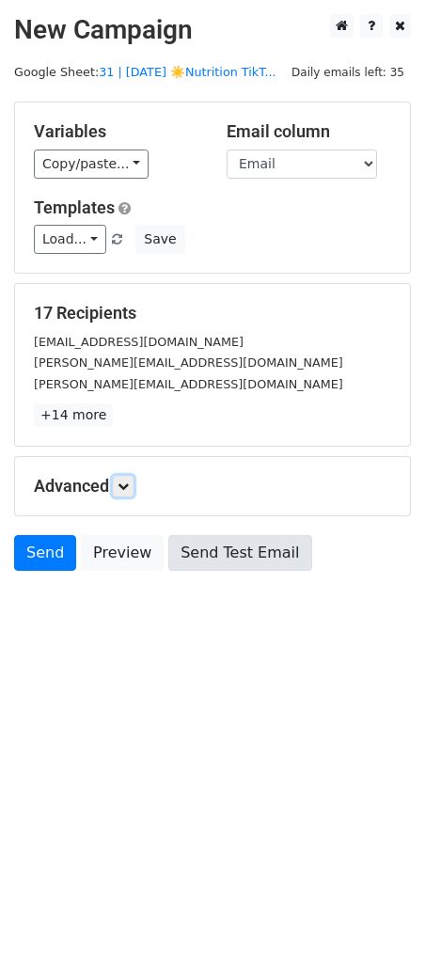
drag, startPoint x: 127, startPoint y: 486, endPoint x: 178, endPoint y: 565, distance: 93.9
click at [127, 486] on icon at bounding box center [123, 486] width 11 height 11
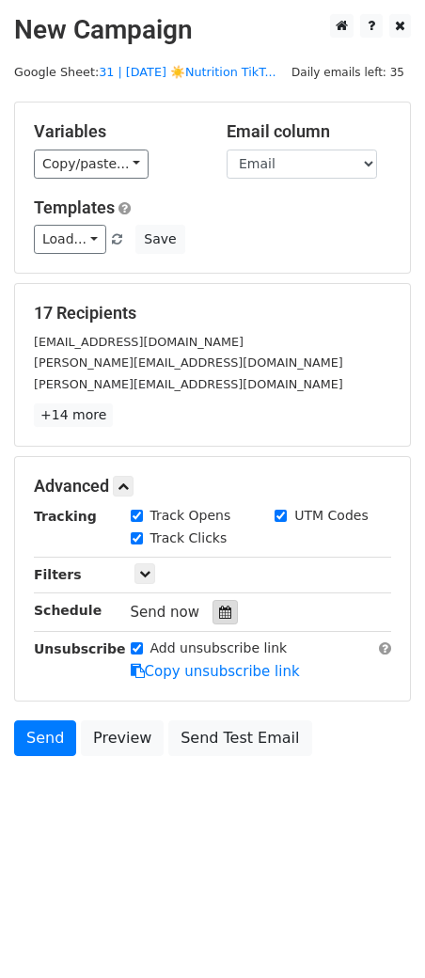
click at [223, 612] on icon at bounding box center [225, 612] width 12 height 13
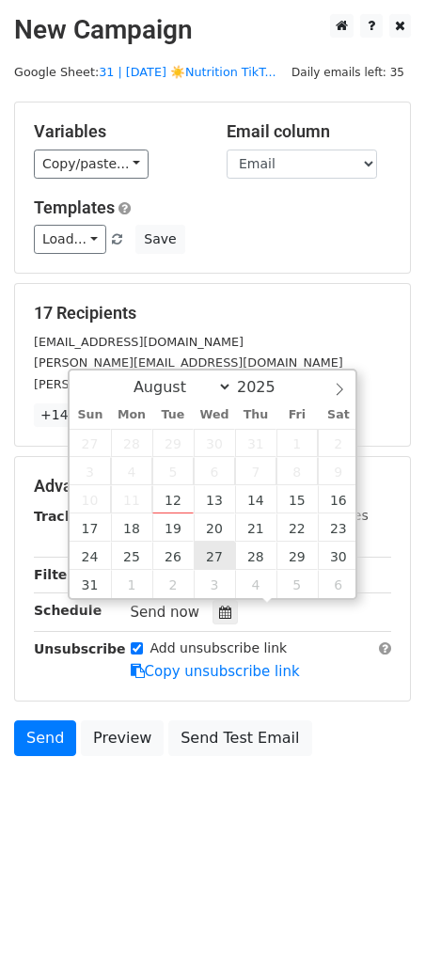
type input "2025-08-27 12:00"
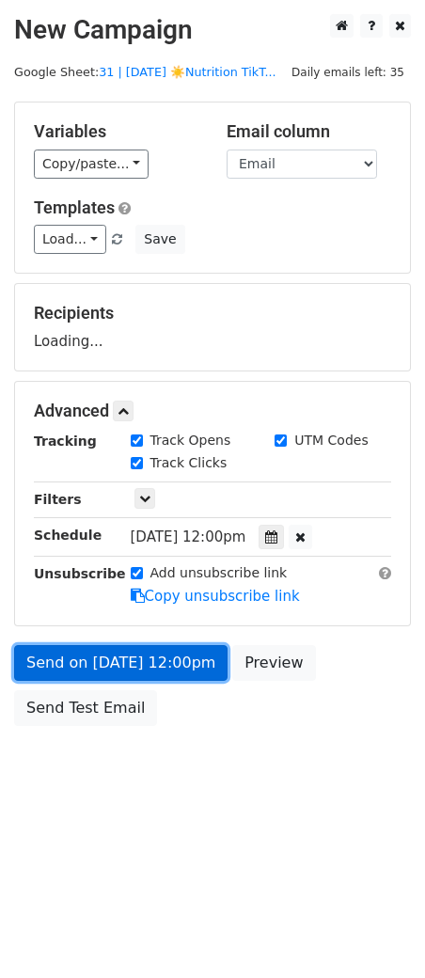
click at [182, 674] on link "Send on Aug 27 at 12:00pm" at bounding box center [121, 663] width 214 height 36
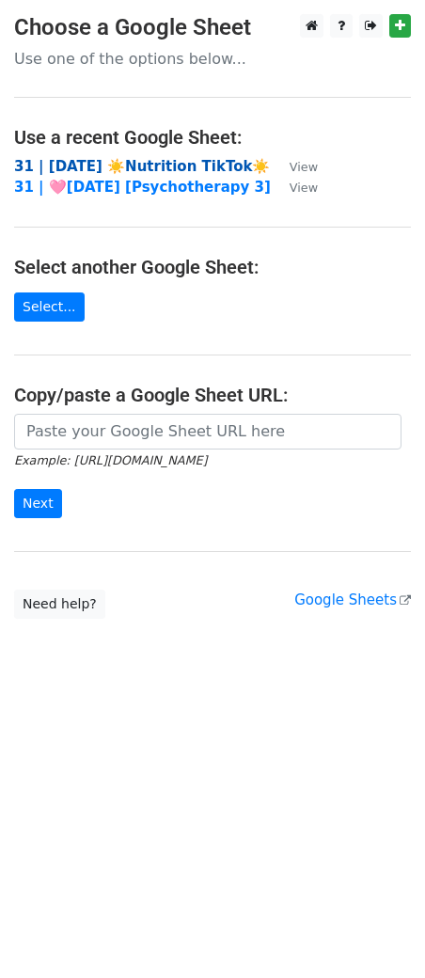
click at [84, 162] on strong "31 | [DATE] ☀️Nutrition TikTok☀️" at bounding box center [142, 166] width 256 height 17
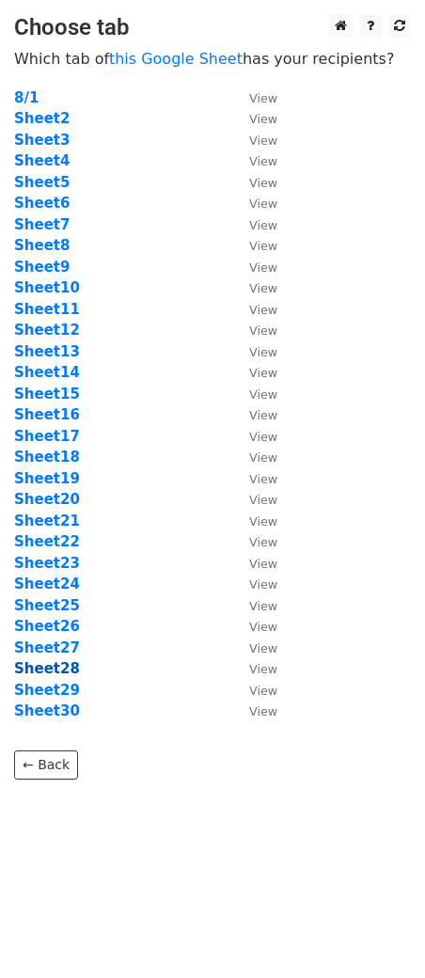
click at [55, 666] on strong "Sheet28" at bounding box center [47, 668] width 66 height 17
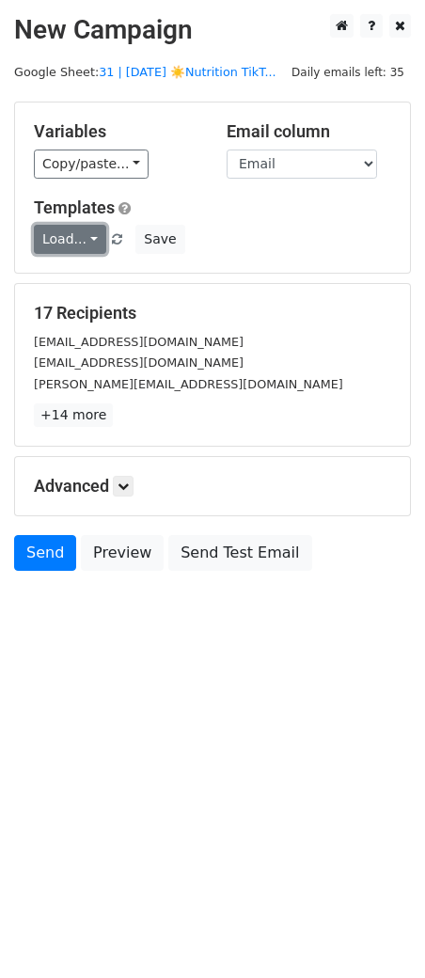
click at [56, 236] on link "Load..." at bounding box center [70, 239] width 72 height 29
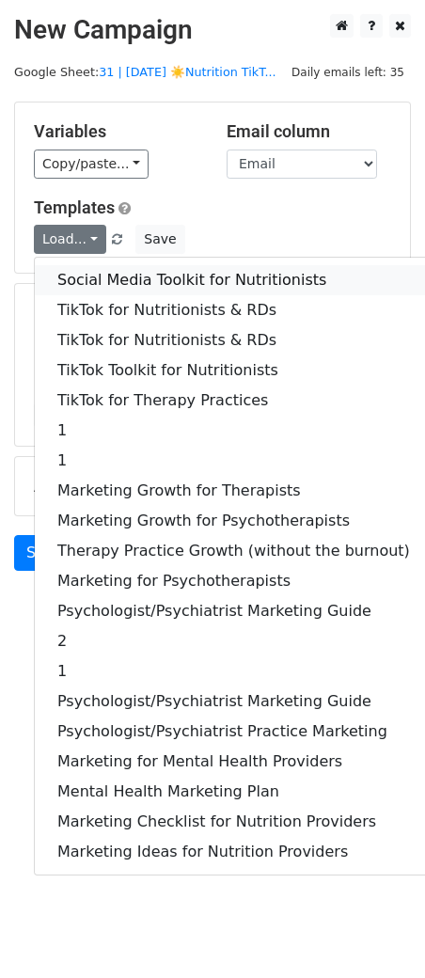
click at [71, 279] on link "Social Media Toolkit for Nutritionists" at bounding box center [234, 280] width 398 height 30
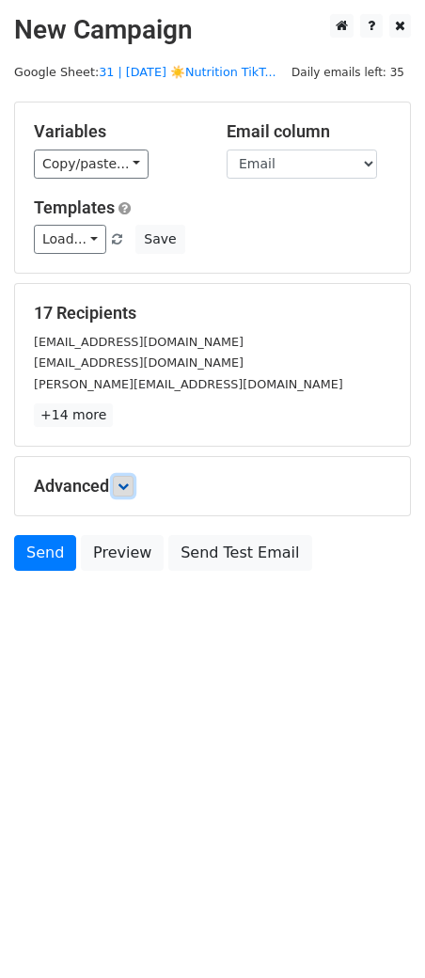
click at [124, 478] on link at bounding box center [123, 486] width 21 height 21
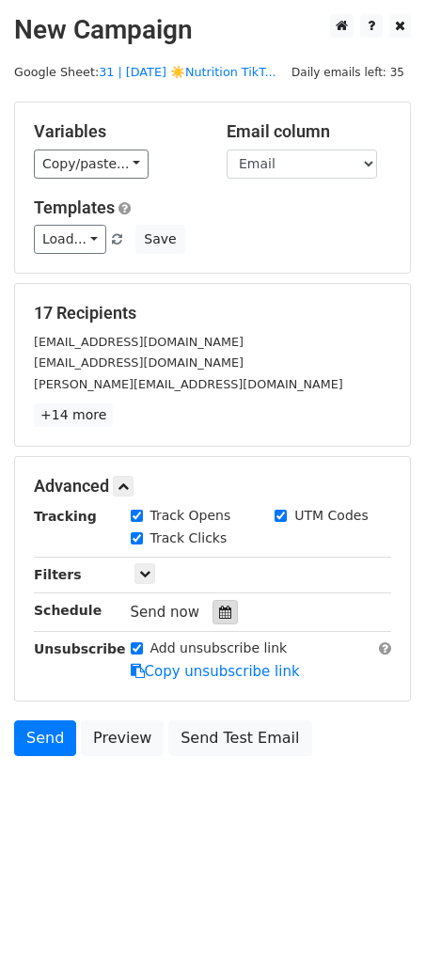
click at [219, 610] on icon at bounding box center [225, 612] width 12 height 13
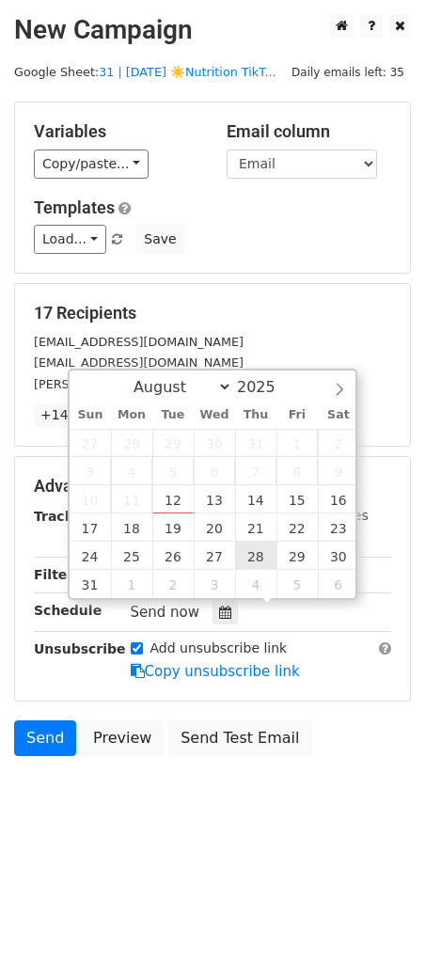
type input "[DATE] 12:00"
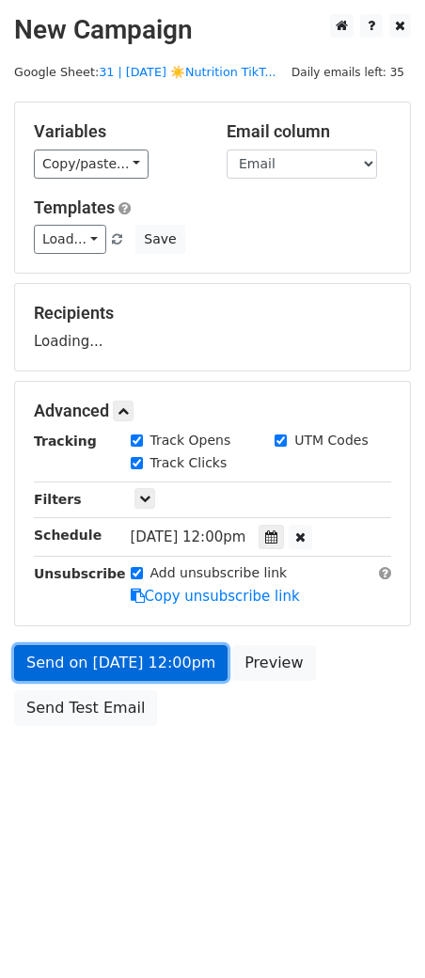
click at [161, 665] on link "Send on [DATE] 12:00pm" at bounding box center [121, 663] width 214 height 36
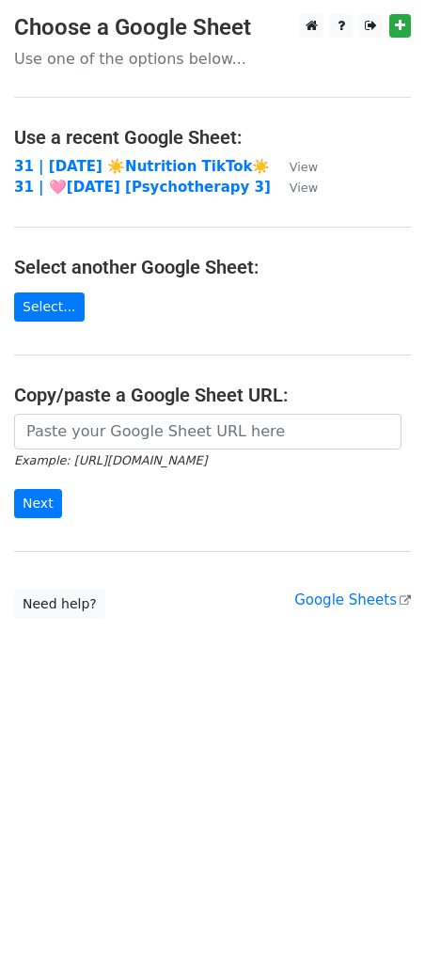
click at [168, 154] on main "Choose a Google Sheet Use one of the options below... Use a recent Google Sheet…" at bounding box center [212, 316] width 425 height 605
click at [166, 163] on strong "31 | [DATE] ☀️Nutrition TikTok☀️" at bounding box center [142, 166] width 256 height 17
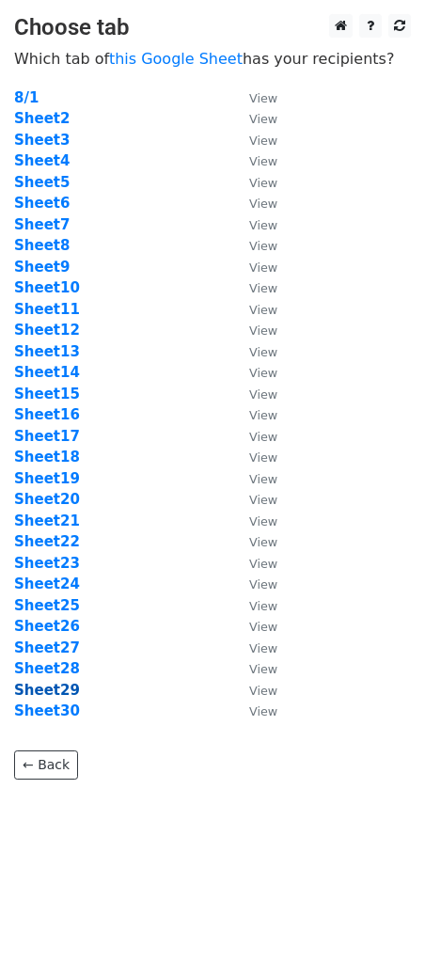
click at [46, 692] on strong "Sheet29" at bounding box center [47, 690] width 66 height 17
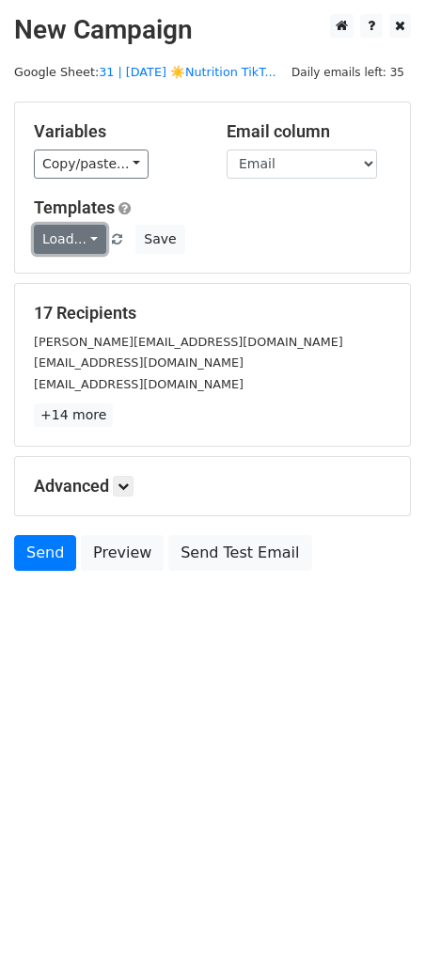
click at [85, 245] on link "Load..." at bounding box center [70, 239] width 72 height 29
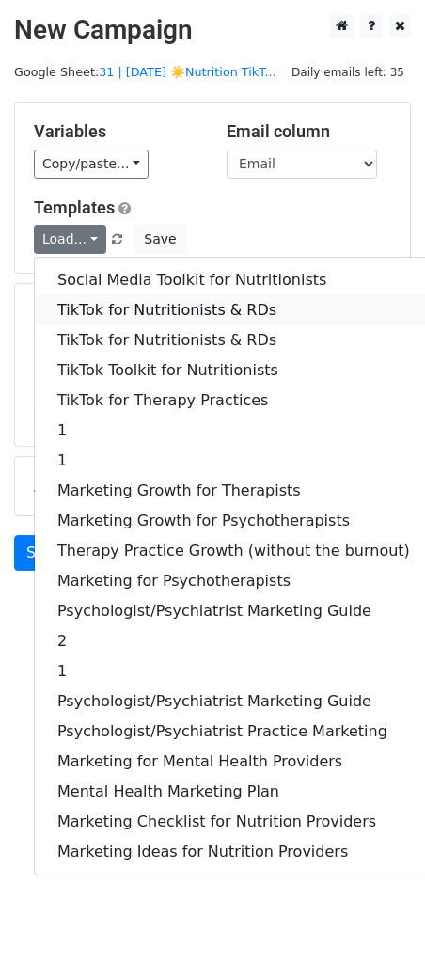
click at [85, 304] on link "TikTok for Nutritionists & RDs" at bounding box center [234, 310] width 398 height 30
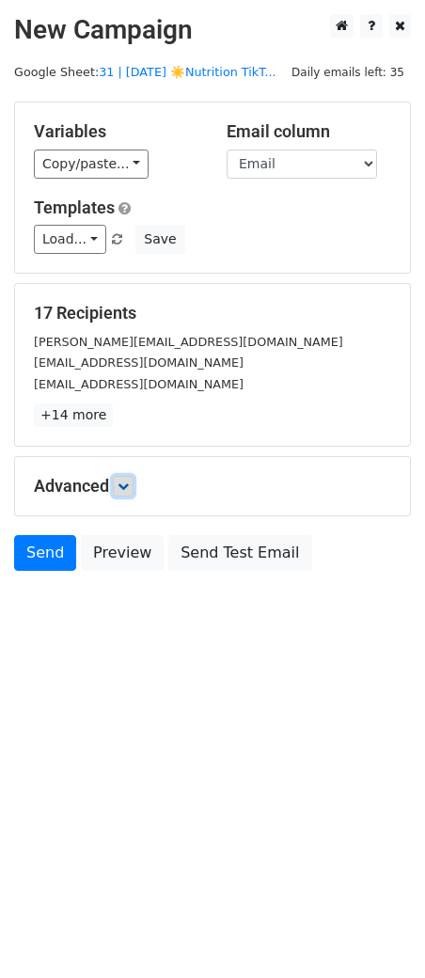
click at [125, 481] on icon at bounding box center [123, 486] width 11 height 11
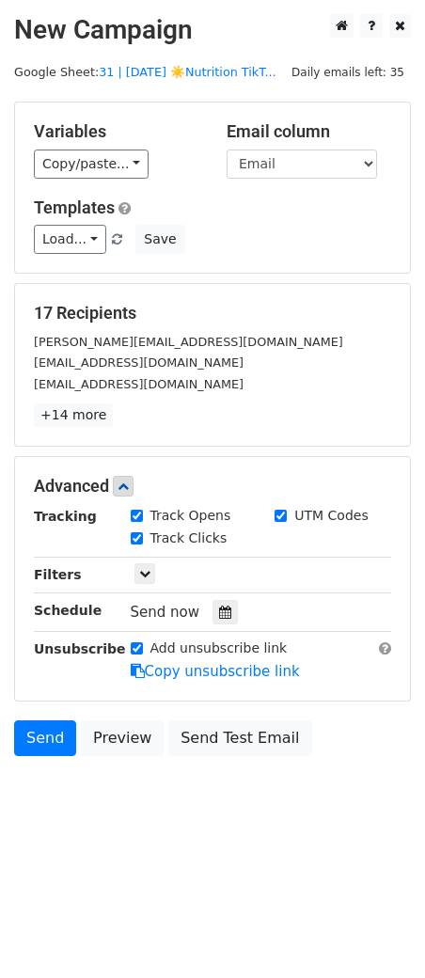
click at [213, 613] on div at bounding box center [225, 612] width 25 height 24
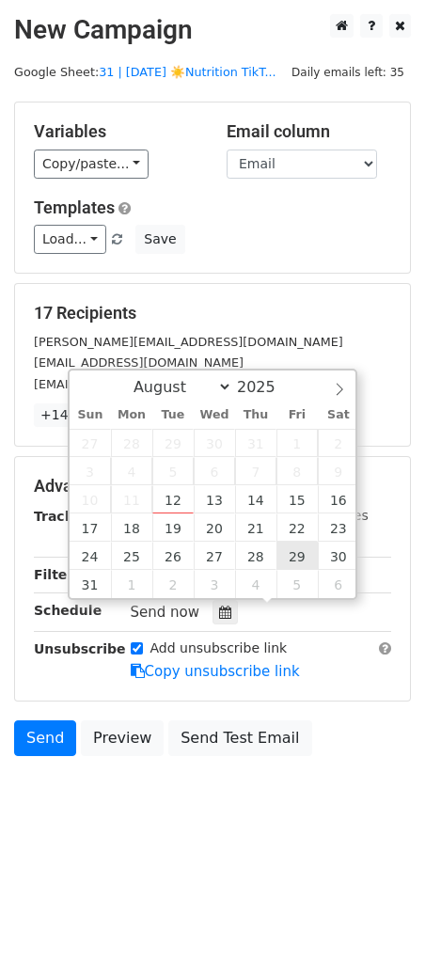
type input "[DATE] 12:00"
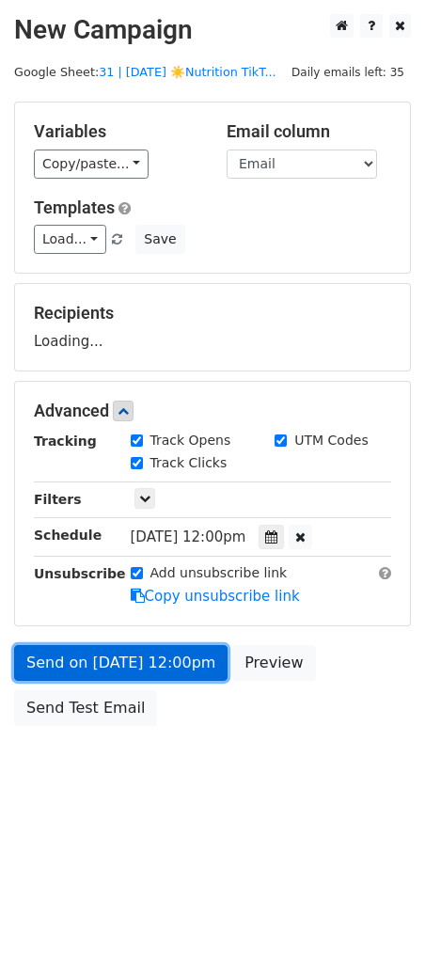
click at [164, 670] on link "Send on [DATE] 12:00pm" at bounding box center [121, 663] width 214 height 36
